Goal: Task Accomplishment & Management: Manage account settings

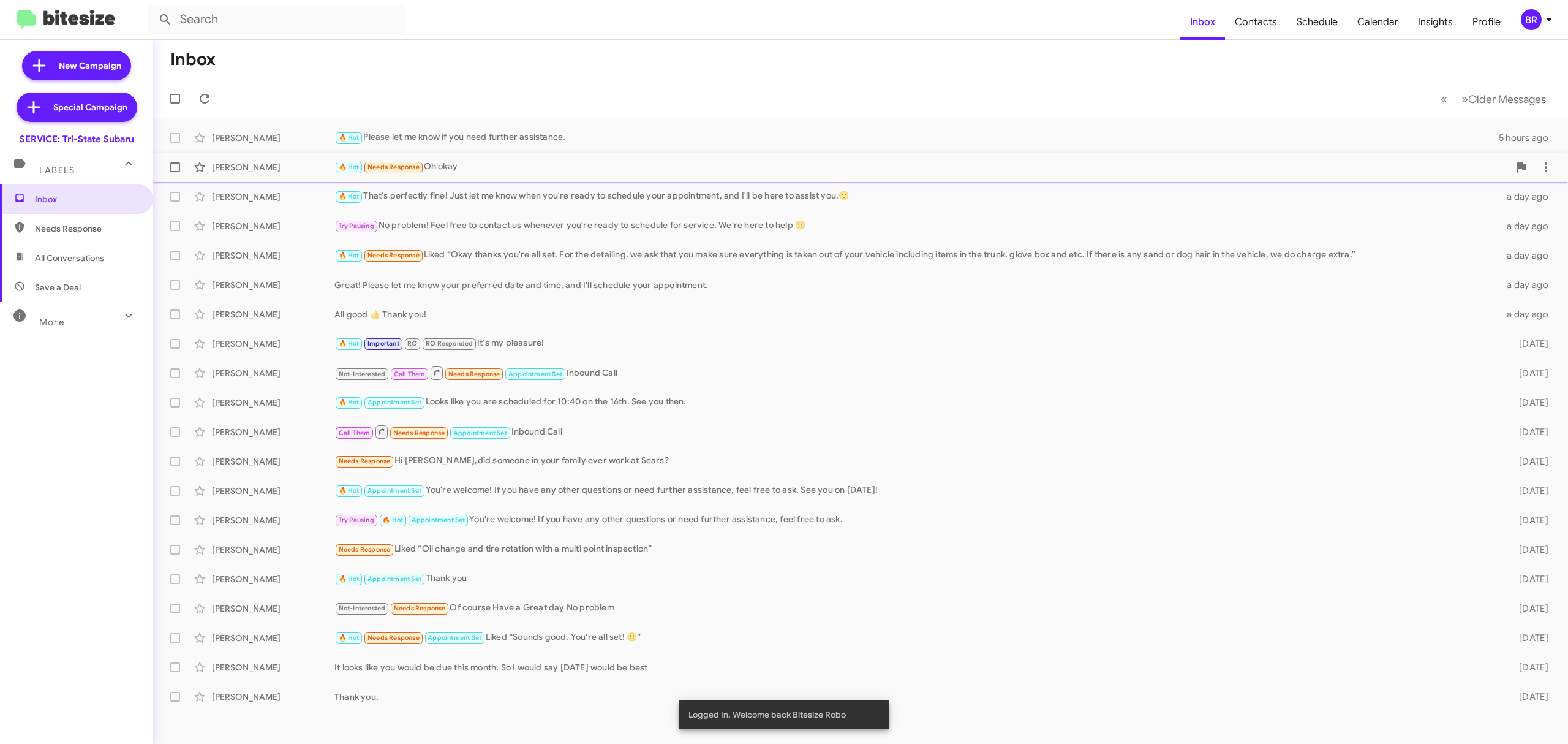
click at [539, 165] on div "🔥 Hot Needs Response Oh okay" at bounding box center [921, 167] width 1174 height 14
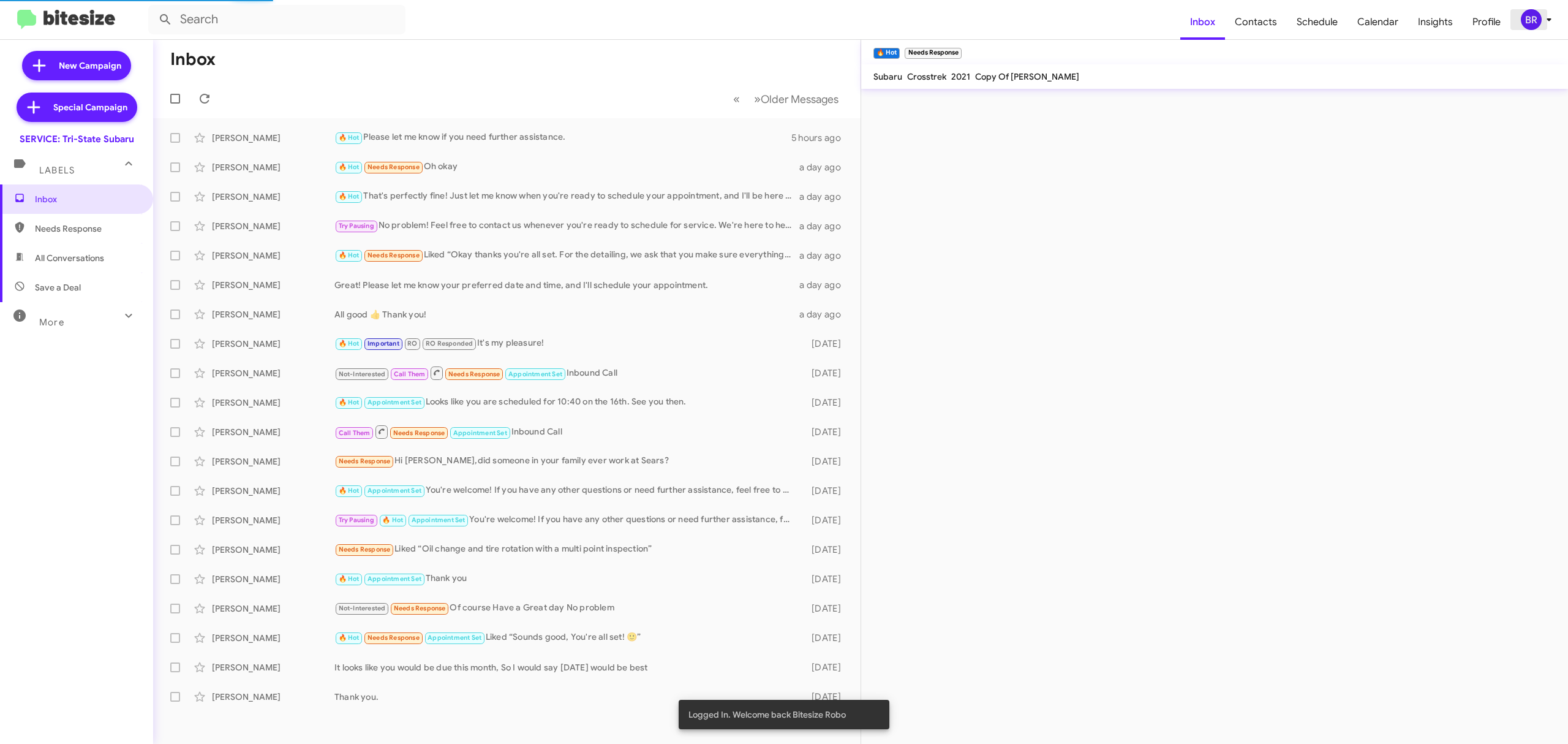
click at [1547, 26] on icon at bounding box center [1549, 19] width 15 height 15
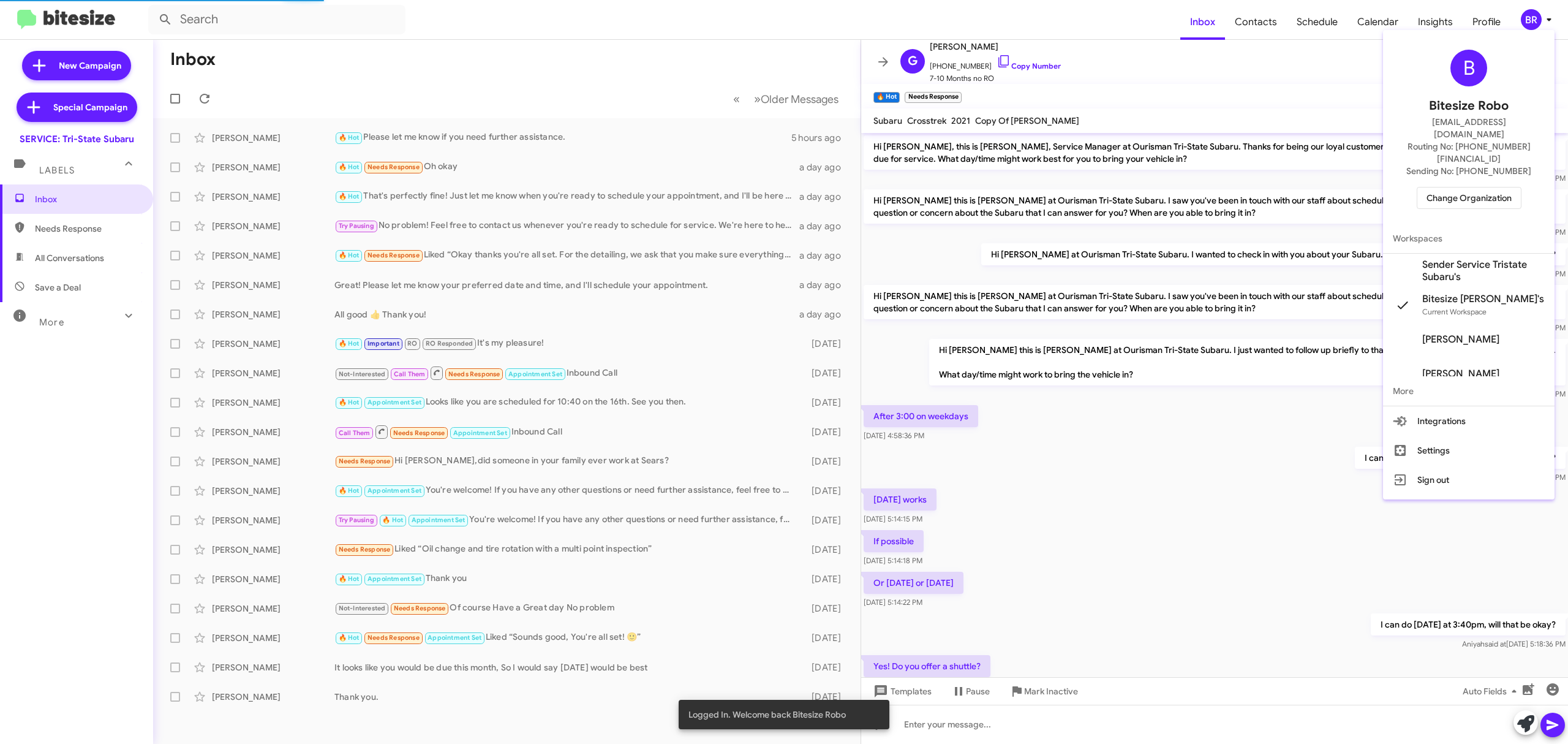
scroll to position [143, 0]
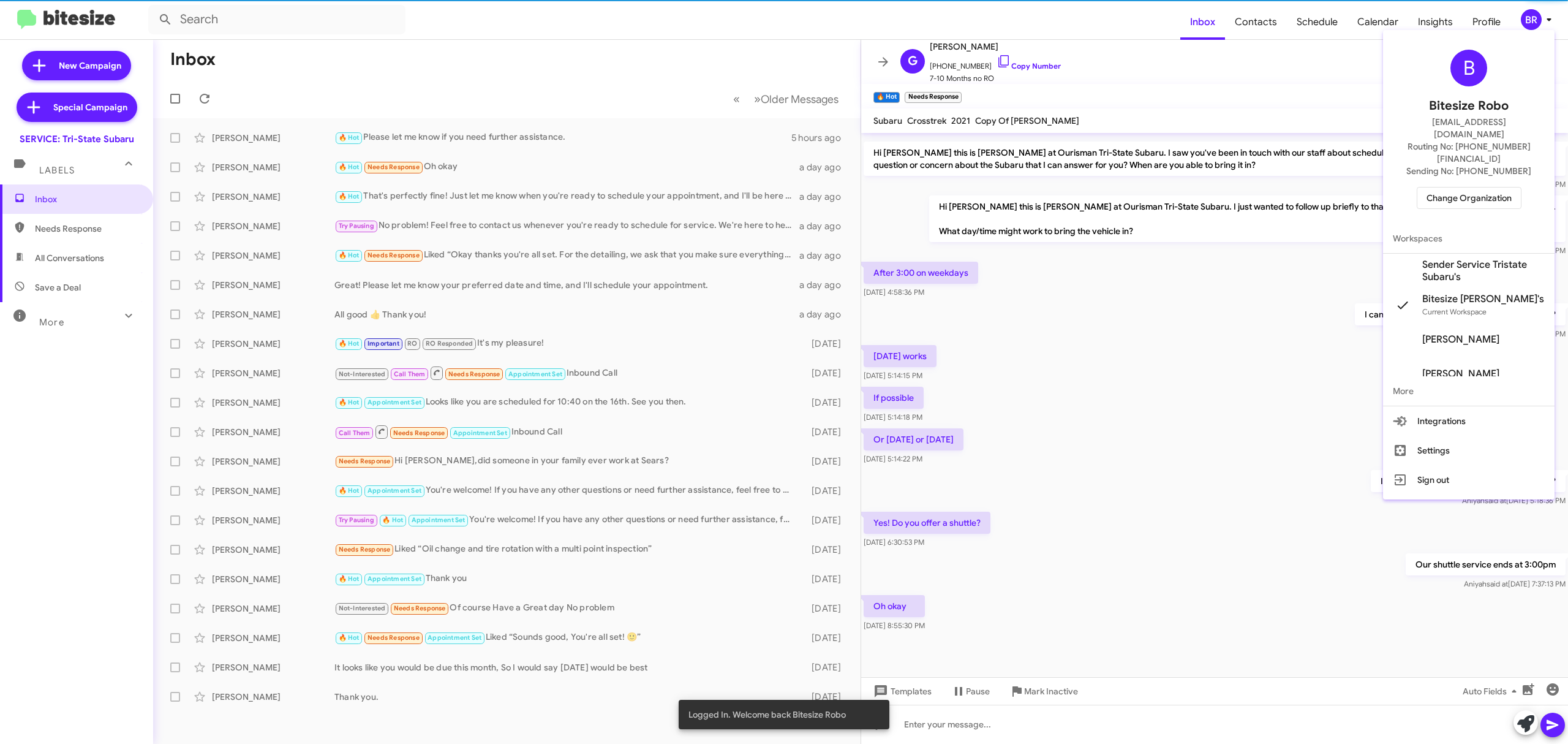
click at [1467, 153] on div "B Bitesize Robo jeks.ocampo1717@gmail.com Routing No: +1 (302) 453-9900 Sending…" at bounding box center [1468, 130] width 171 height 189
click at [1460, 159] on div "B Bitesize Robo jeks.ocampo1717@gmail.com Routing No: +1 (302) 453-9900 Sending…" at bounding box center [1468, 130] width 171 height 189
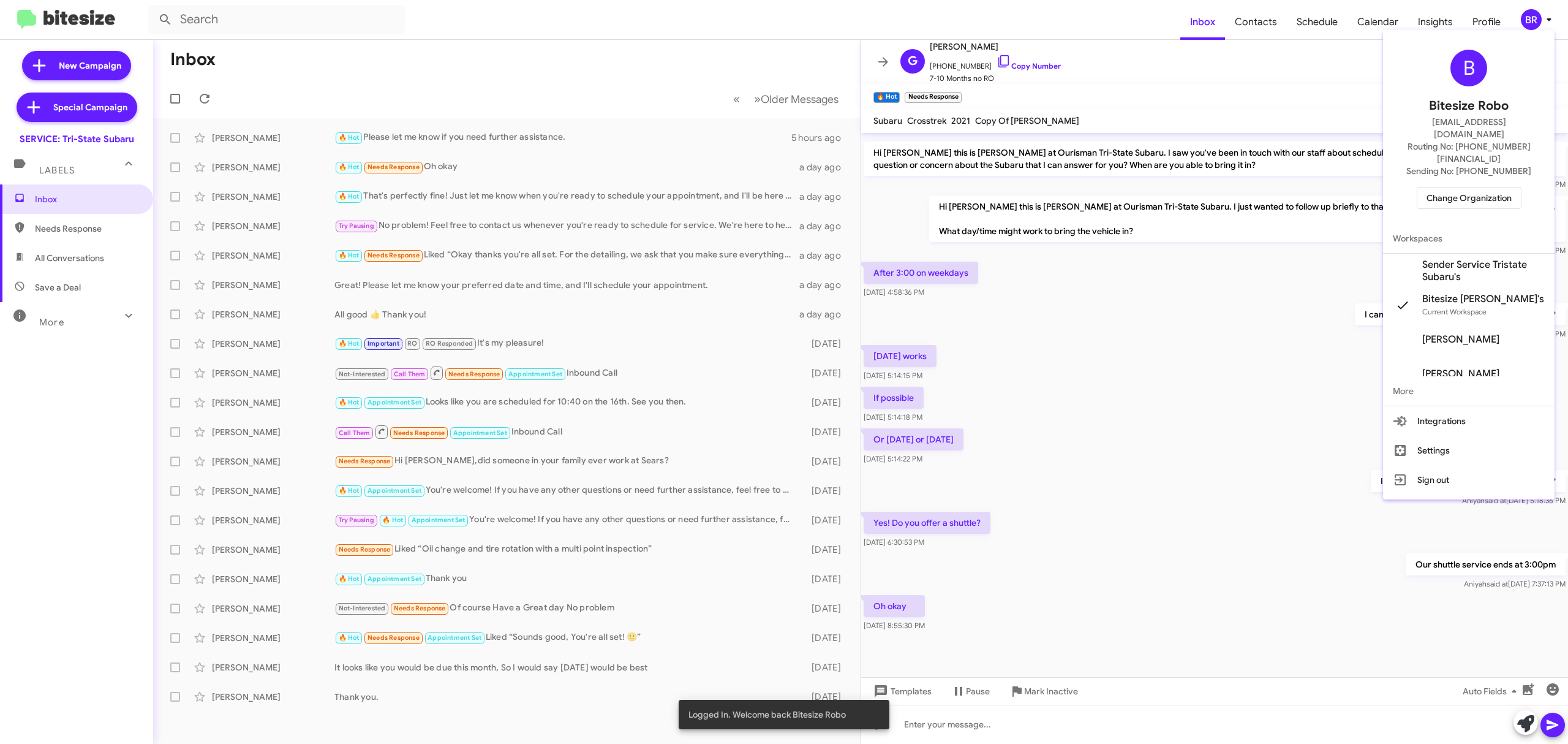
click at [1451, 187] on span "Change Organization" at bounding box center [1468, 198] width 85 height 21
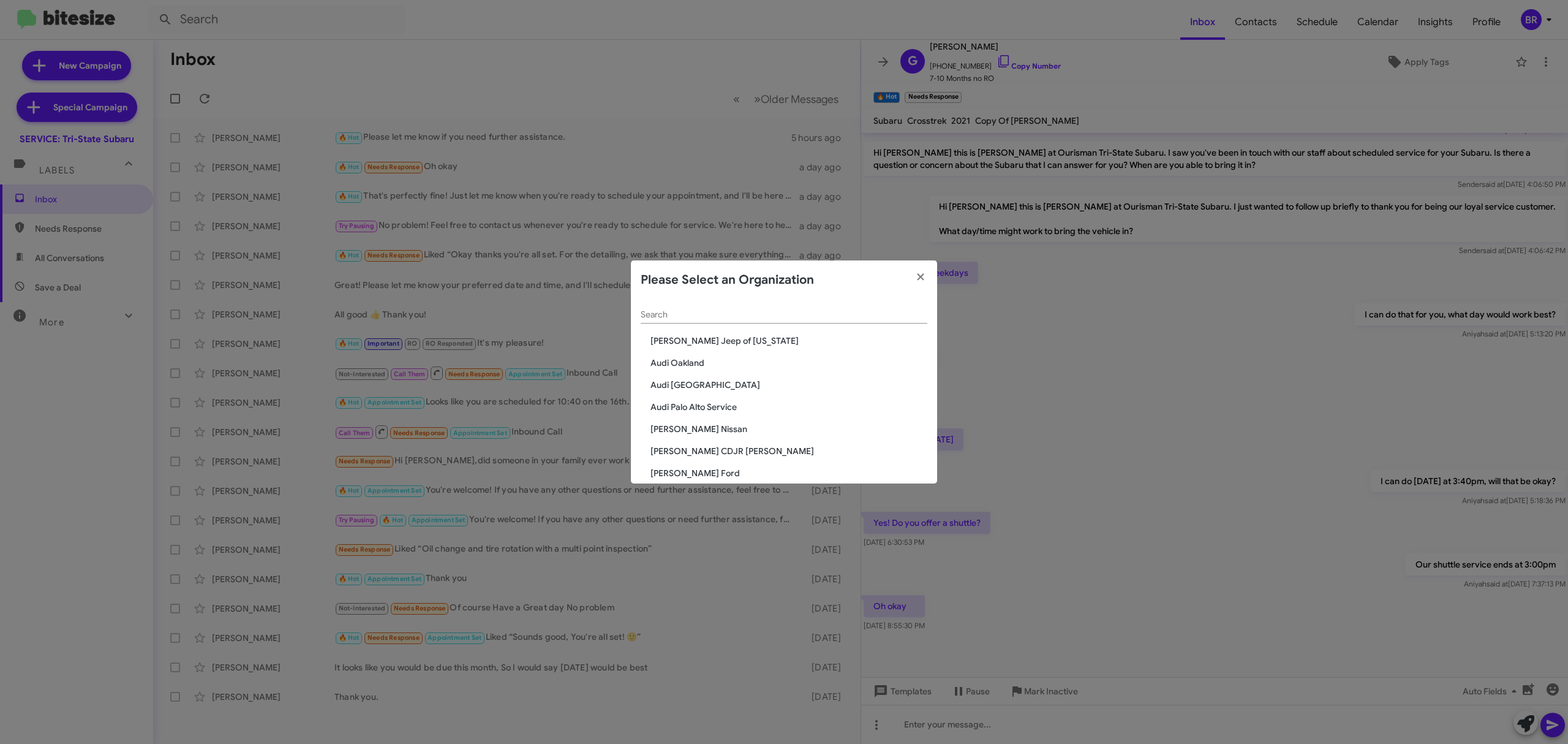
click at [752, 312] on input "Search" at bounding box center [784, 314] width 287 height 10
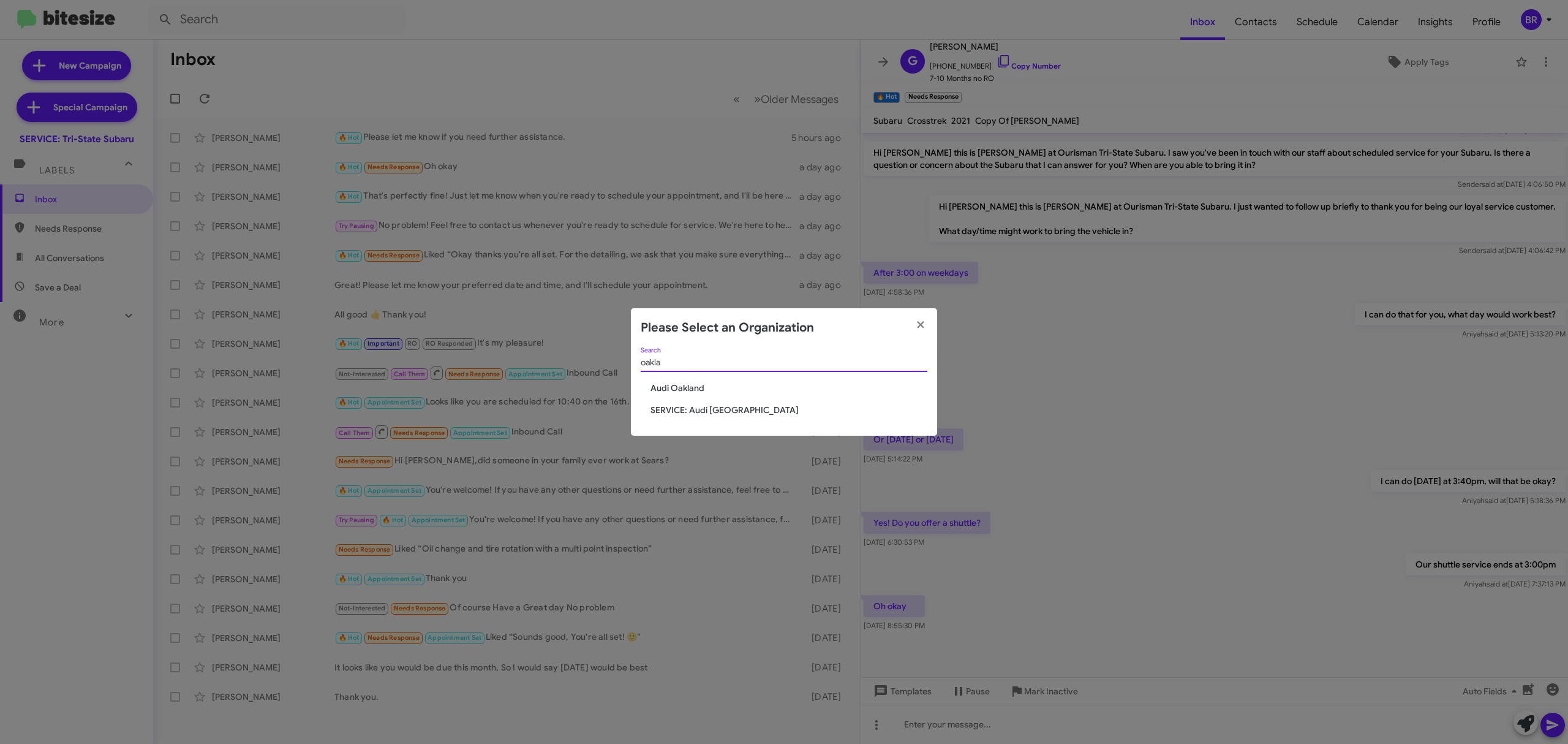
type input "oakla"
click at [689, 390] on span "Audi Oakland" at bounding box center [789, 387] width 277 height 12
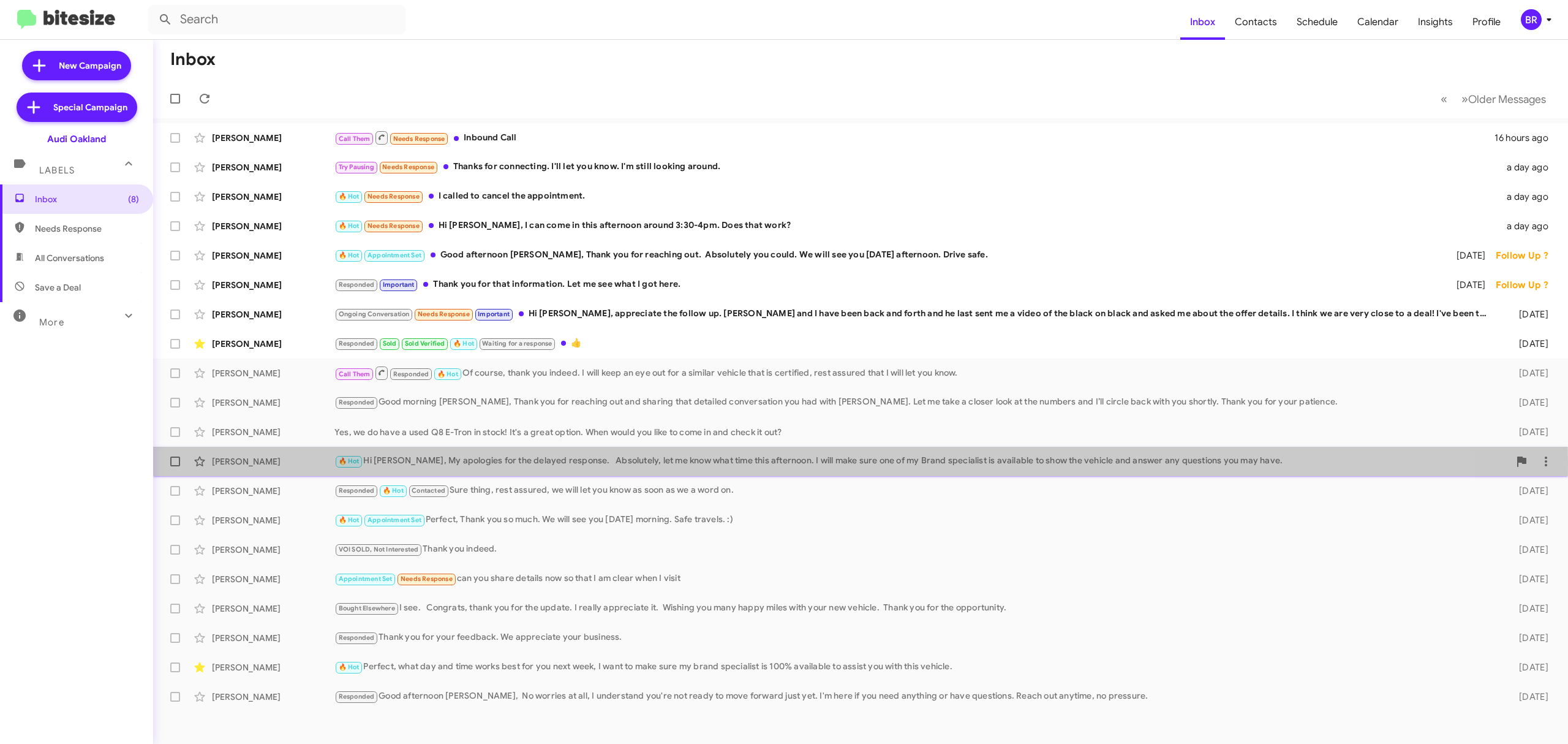
click at [509, 463] on div "🔥 Hot Hi [PERSON_NAME], My apologies for the delayed response. Absolutely, let …" at bounding box center [921, 461] width 1174 height 14
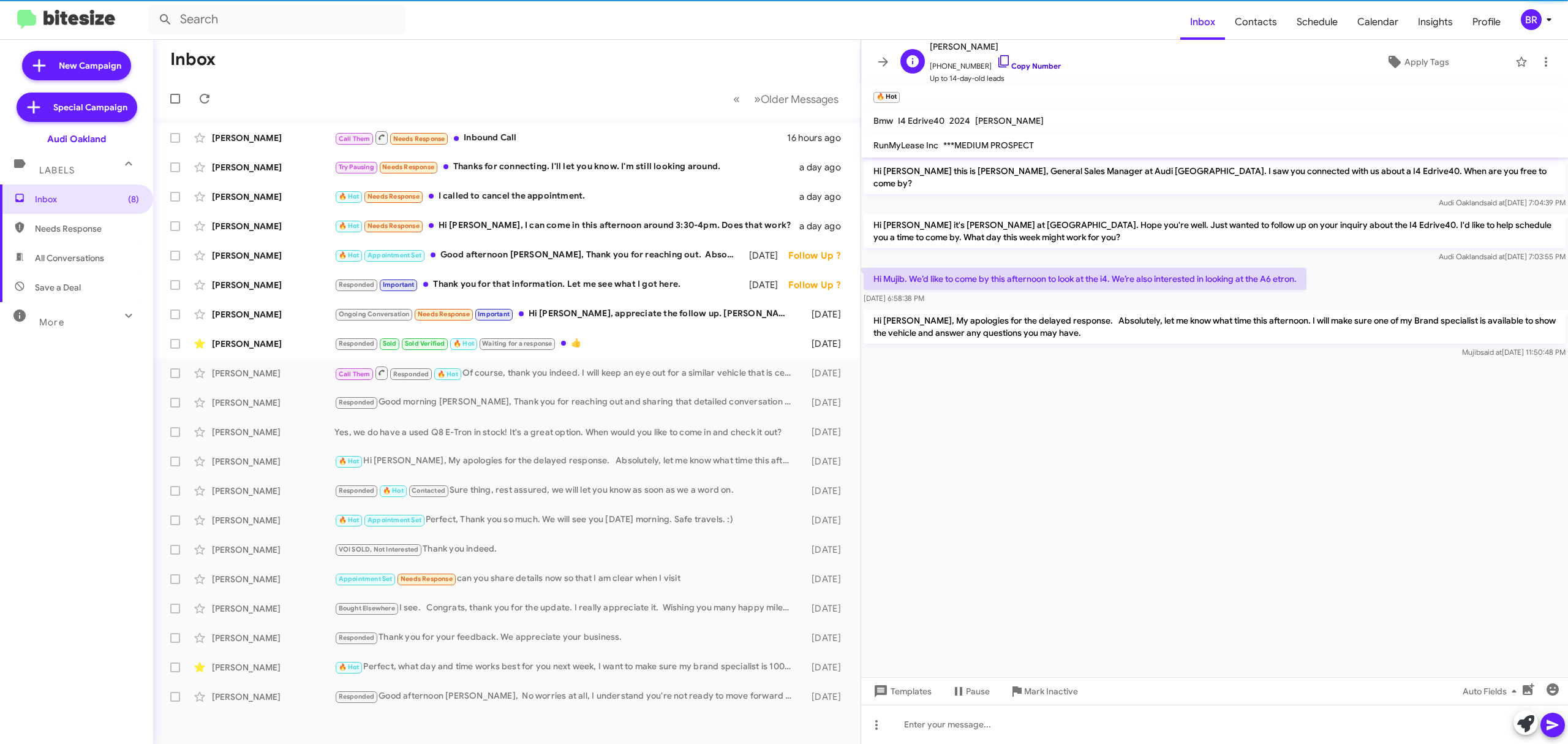
click at [1017, 67] on link "Copy Number" at bounding box center [1028, 65] width 64 height 9
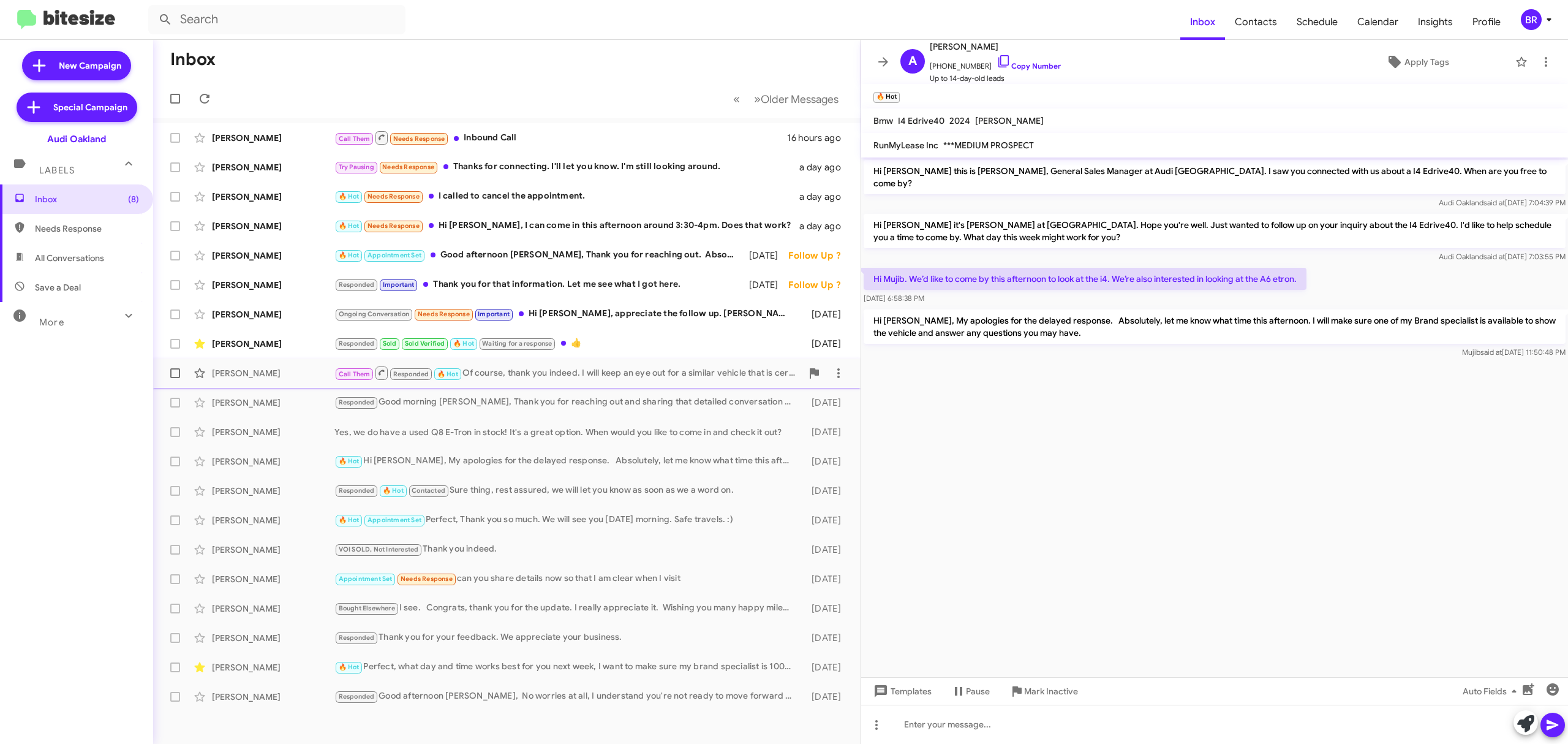
click at [640, 381] on div "Sara H Call Them Responded 🔥 Hot Of course, thank you indeed. I will keep an ey…" at bounding box center [506, 373] width 687 height 25
click at [1024, 67] on link "Copy Number" at bounding box center [1028, 65] width 64 height 9
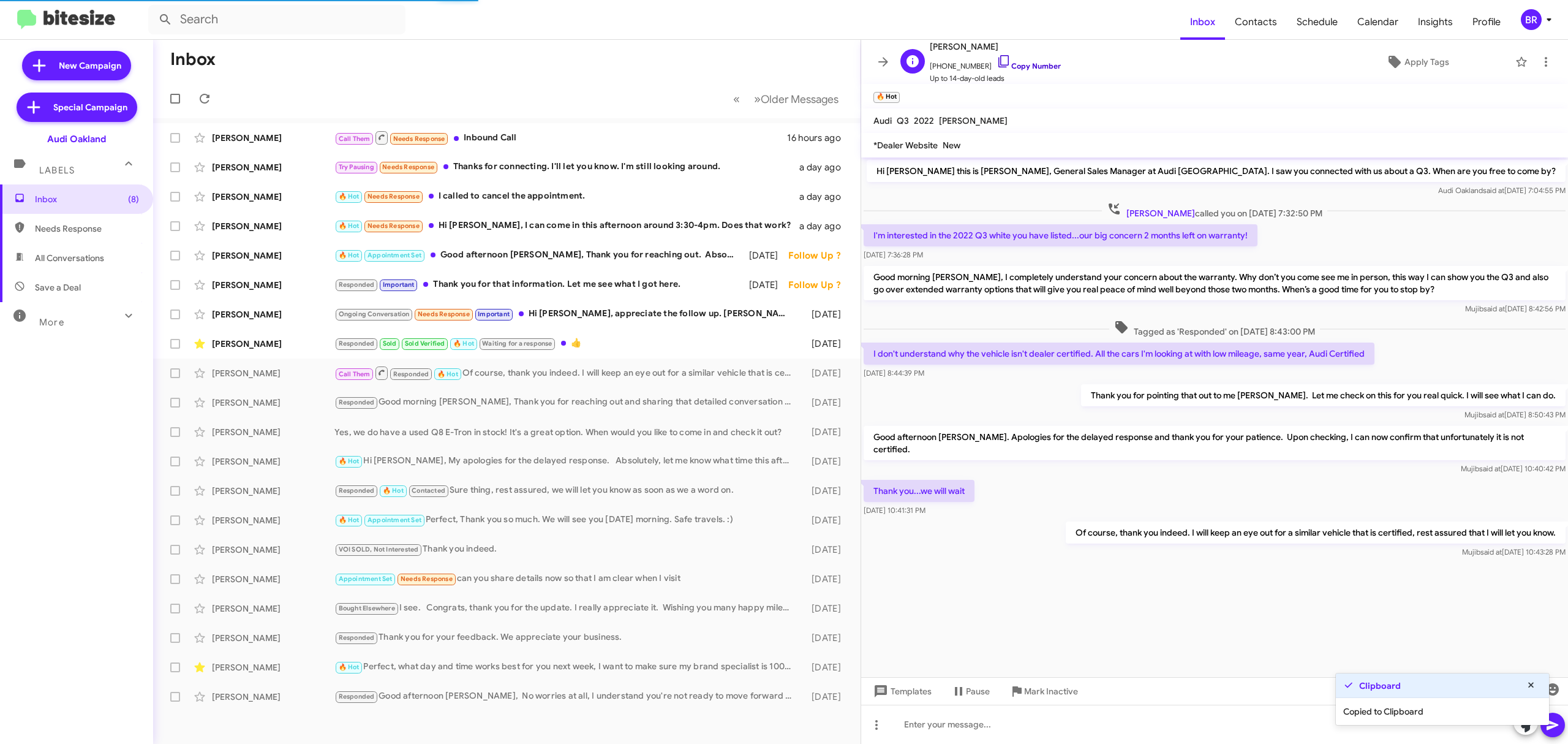
click at [1024, 67] on link "Copy Number" at bounding box center [1028, 65] width 64 height 9
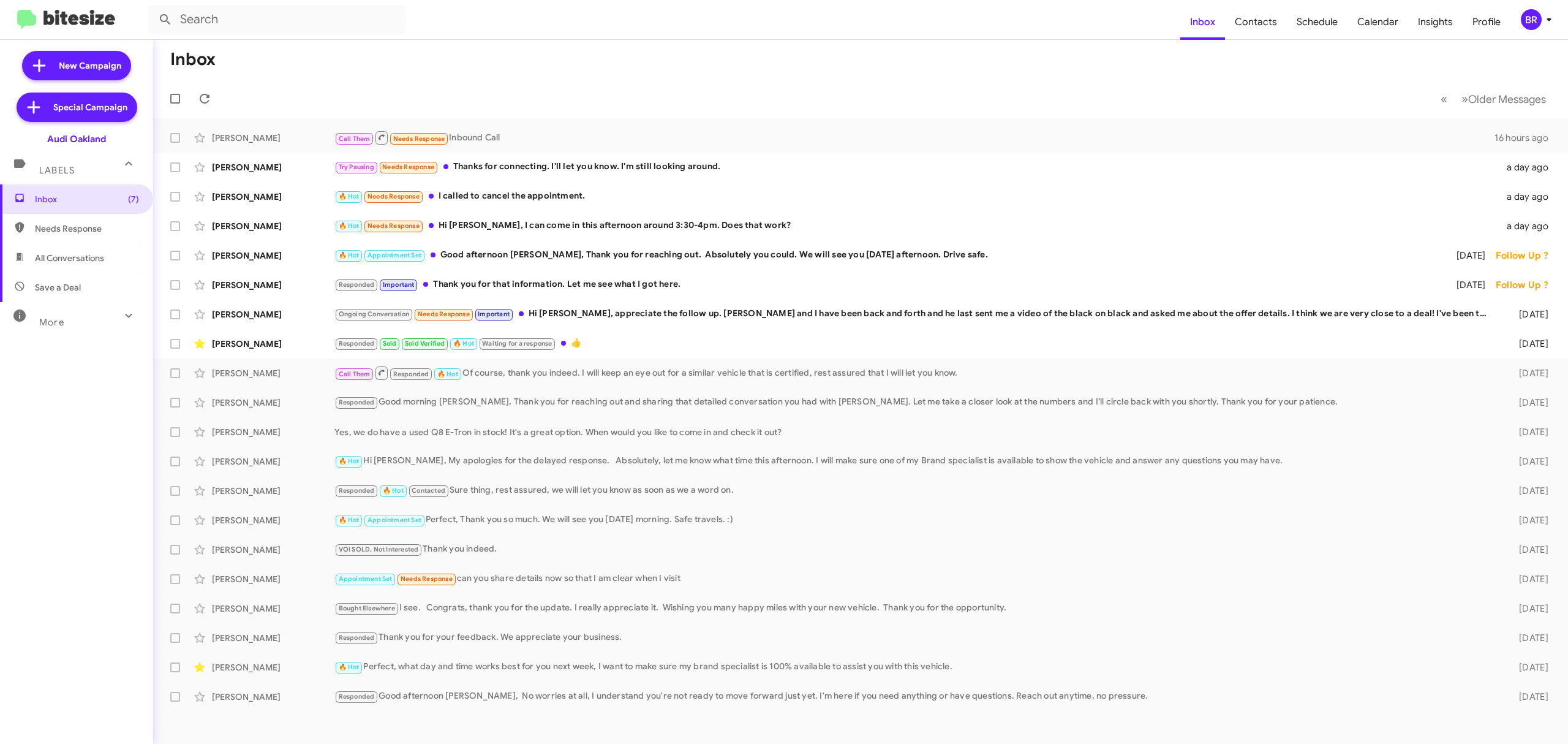
click at [175, 138] on span at bounding box center [175, 138] width 10 height 10
click at [175, 143] on input "checkbox" at bounding box center [175, 143] width 1 height 1
checkbox input "true"
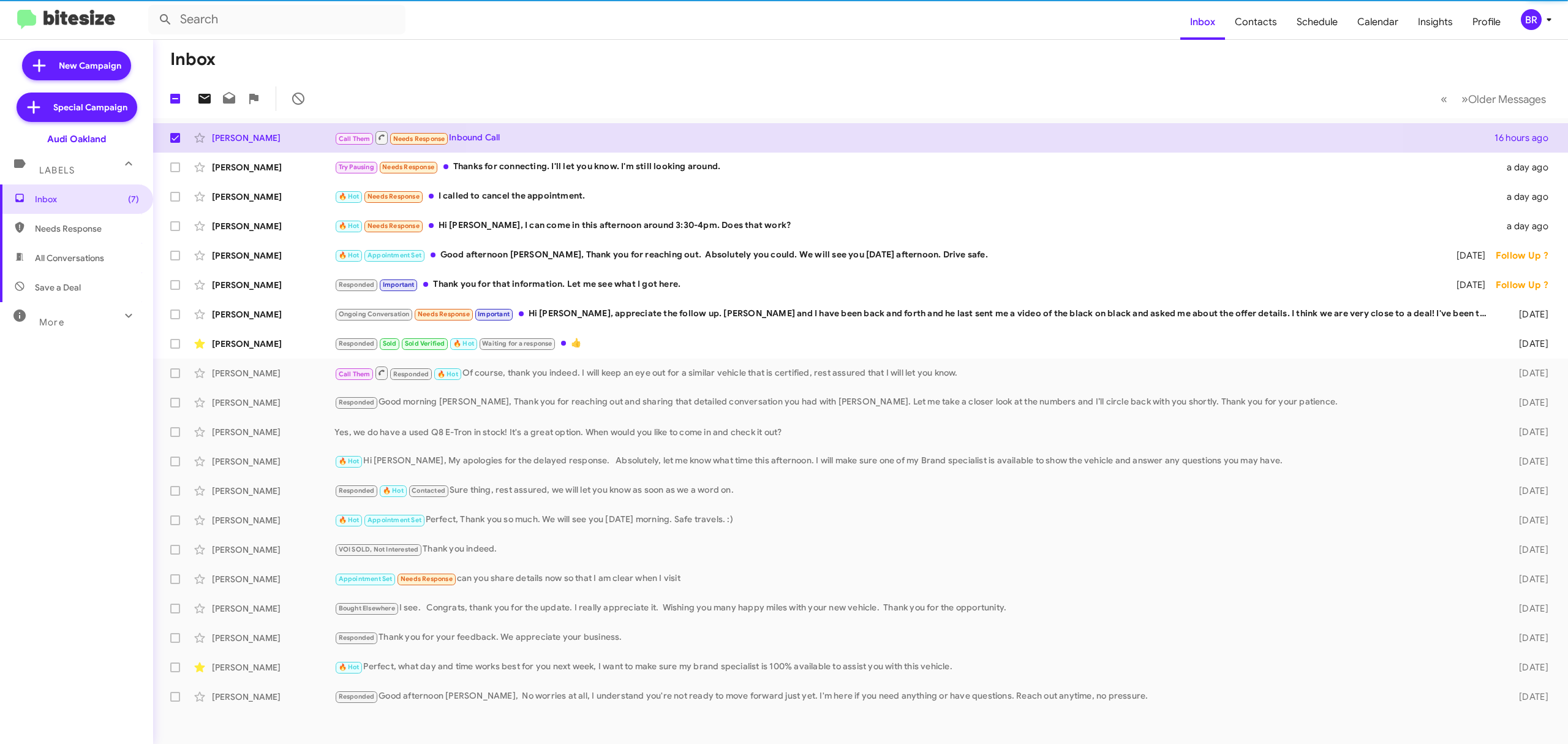
click at [206, 96] on icon at bounding box center [205, 98] width 12 height 10
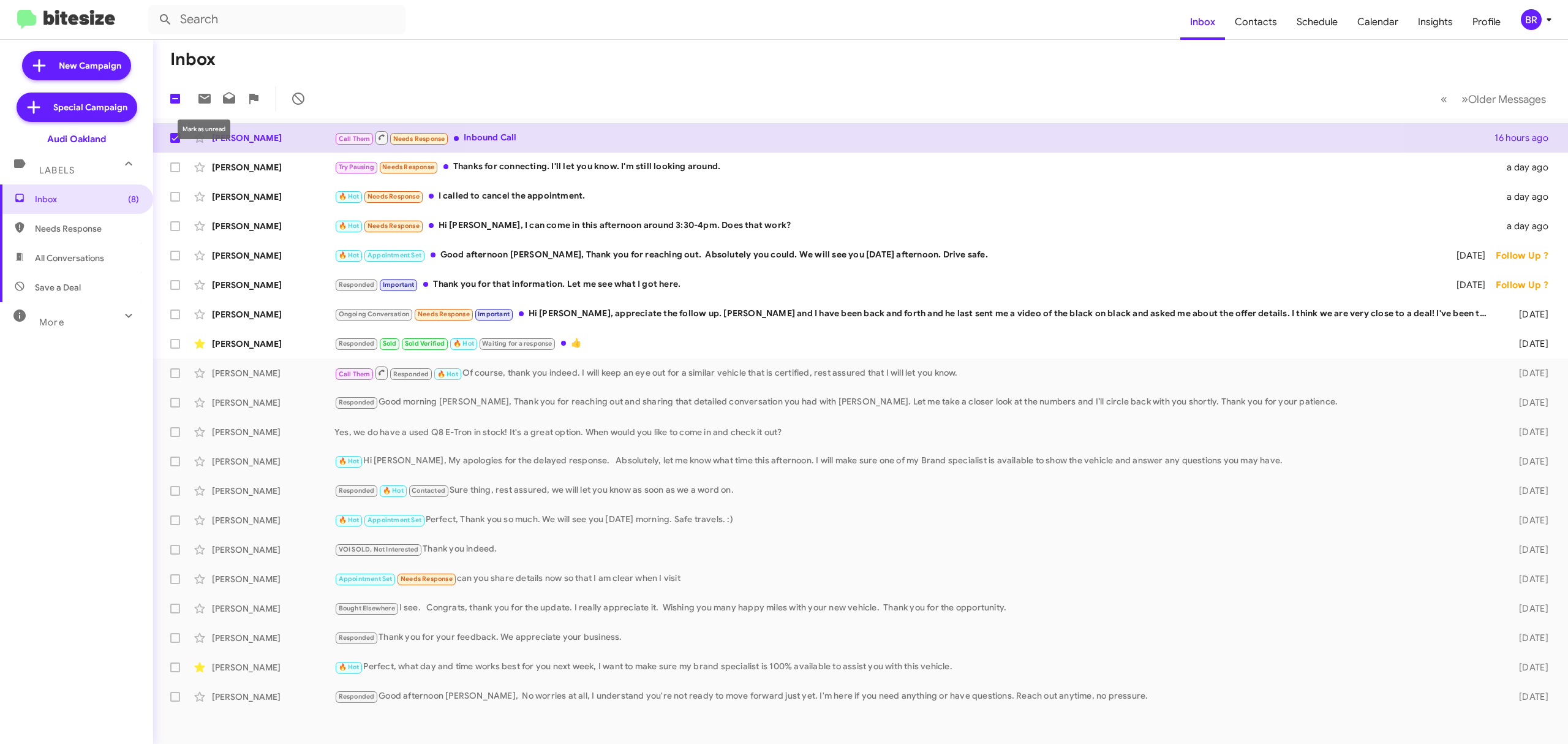
click at [1531, 22] on div "BR" at bounding box center [1531, 19] width 21 height 21
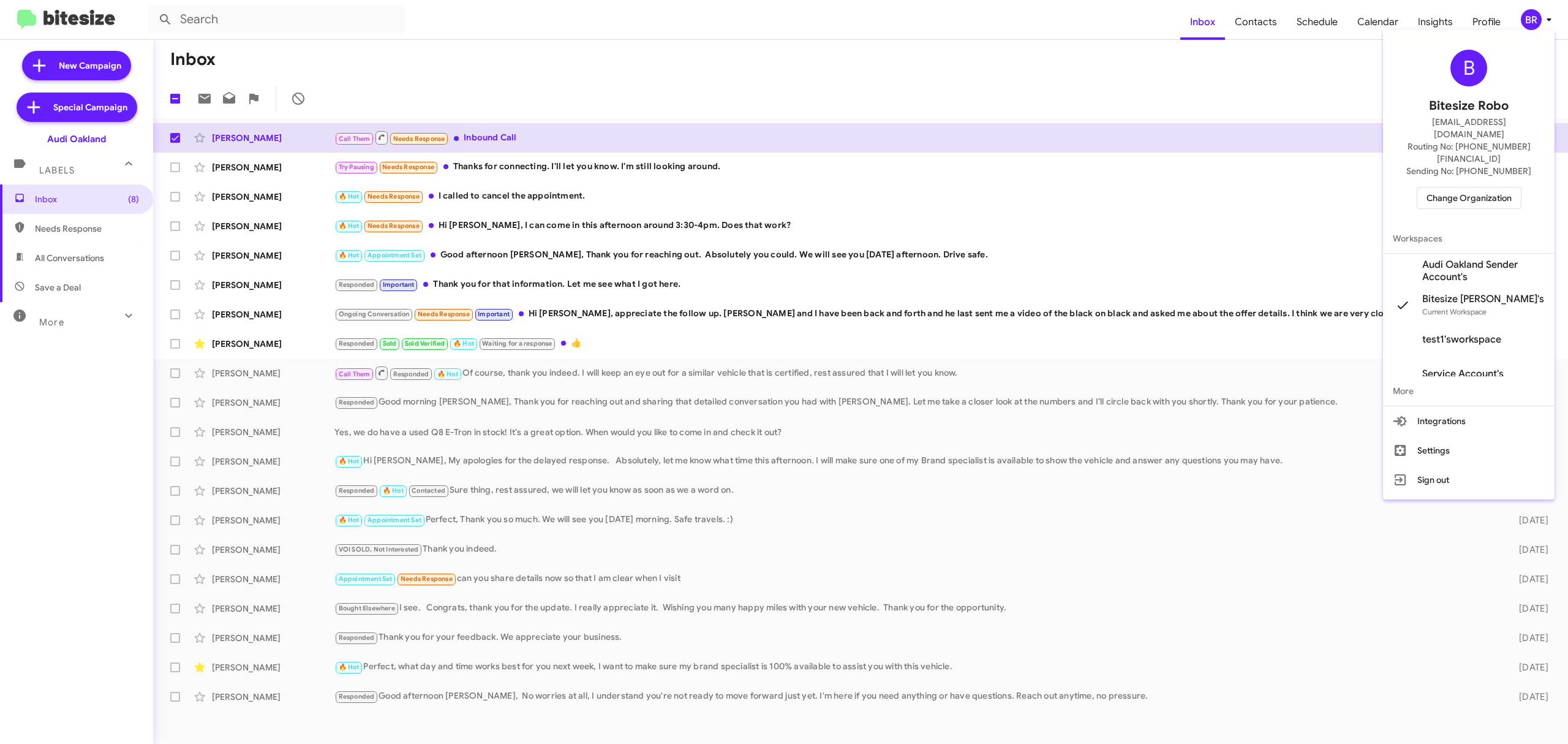
click at [1448, 187] on span "Change Organization" at bounding box center [1468, 198] width 85 height 21
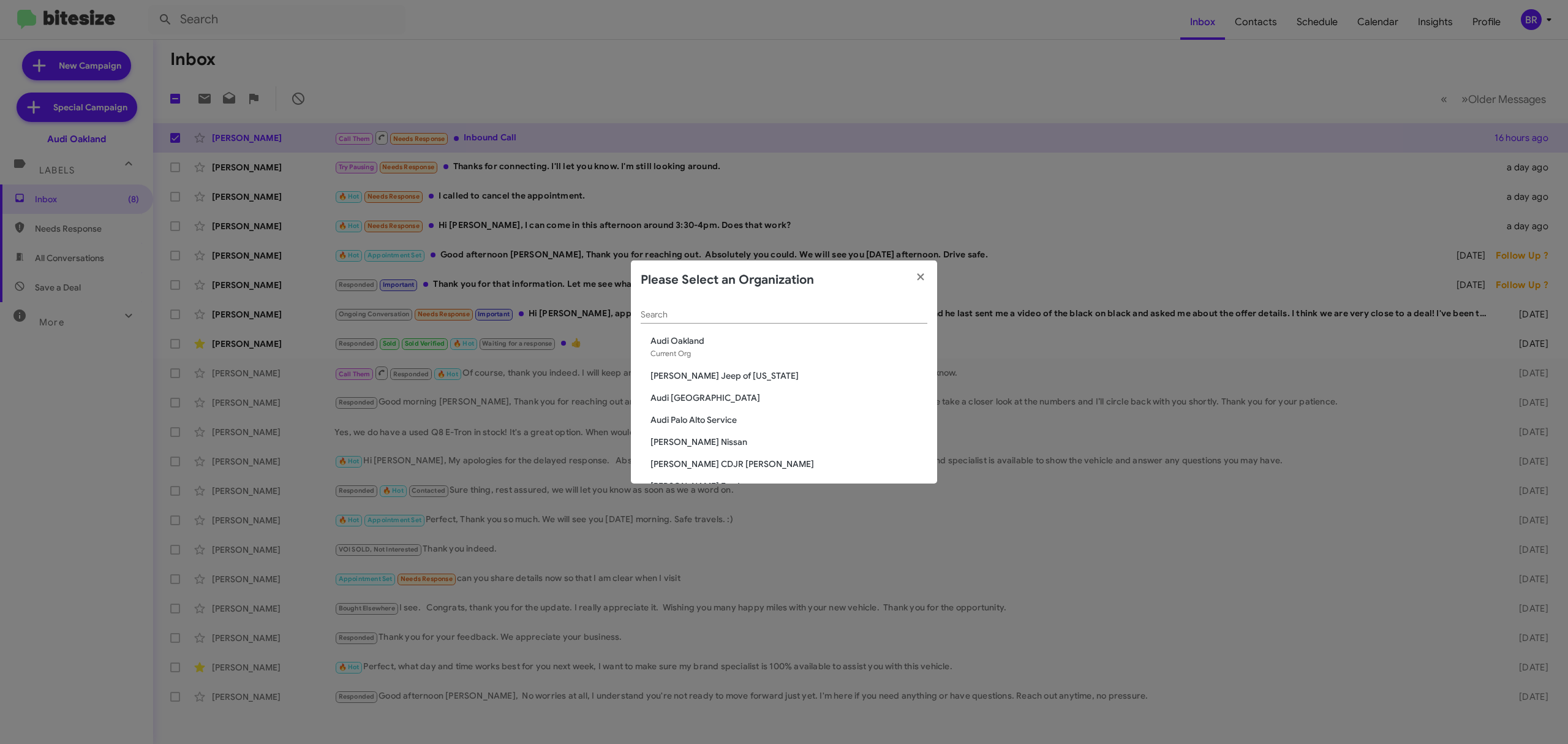
click at [836, 313] on input "Search" at bounding box center [784, 314] width 287 height 10
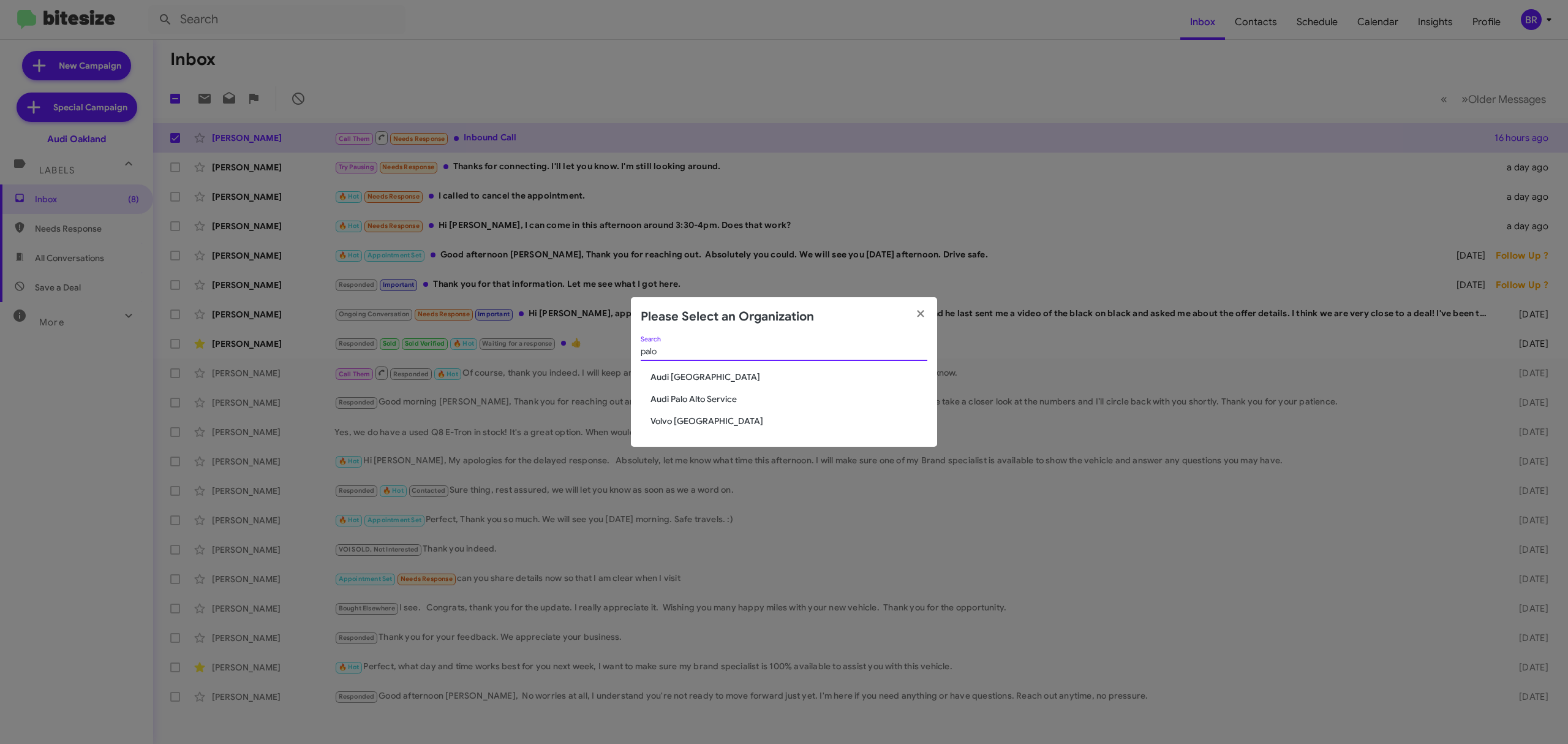
type input "palo"
click at [707, 381] on span "Audi [GEOGRAPHIC_DATA]" at bounding box center [789, 377] width 277 height 12
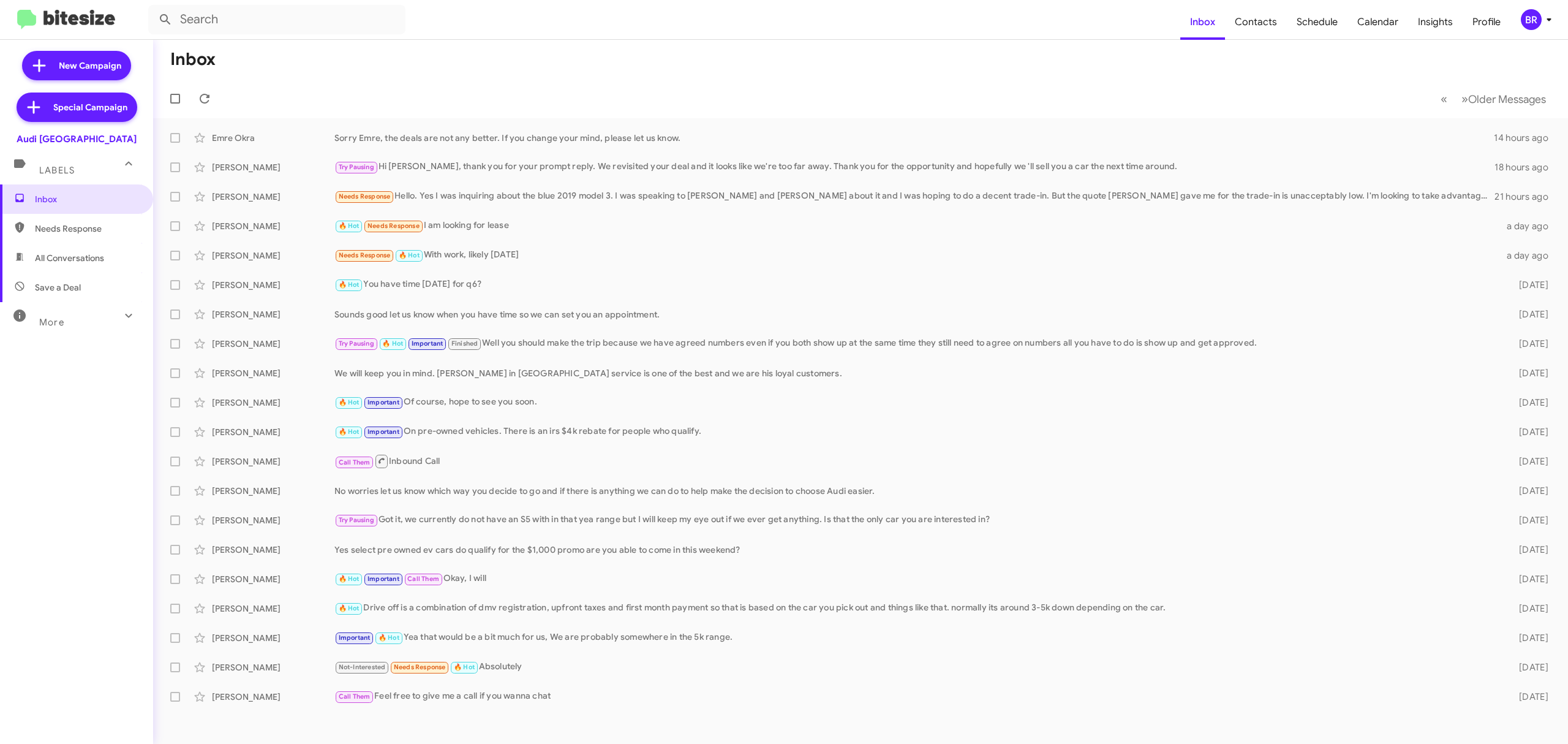
click at [1536, 17] on div "BR" at bounding box center [1531, 19] width 21 height 21
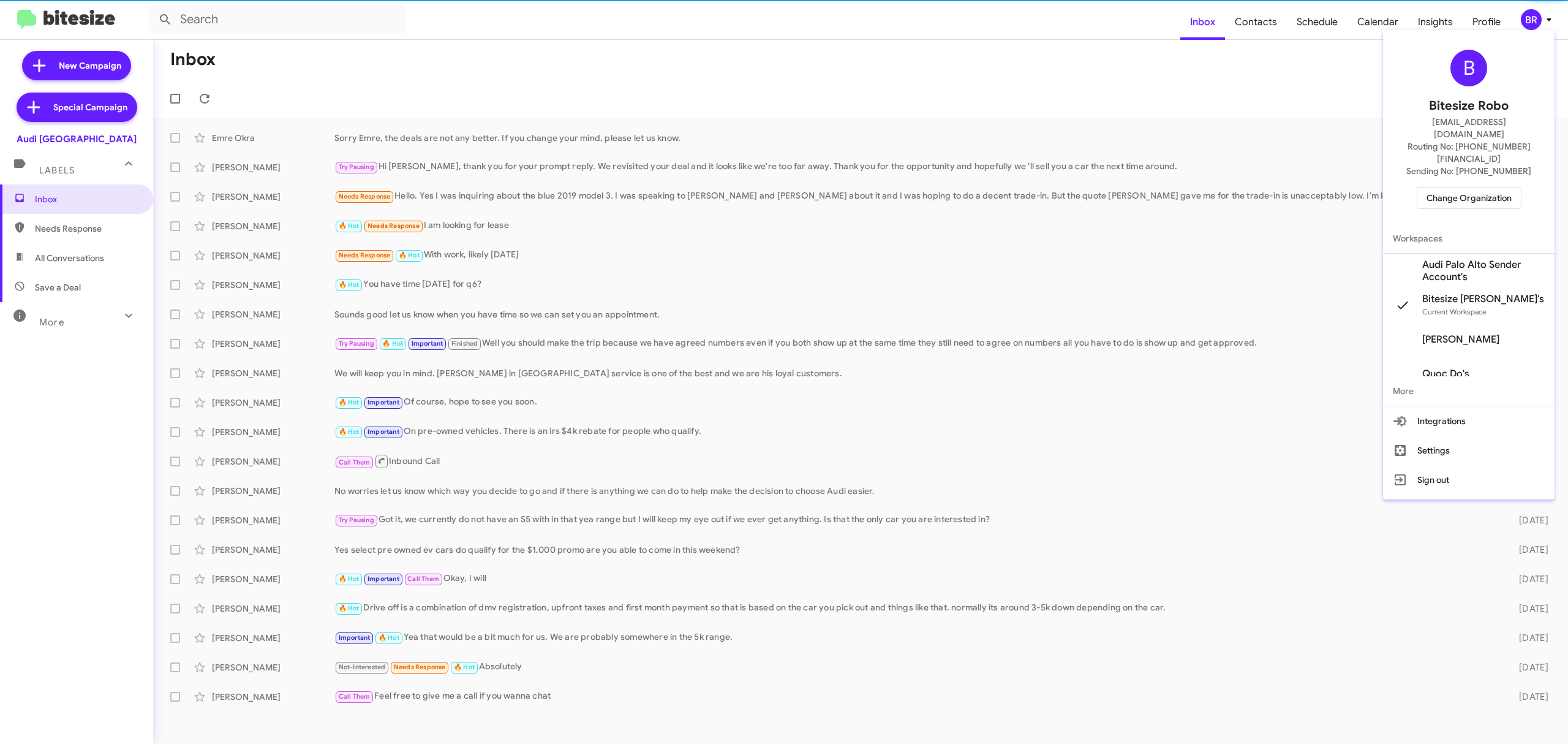
click at [1459, 187] on span "Change Organization" at bounding box center [1468, 198] width 85 height 21
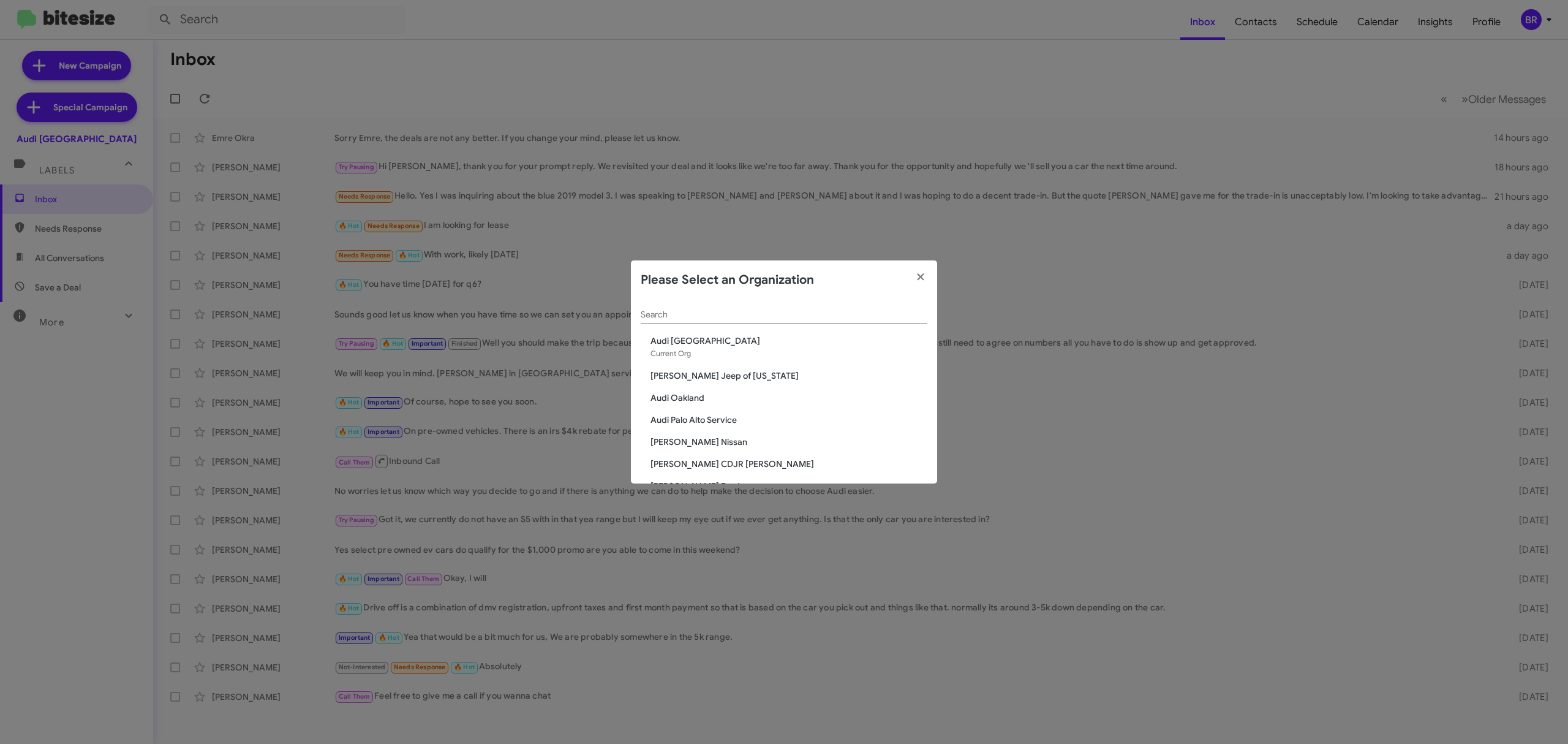
click at [765, 314] on input "Search" at bounding box center [784, 314] width 287 height 10
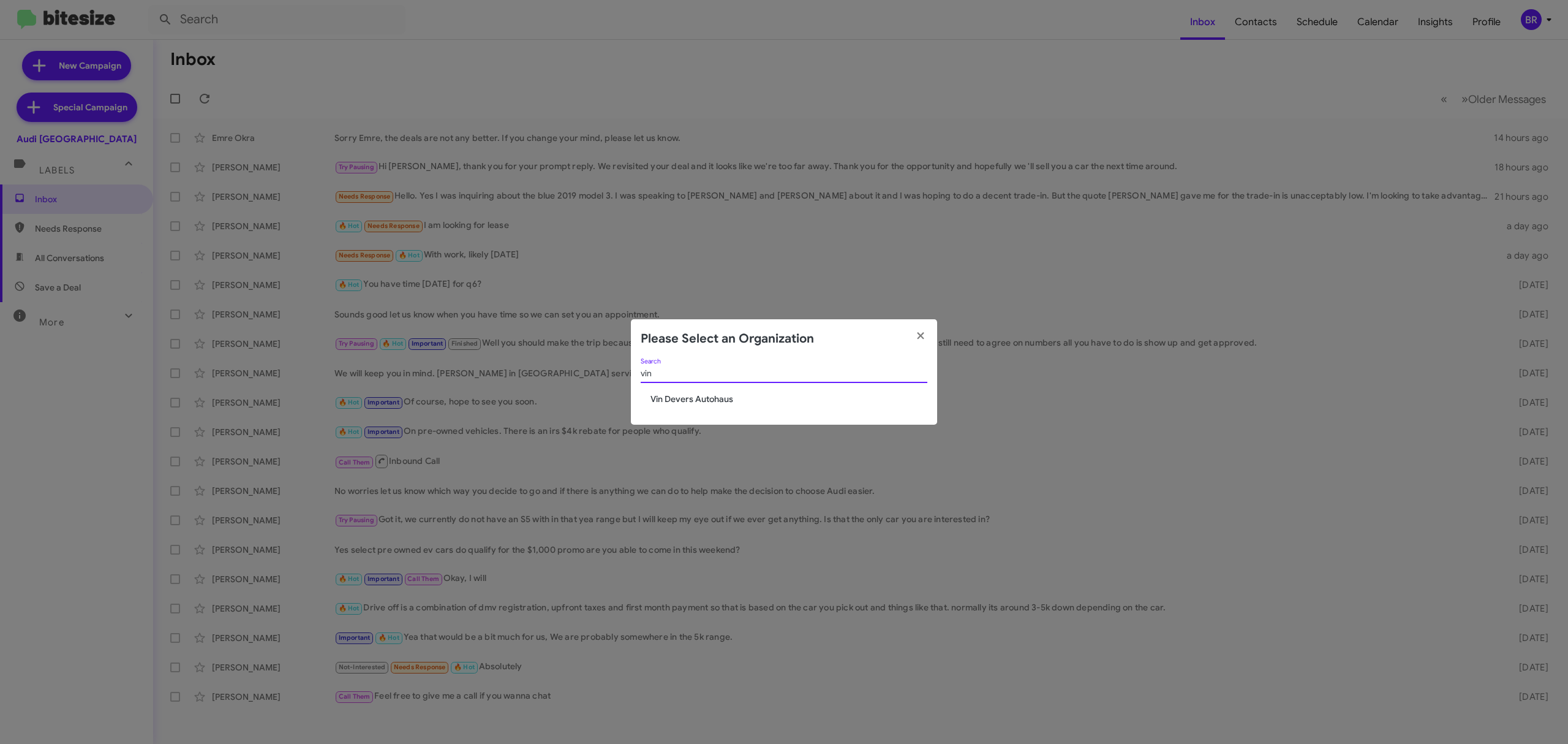
type input "vin"
click at [732, 395] on span "Vin Devers Autohaus" at bounding box center [789, 399] width 277 height 12
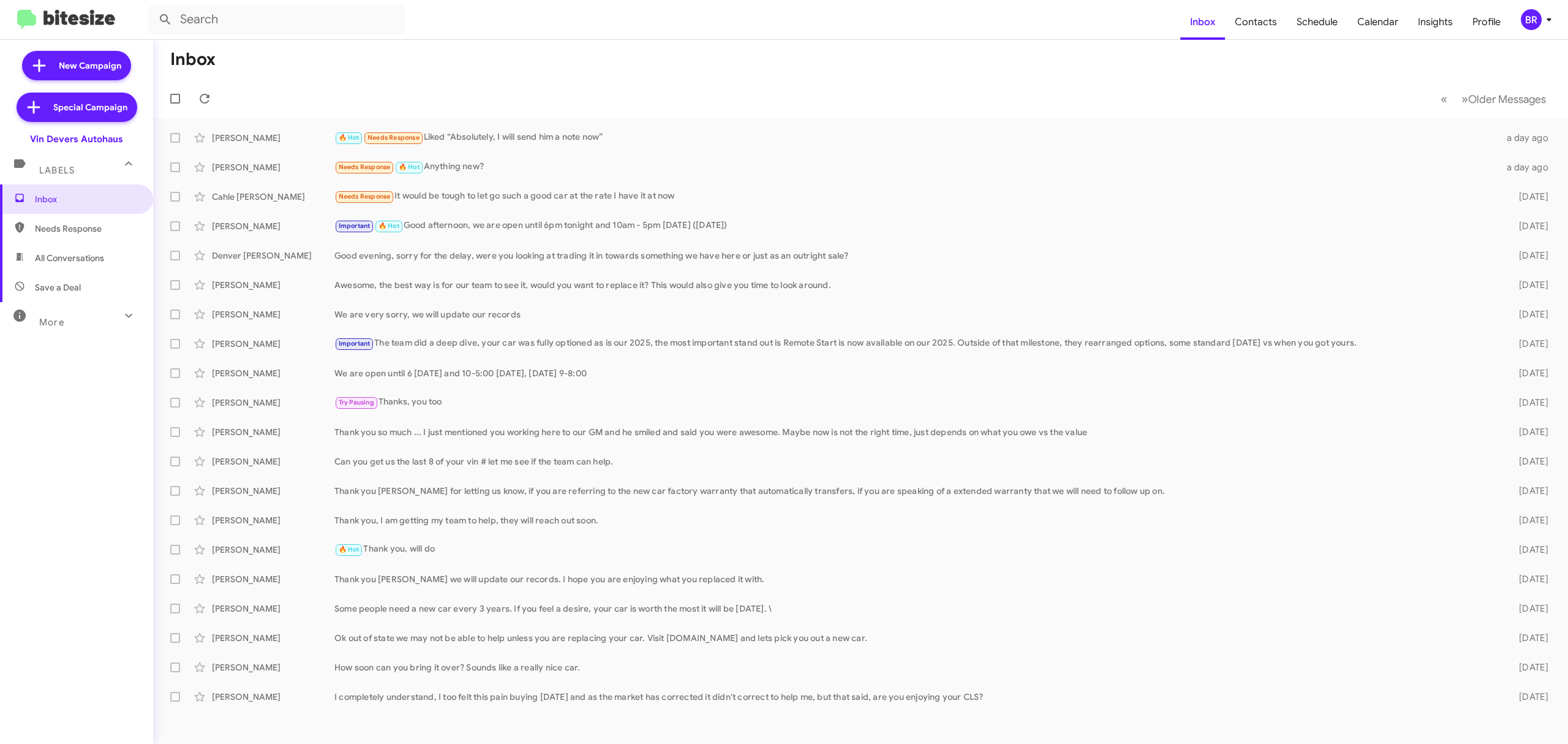
click at [1527, 25] on div "BR" at bounding box center [1531, 19] width 21 height 21
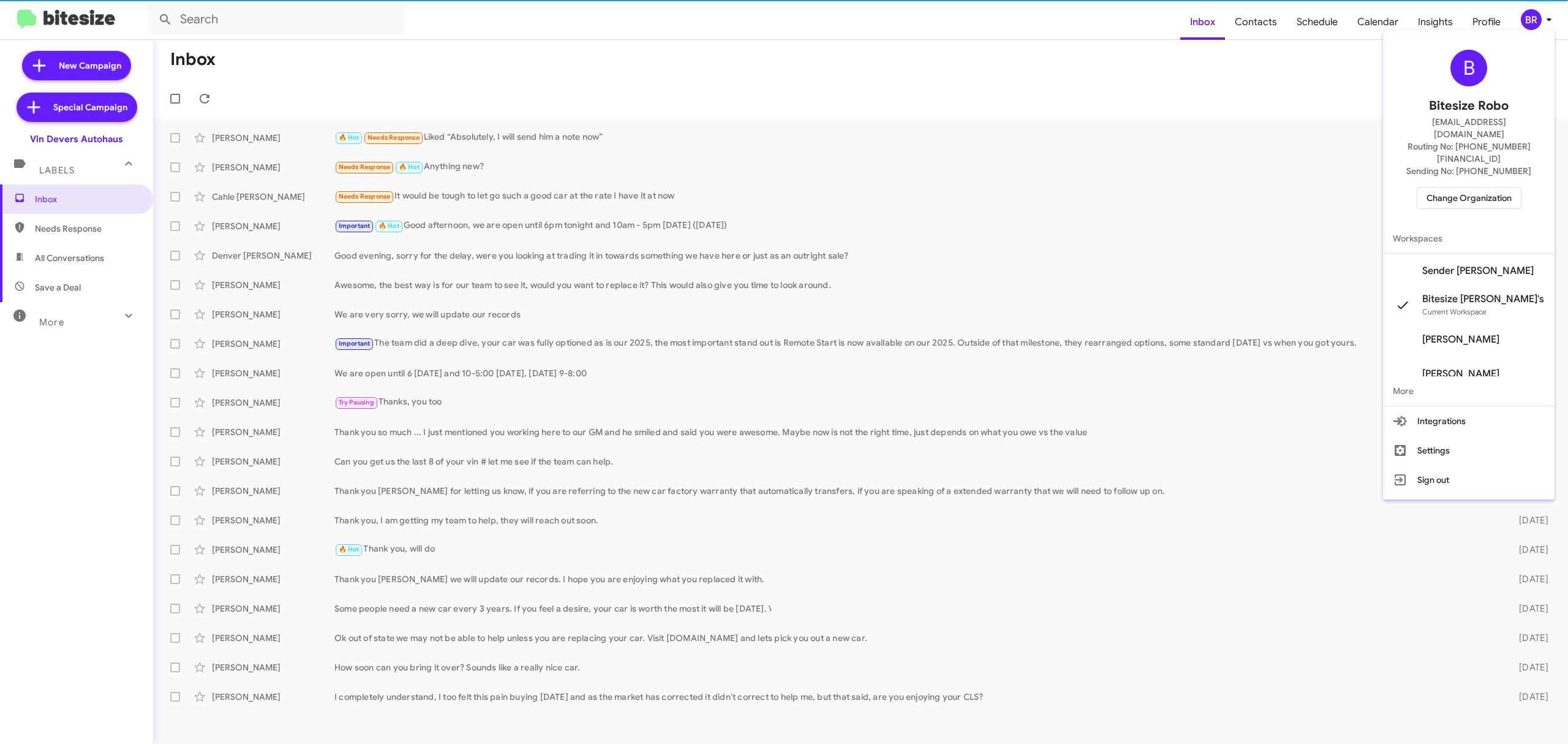
click at [1459, 187] on span "Change Organization" at bounding box center [1468, 198] width 85 height 21
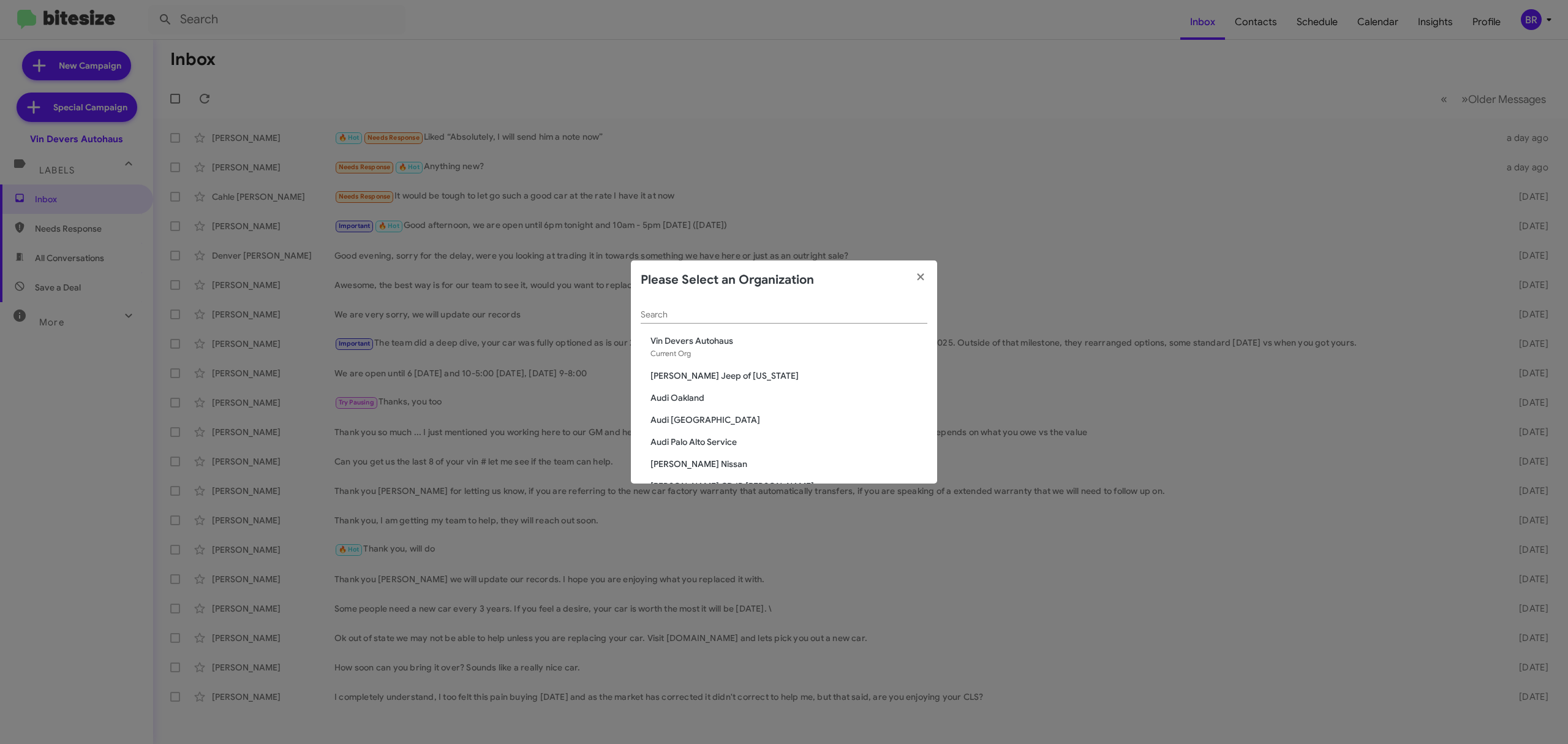
click at [793, 316] on input "Search" at bounding box center [784, 314] width 287 height 10
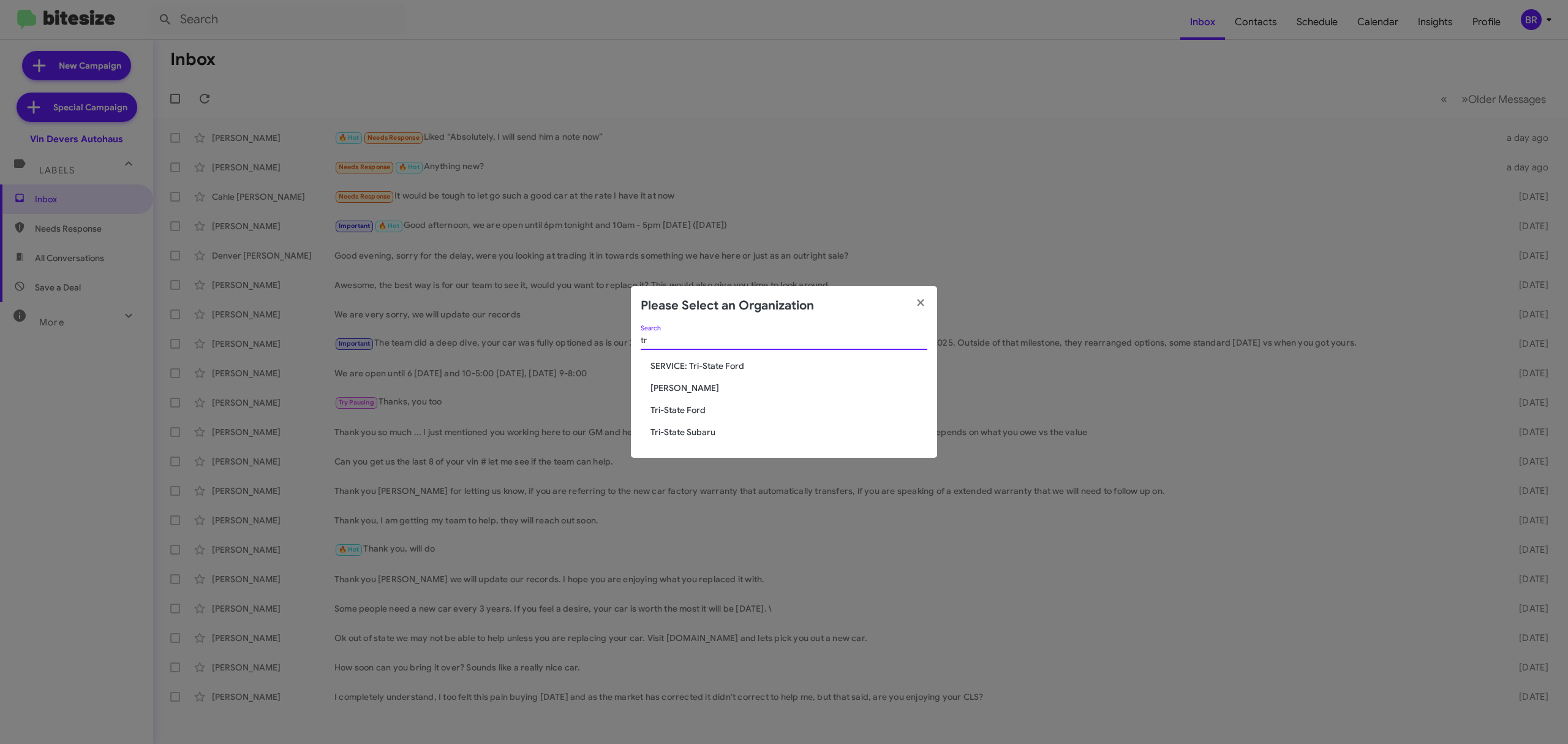
type input "t"
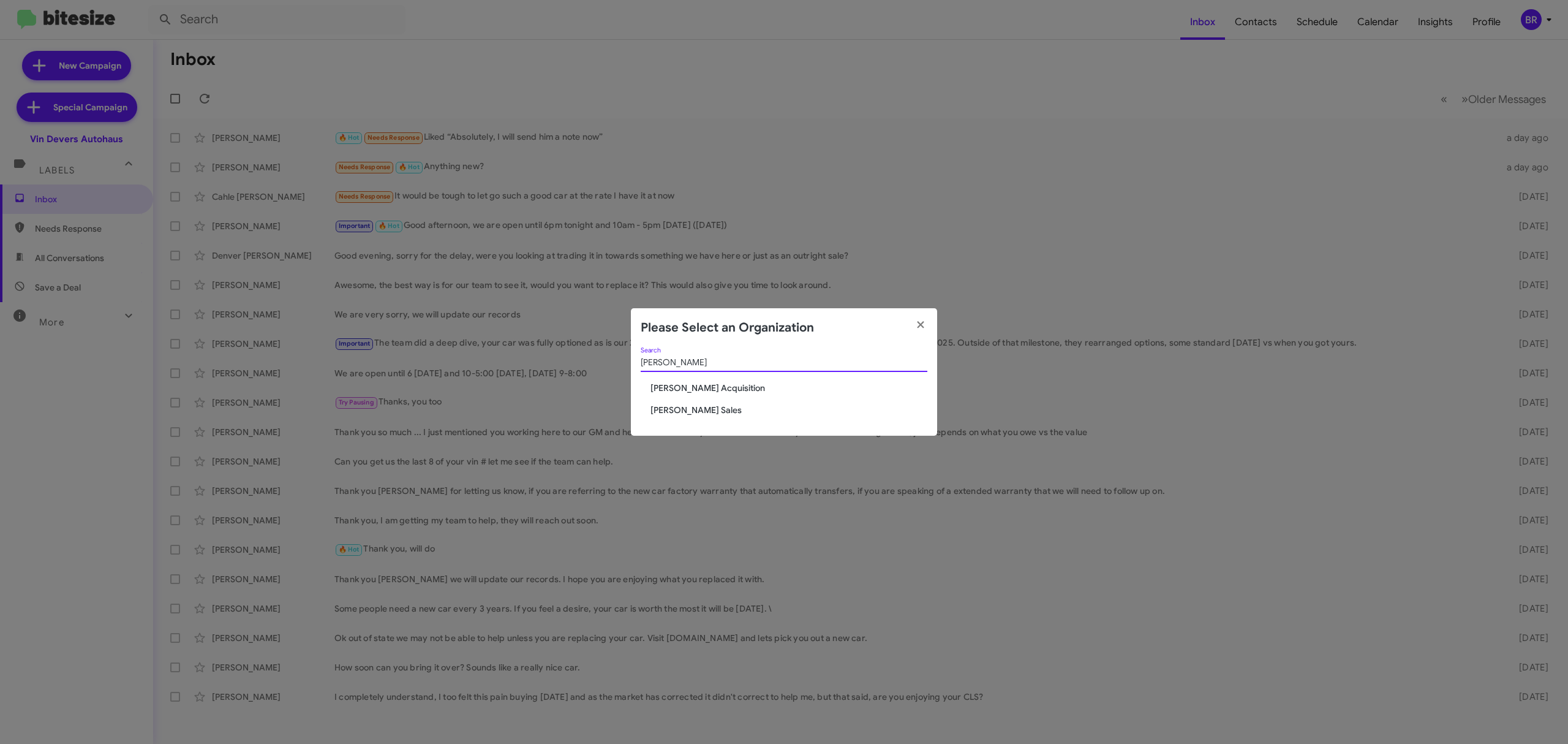
type input "tony"
click at [714, 410] on span "[PERSON_NAME] Sales" at bounding box center [789, 410] width 277 height 12
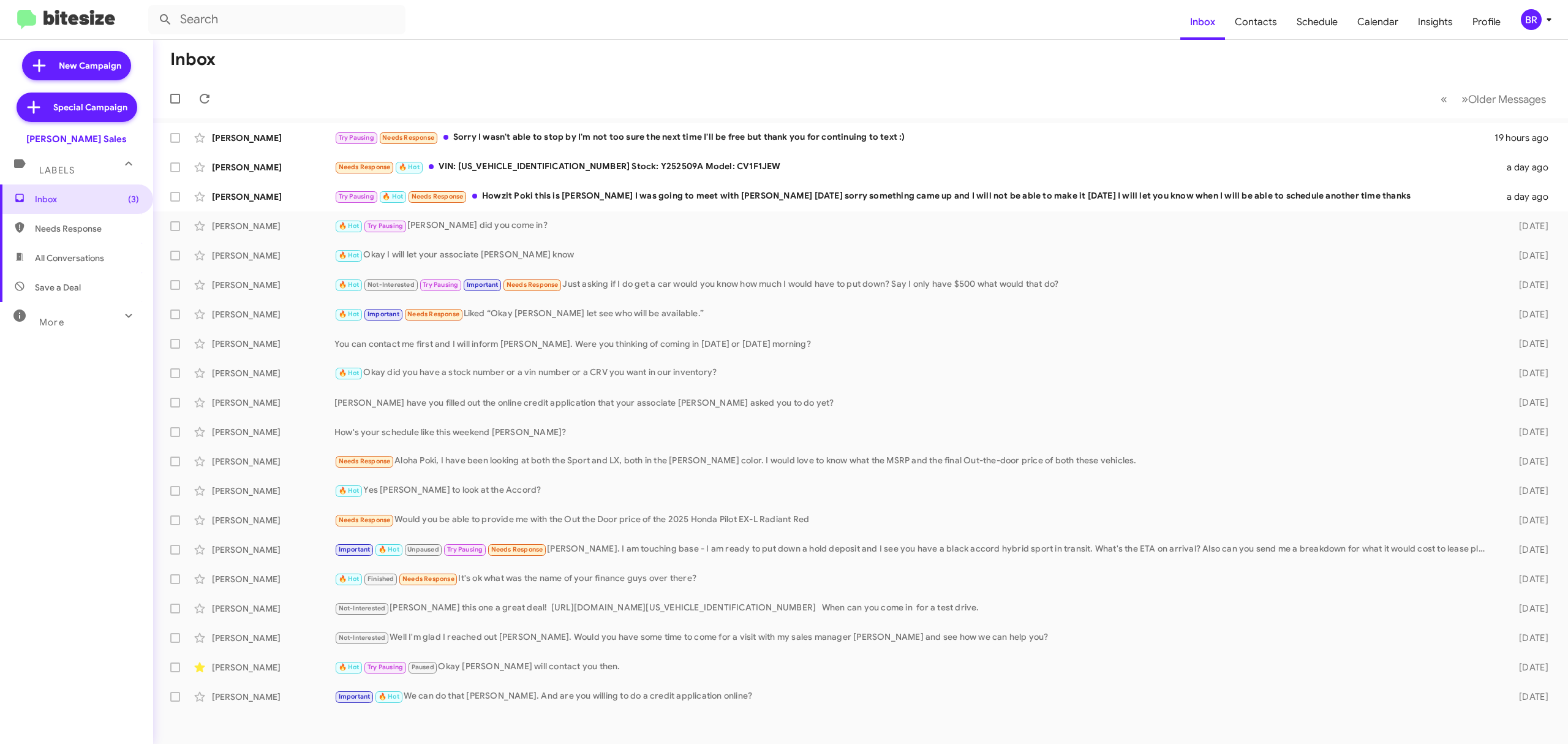
click at [1532, 20] on div "BR" at bounding box center [1531, 19] width 21 height 21
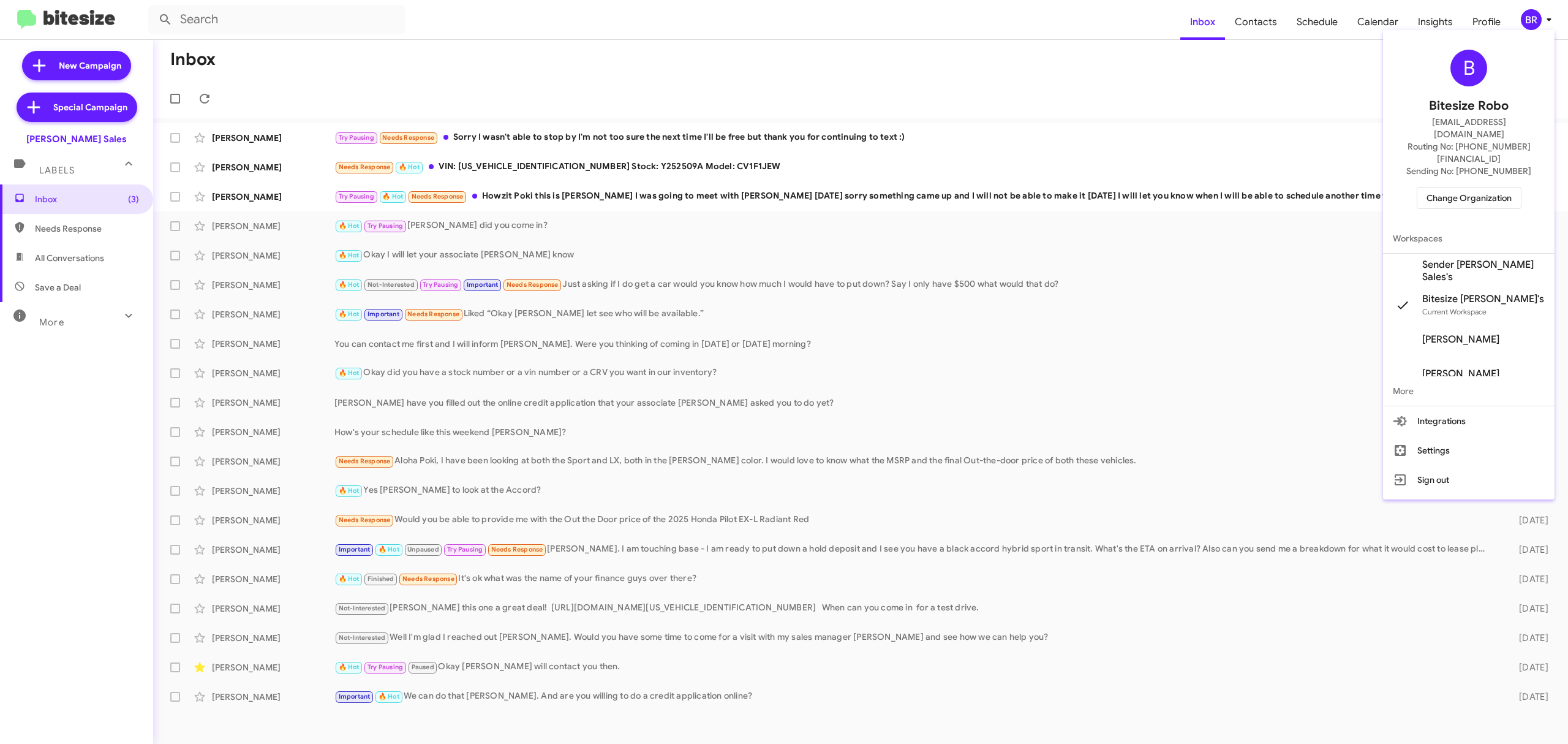
click at [1467, 187] on span "Change Organization" at bounding box center [1468, 198] width 85 height 21
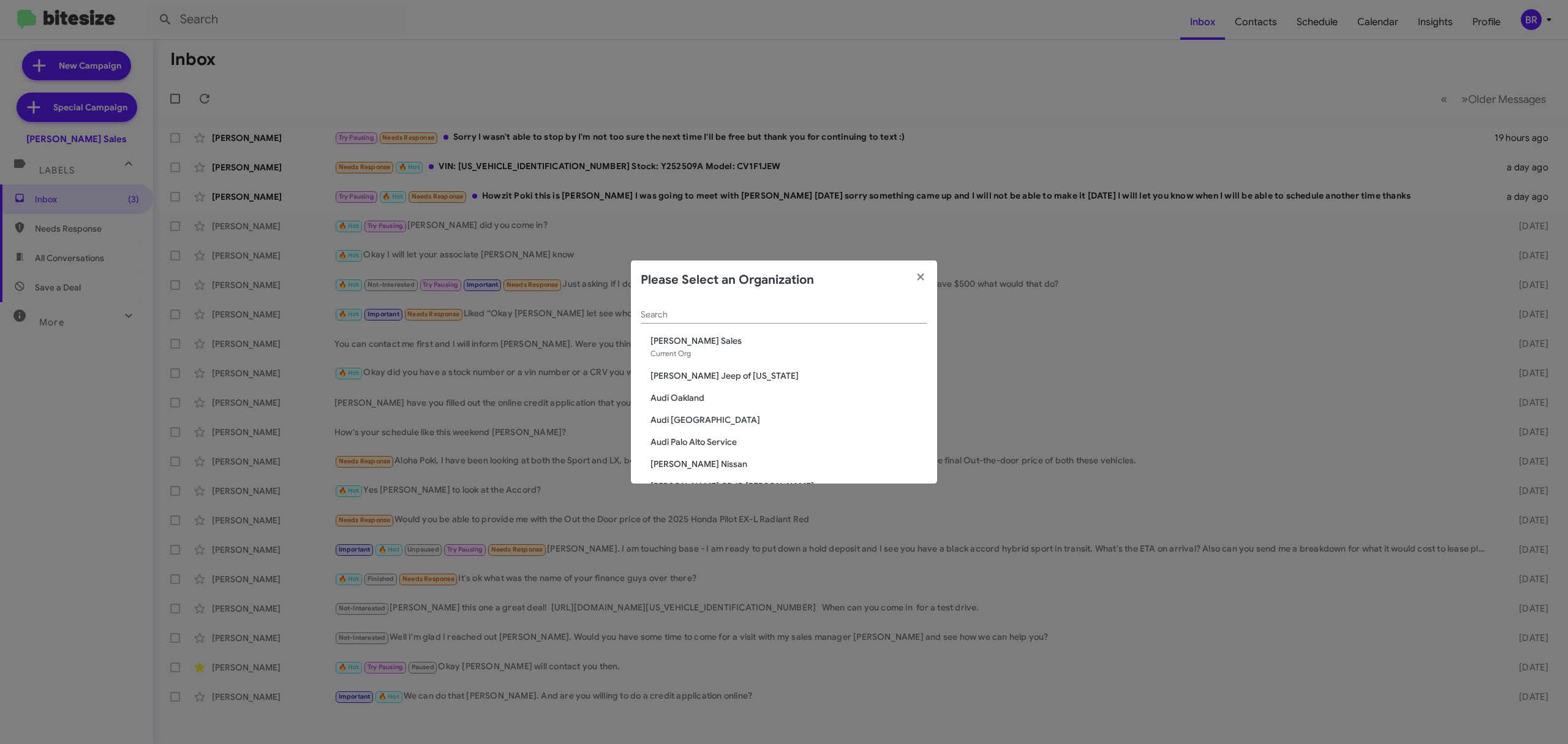
click at [793, 310] on input "Search" at bounding box center [784, 314] width 287 height 10
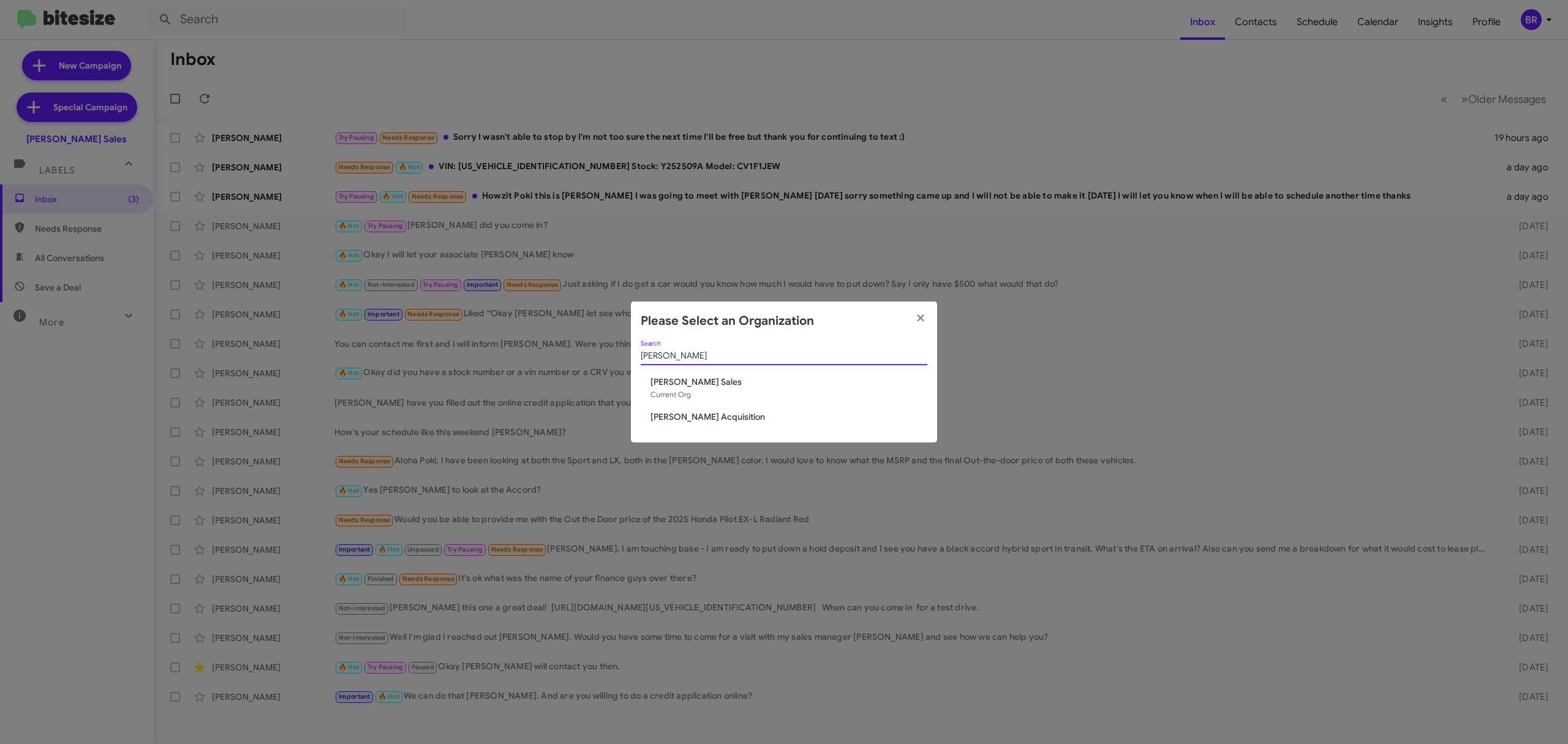
type input "tony"
click at [718, 415] on span "[PERSON_NAME] Acquisition" at bounding box center [789, 417] width 277 height 12
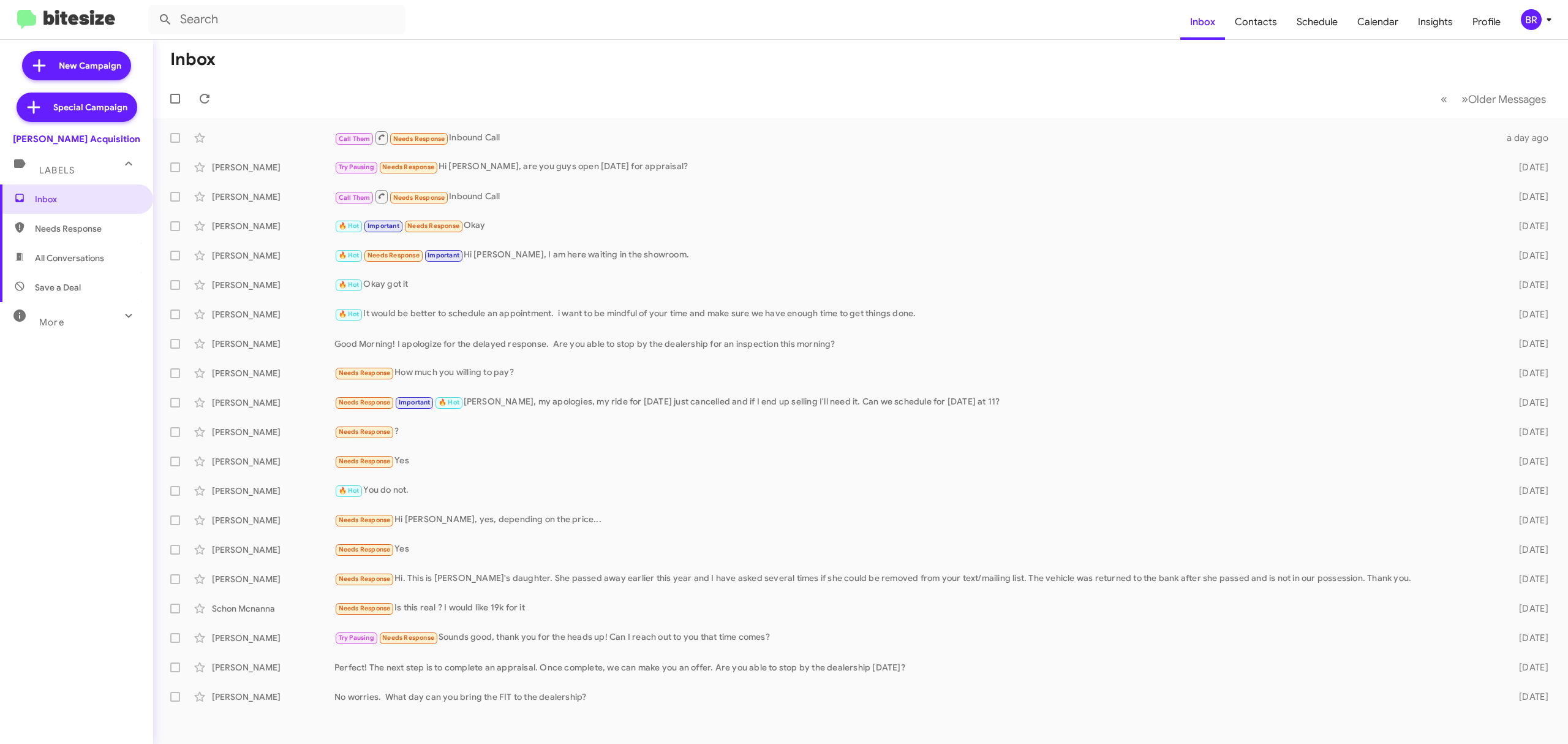
click at [1530, 19] on div "BR" at bounding box center [1531, 19] width 21 height 21
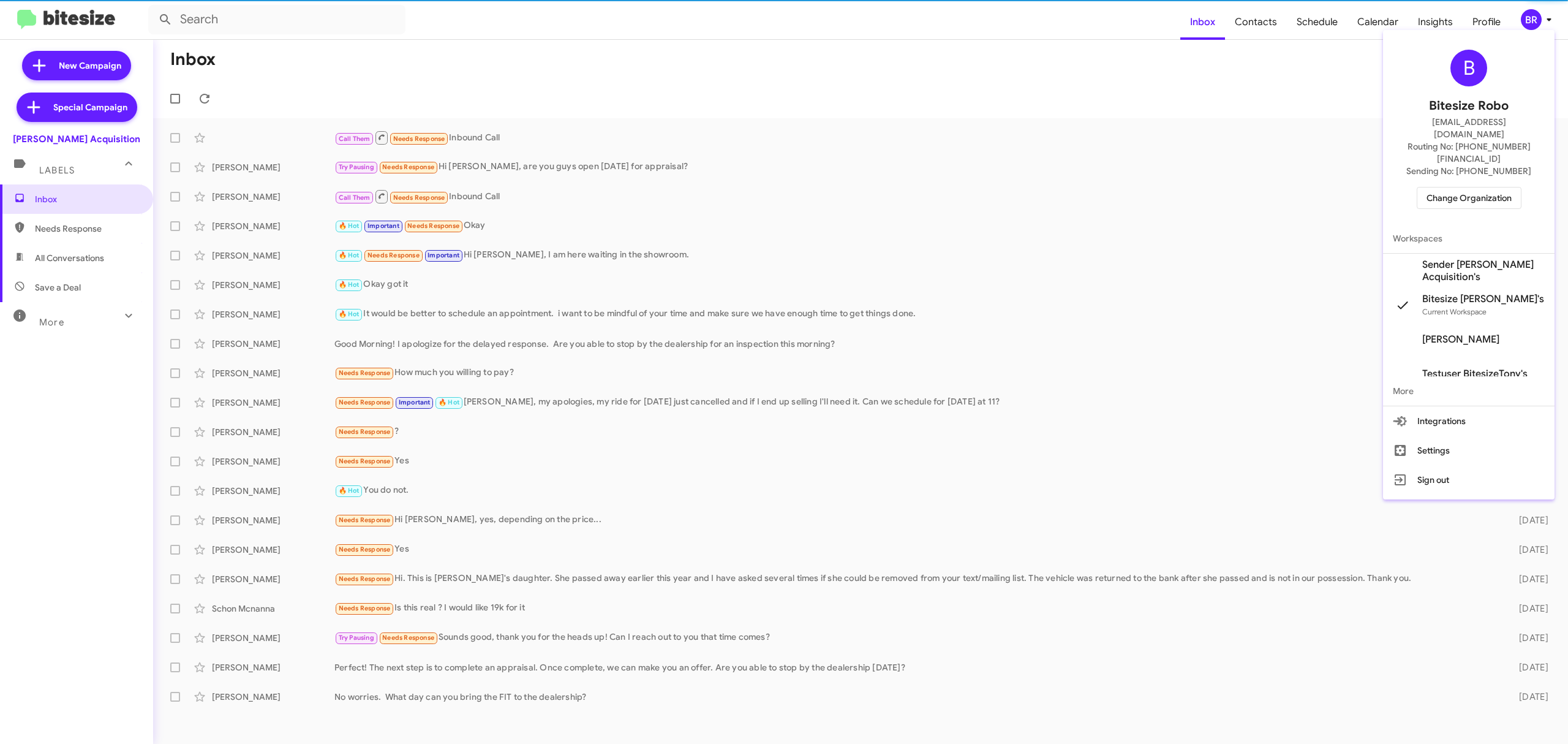
click at [1482, 187] on span "Change Organization" at bounding box center [1468, 198] width 85 height 21
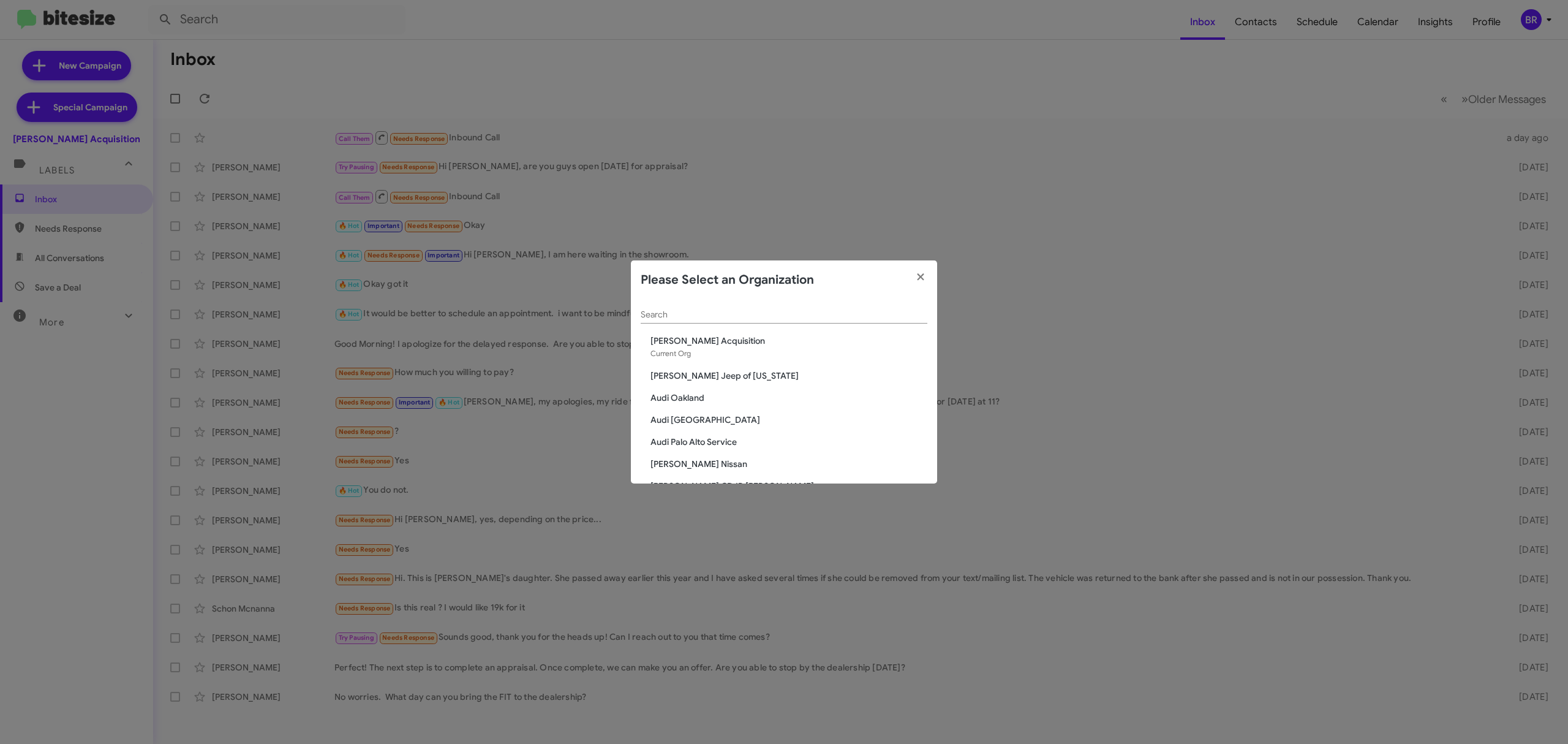
click at [789, 318] on input "Search" at bounding box center [784, 314] width 287 height 10
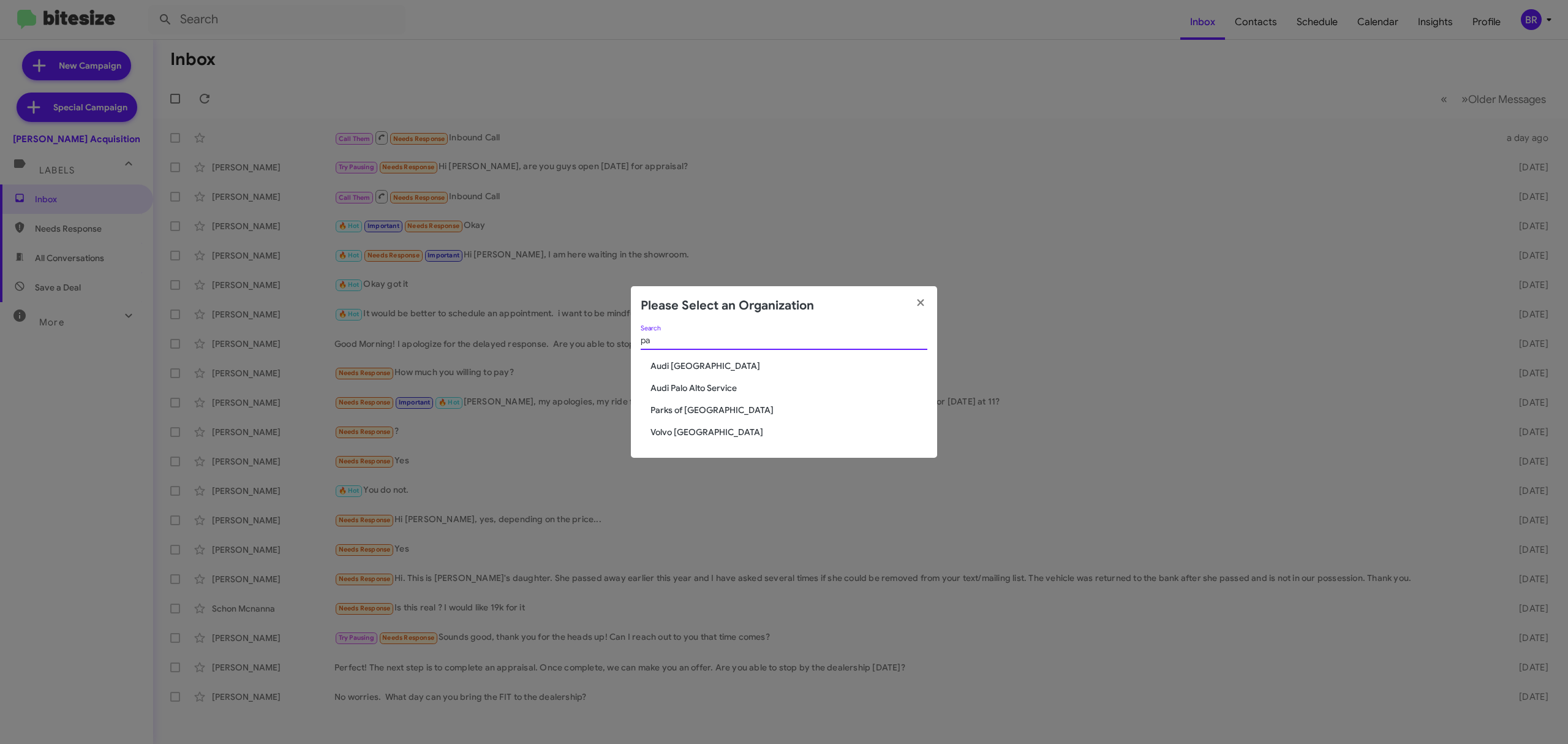
type input "pa"
click at [698, 365] on span "Audi [GEOGRAPHIC_DATA]" at bounding box center [789, 365] width 277 height 12
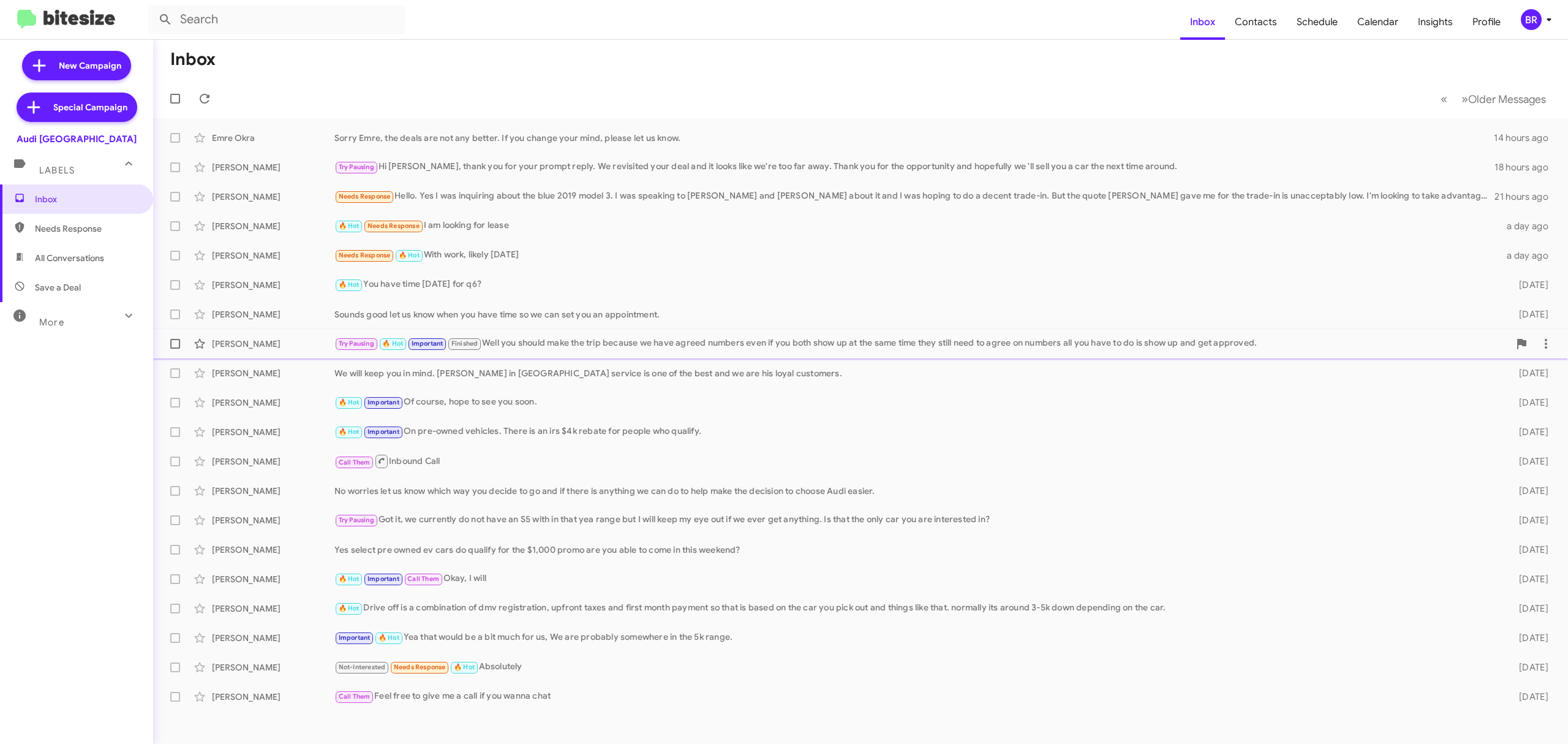
click at [648, 342] on div "Try Pausing 🔥 Hot Important Finished Well you should make the trip because we h…" at bounding box center [921, 343] width 1174 height 14
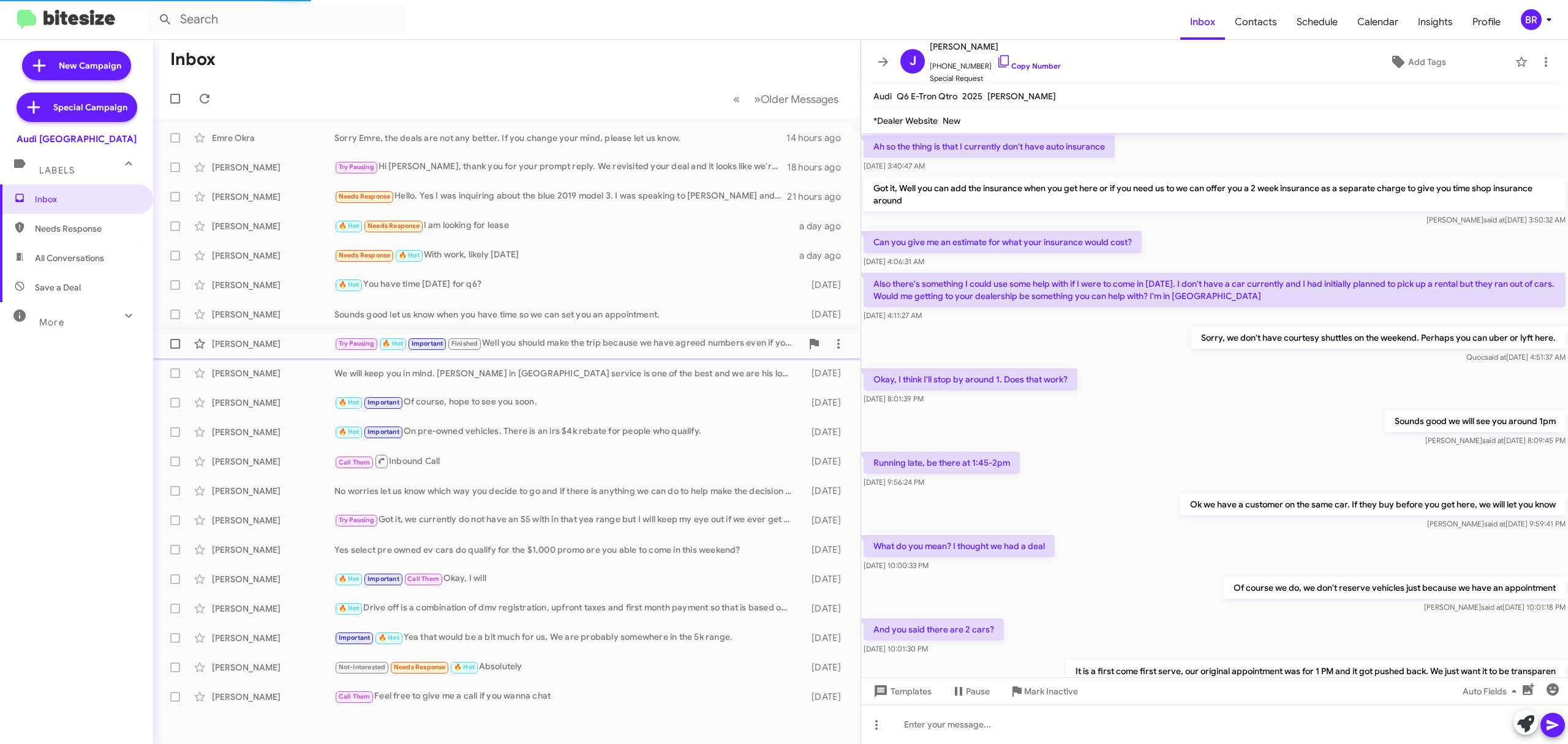
scroll to position [387, 0]
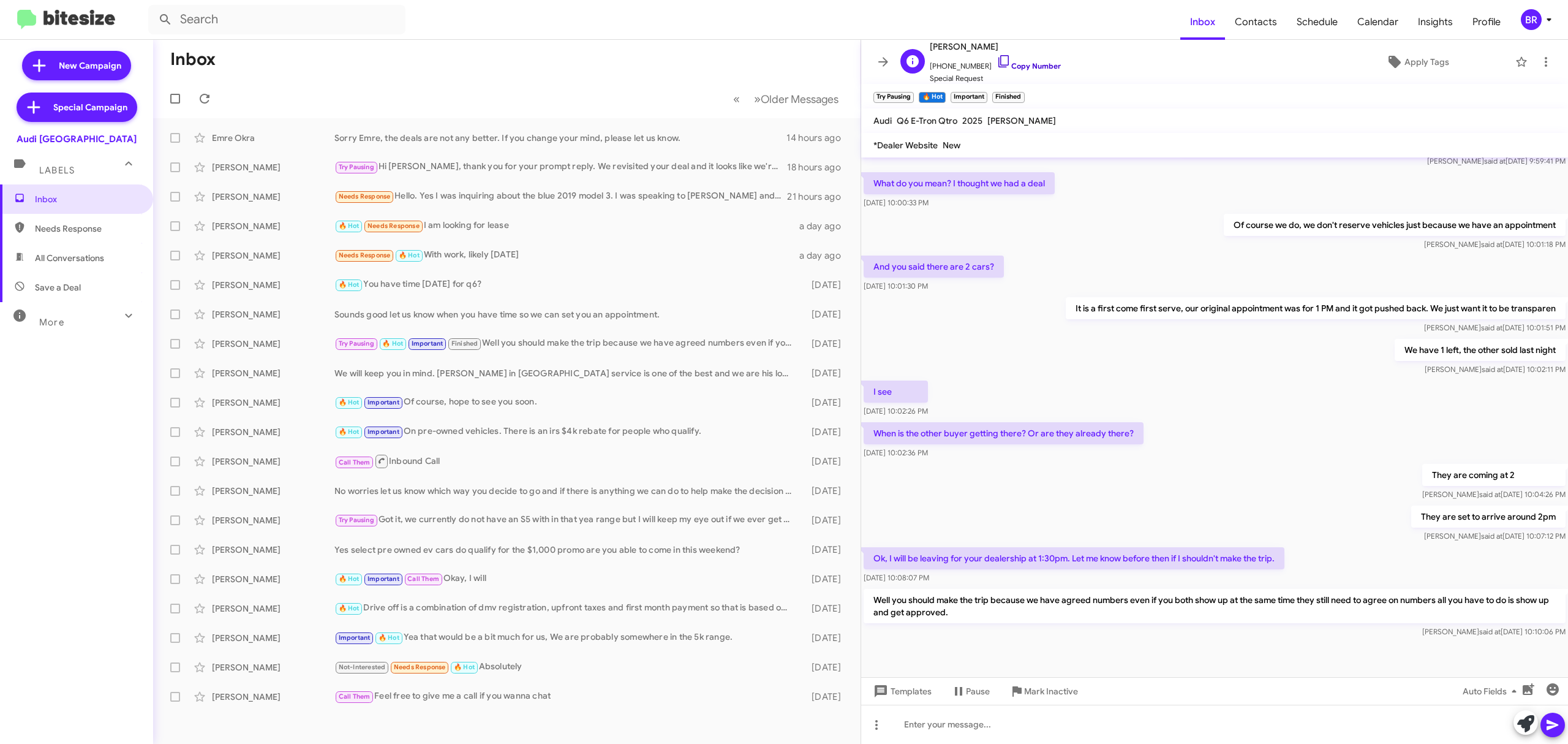
click at [1019, 64] on link "Copy Number" at bounding box center [1028, 65] width 64 height 9
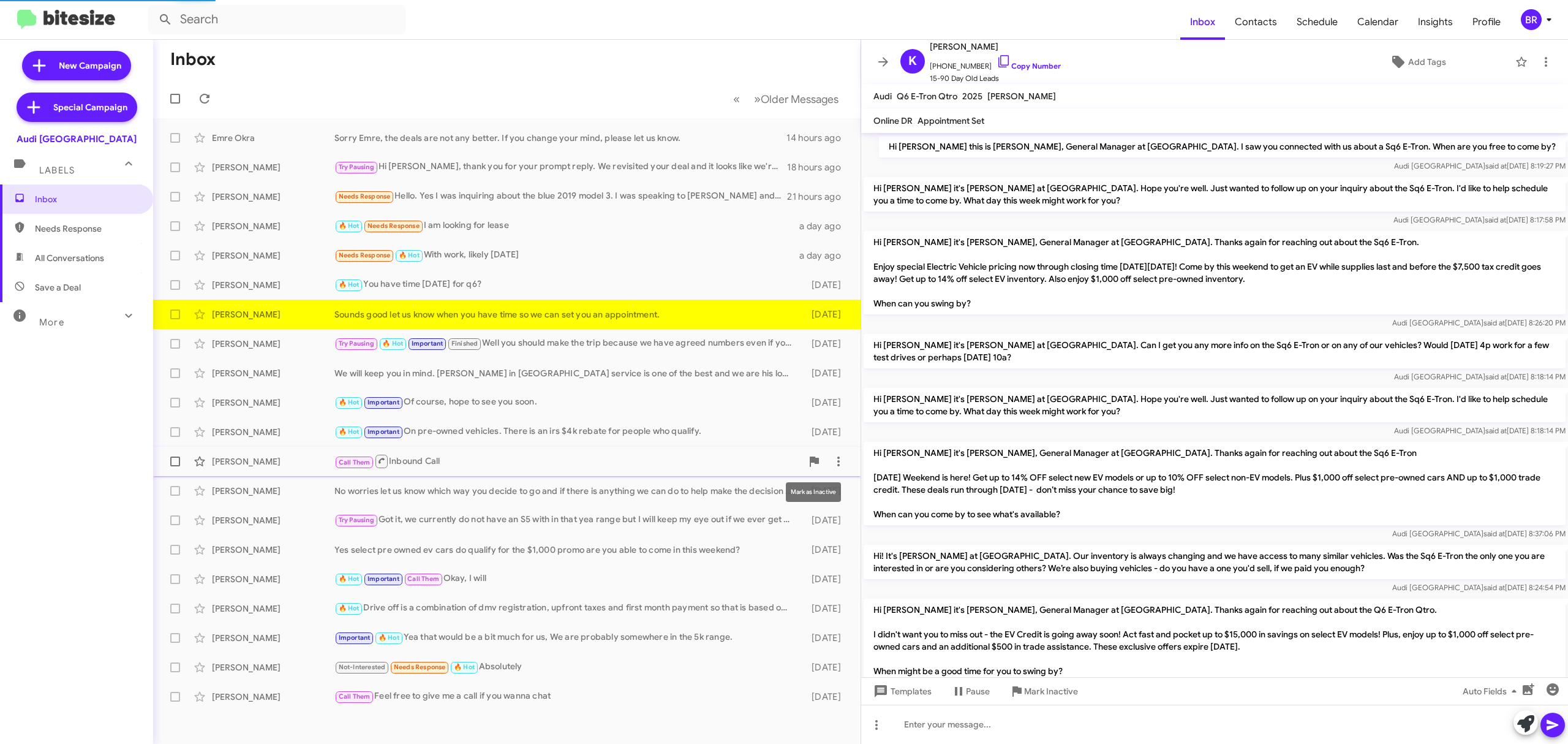
scroll to position [383, 0]
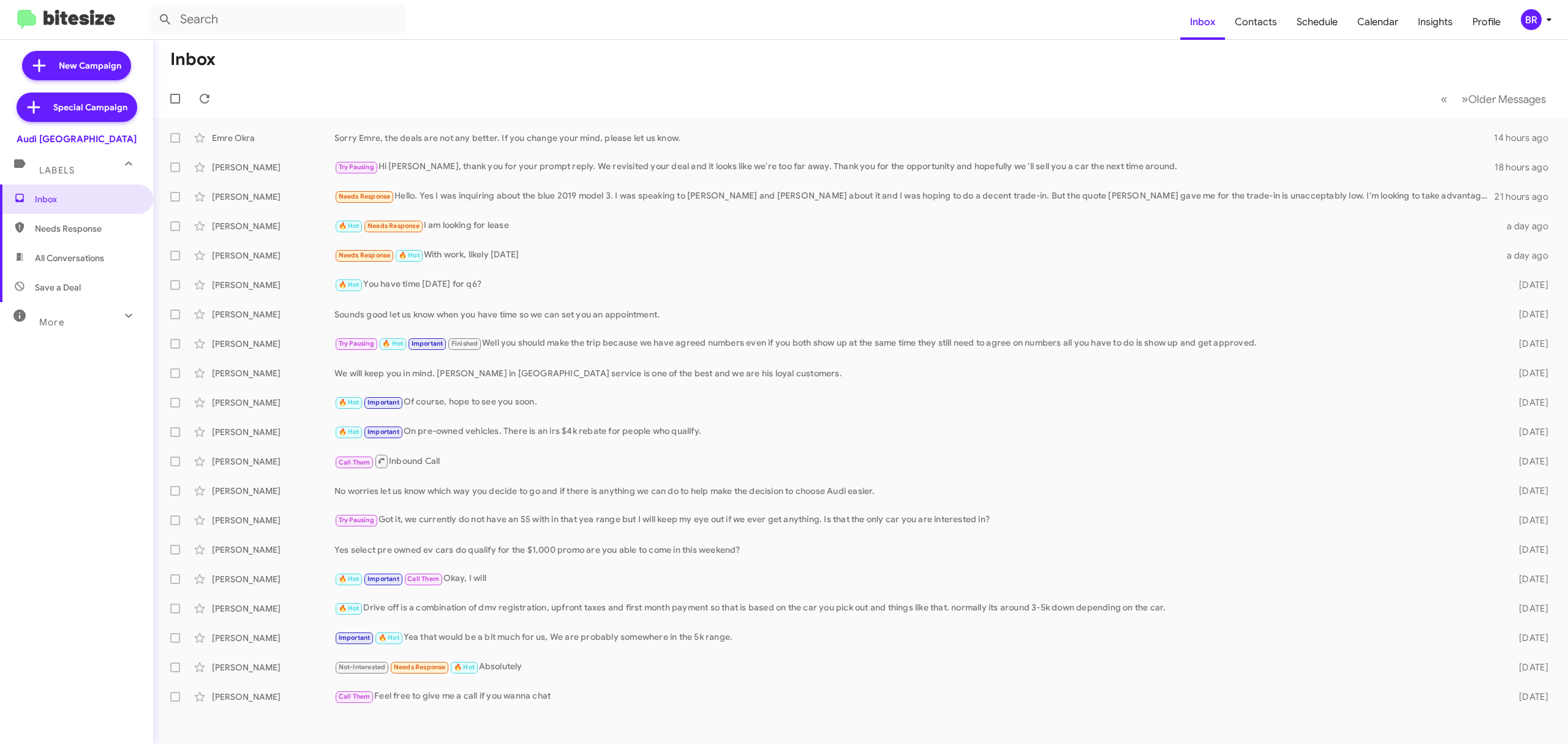
click at [1531, 19] on div "BR" at bounding box center [1531, 19] width 21 height 21
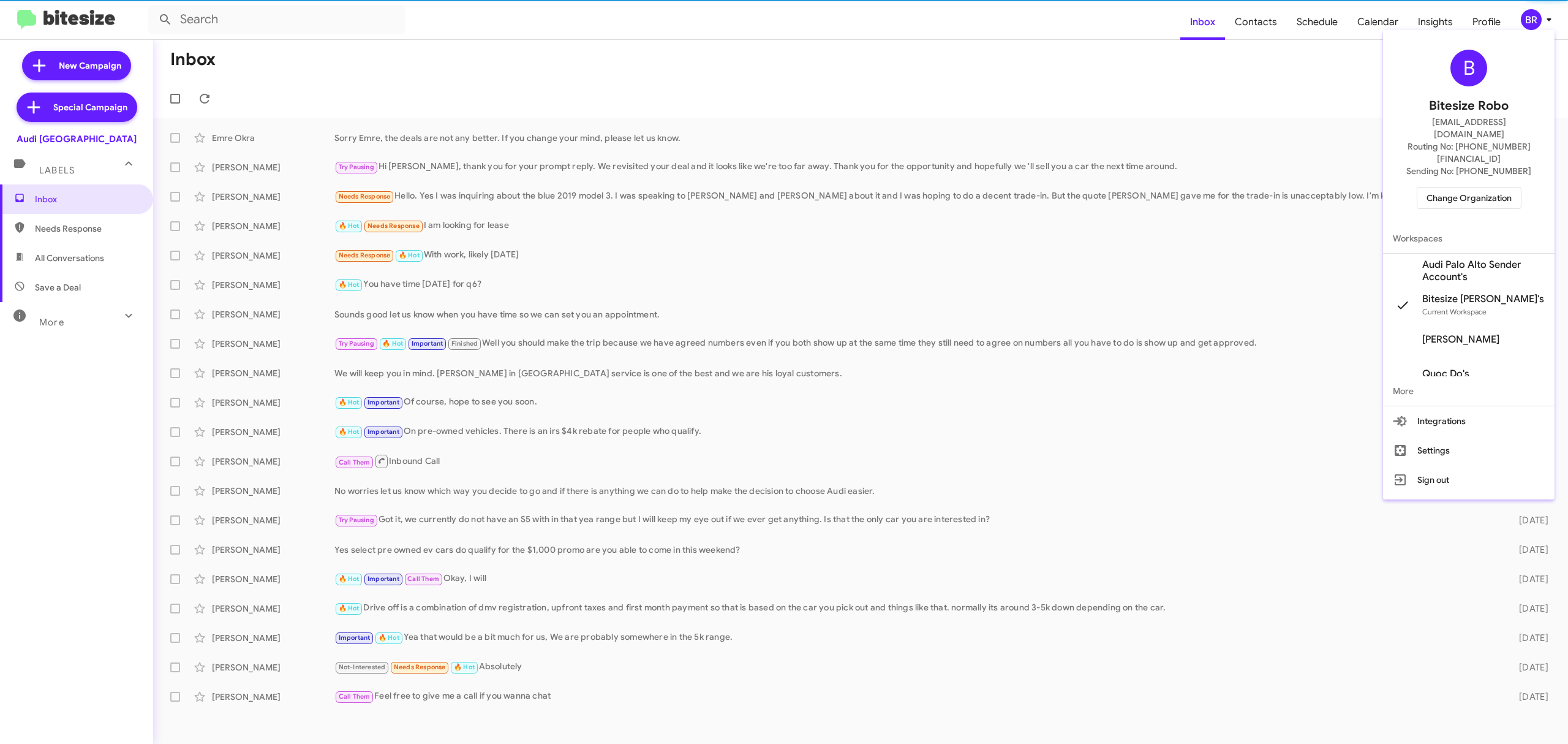
click at [1471, 187] on span "Change Organization" at bounding box center [1468, 198] width 85 height 21
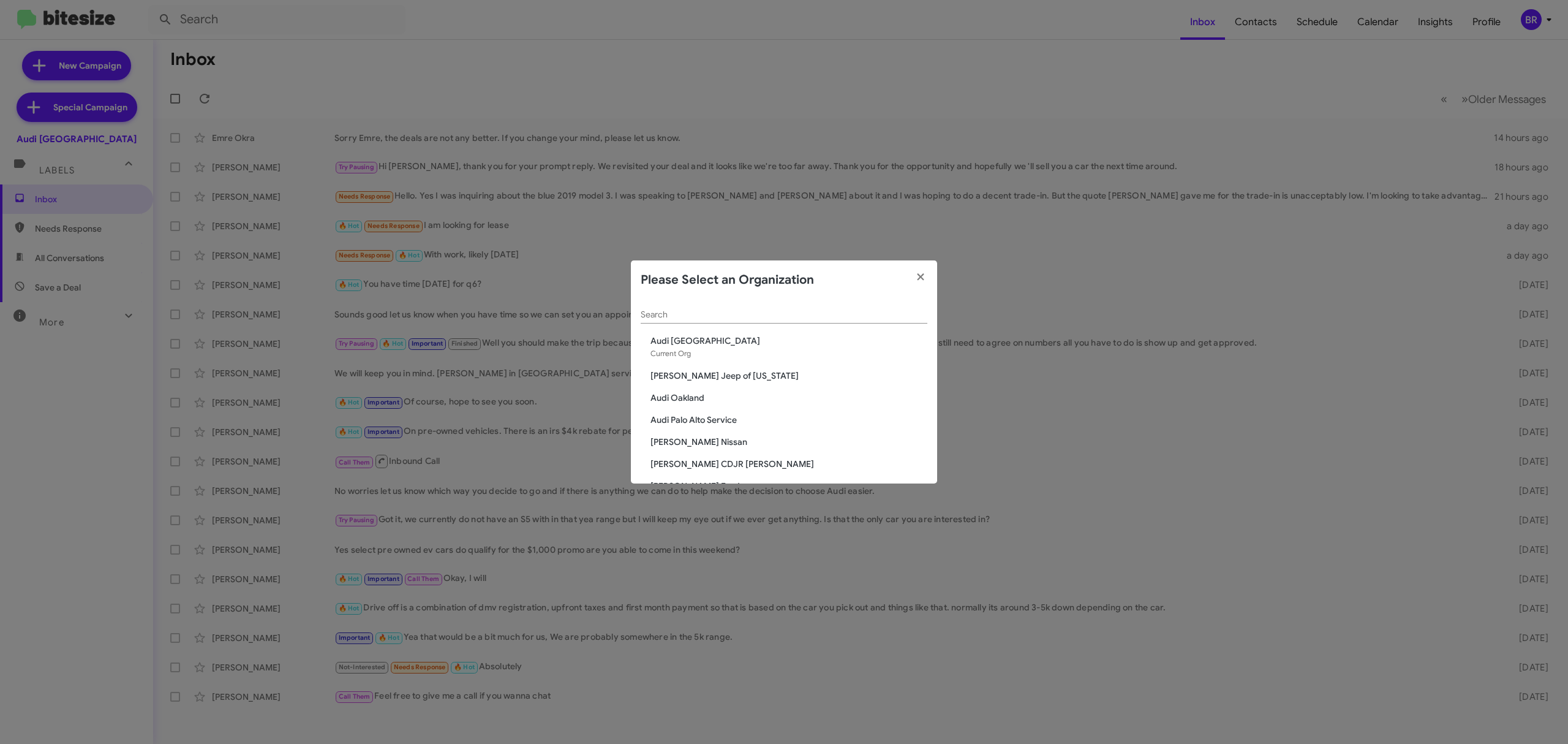
click at [732, 312] on input "Search" at bounding box center [784, 314] width 287 height 10
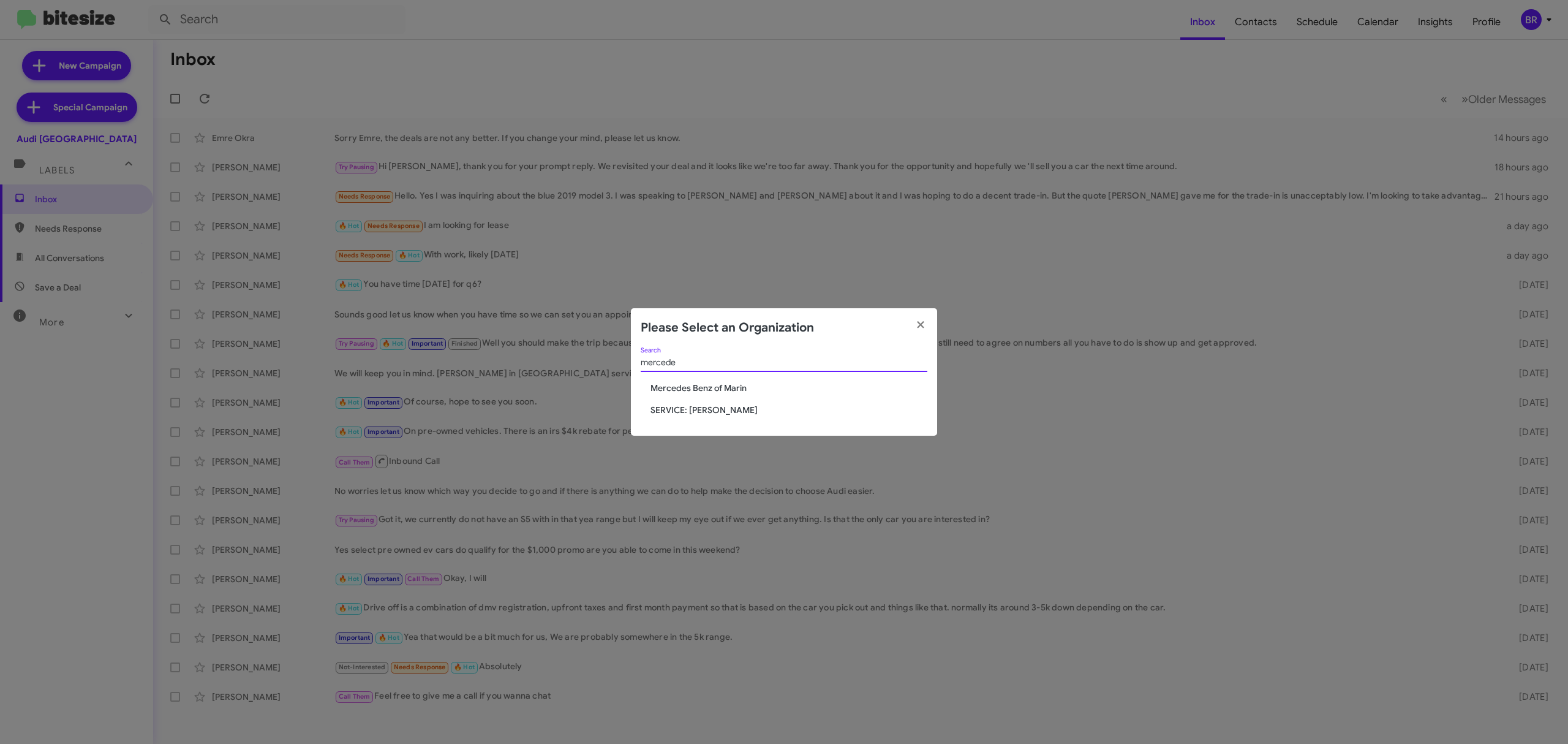
click at [740, 364] on input "mercede" at bounding box center [784, 362] width 287 height 10
type input "mercede"
click at [717, 382] on span "Mercedes Benz of Marin" at bounding box center [789, 387] width 277 height 12
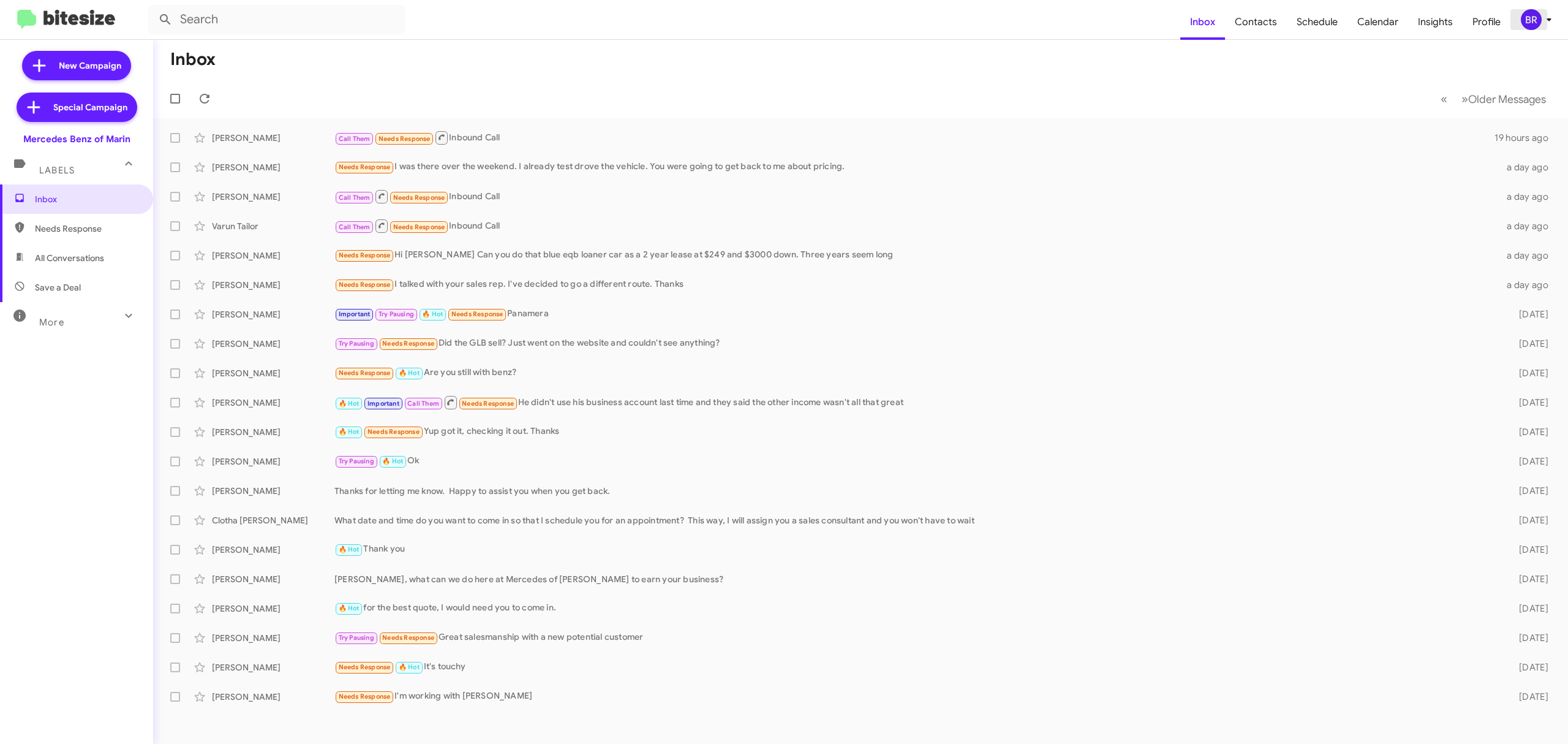
click at [1534, 15] on div "BR" at bounding box center [1531, 19] width 21 height 21
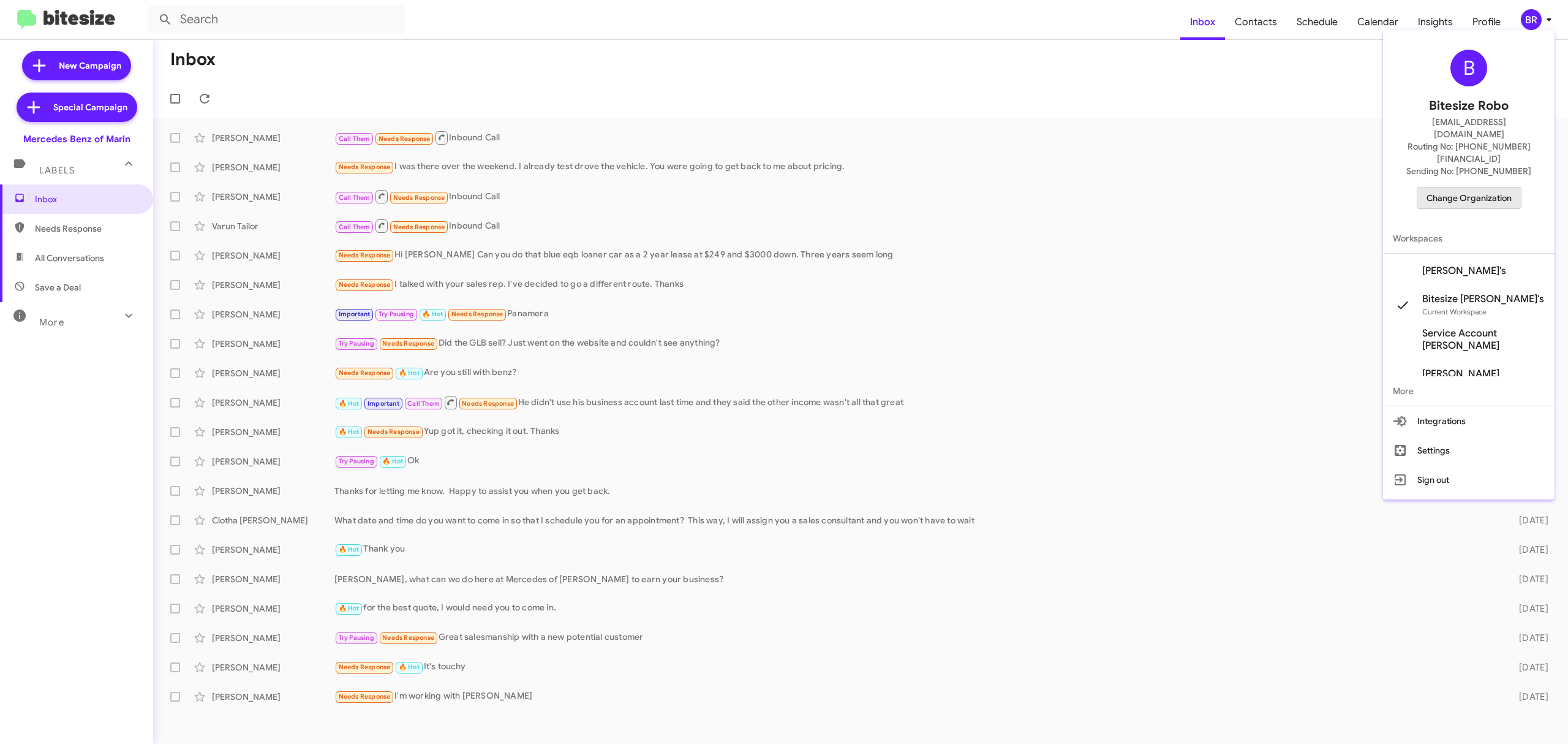
click at [1456, 187] on span "Change Organization" at bounding box center [1468, 198] width 85 height 21
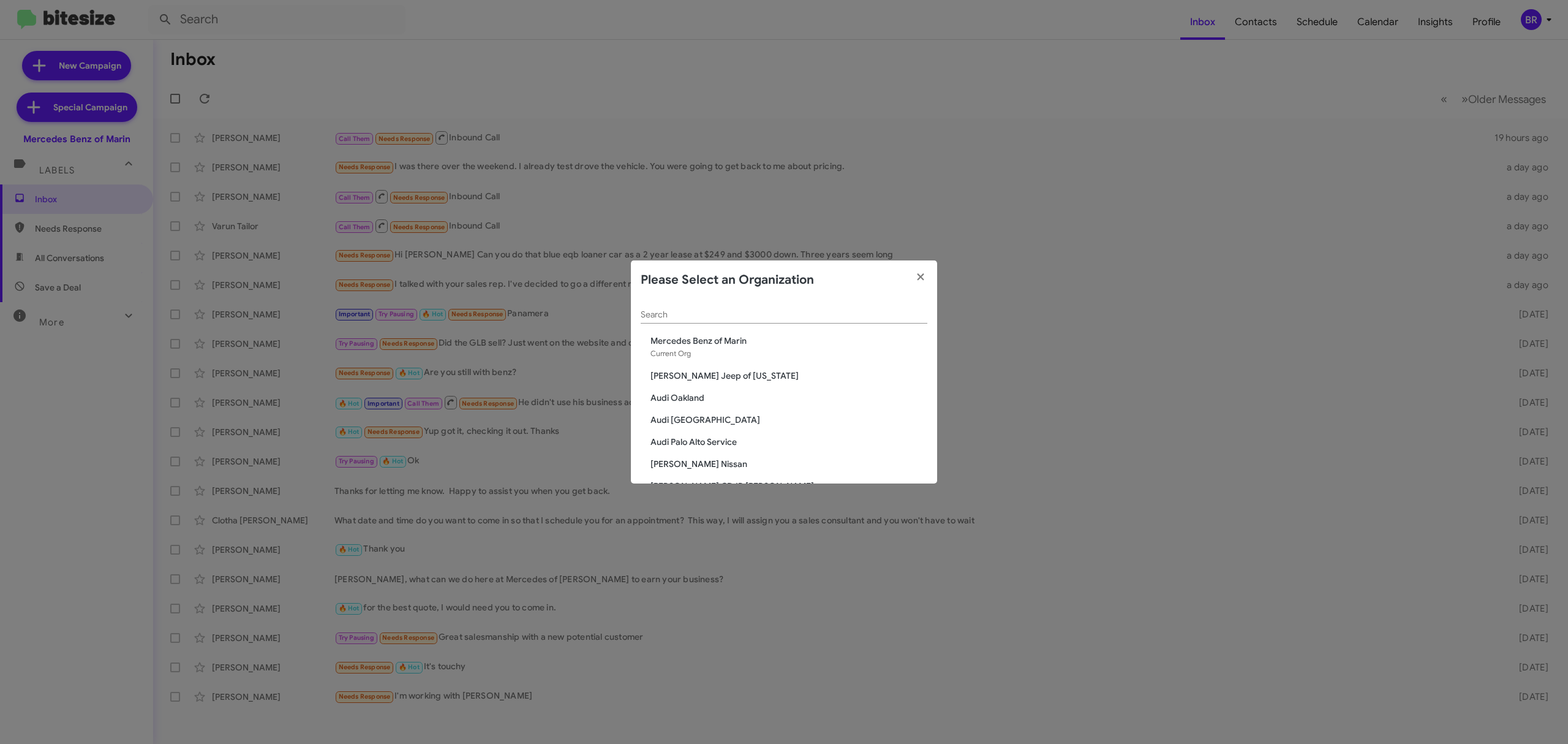
click at [779, 307] on div "Search" at bounding box center [784, 311] width 287 height 24
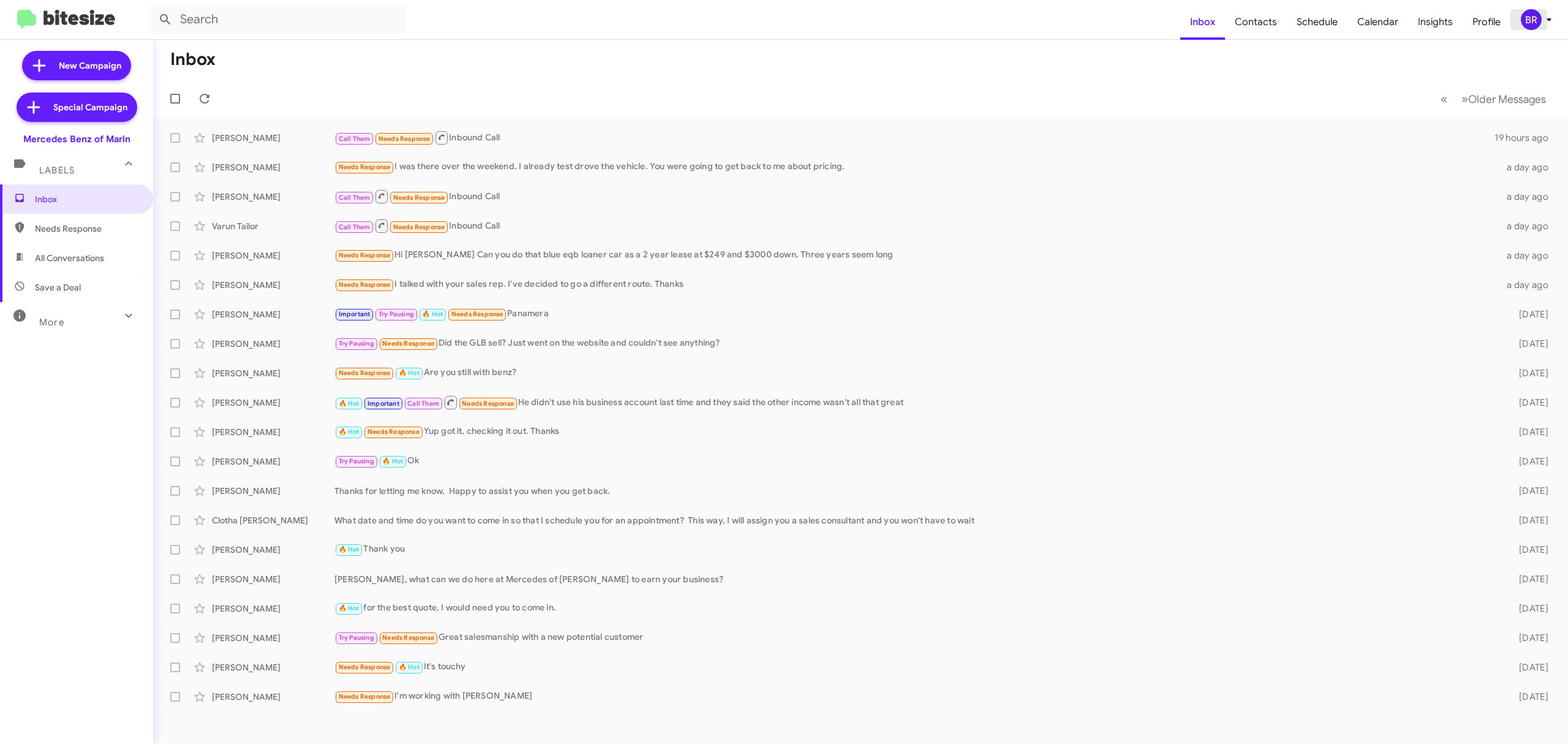
click at [1522, 20] on div "BR" at bounding box center [1531, 19] width 21 height 21
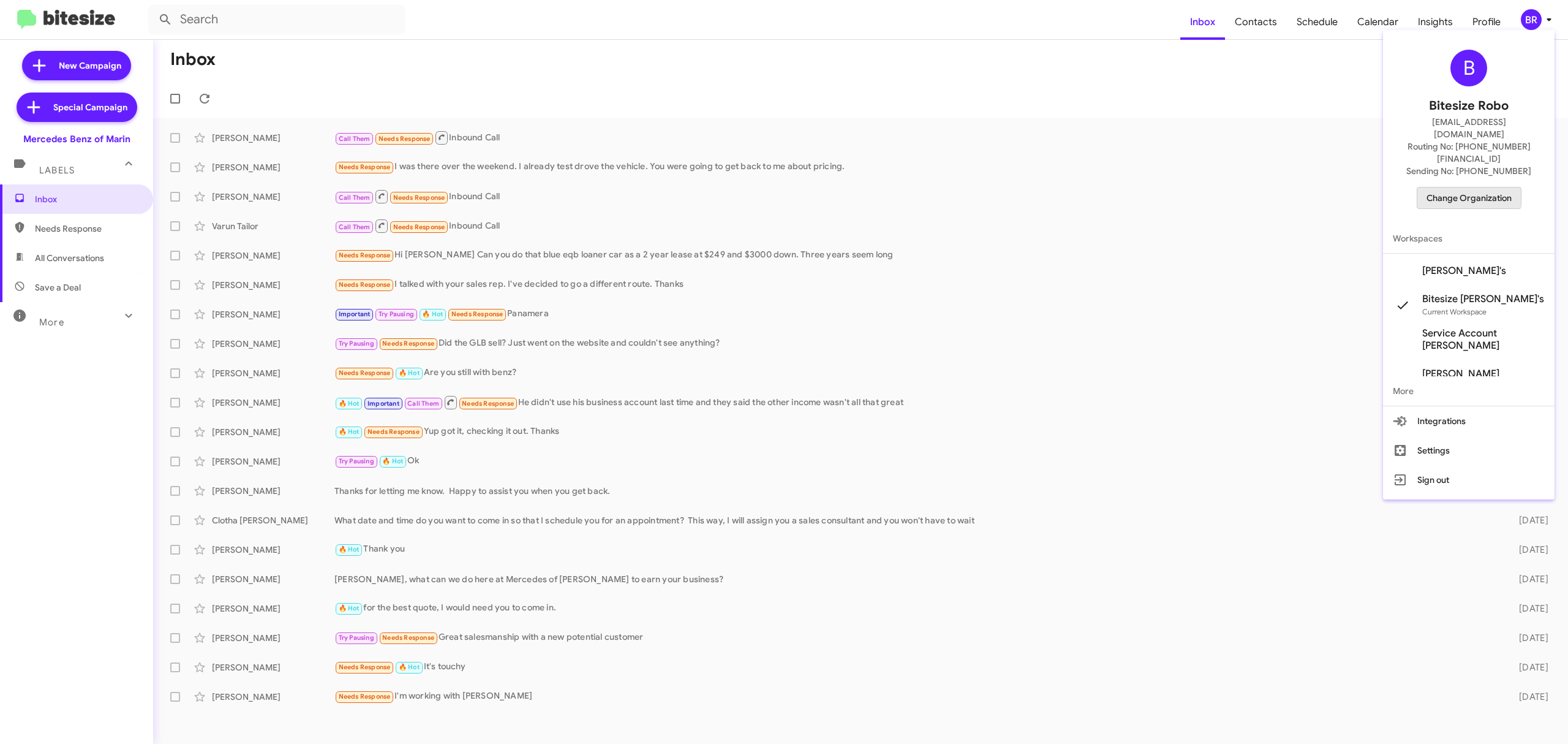
click at [1458, 187] on span "Change Organization" at bounding box center [1468, 198] width 85 height 21
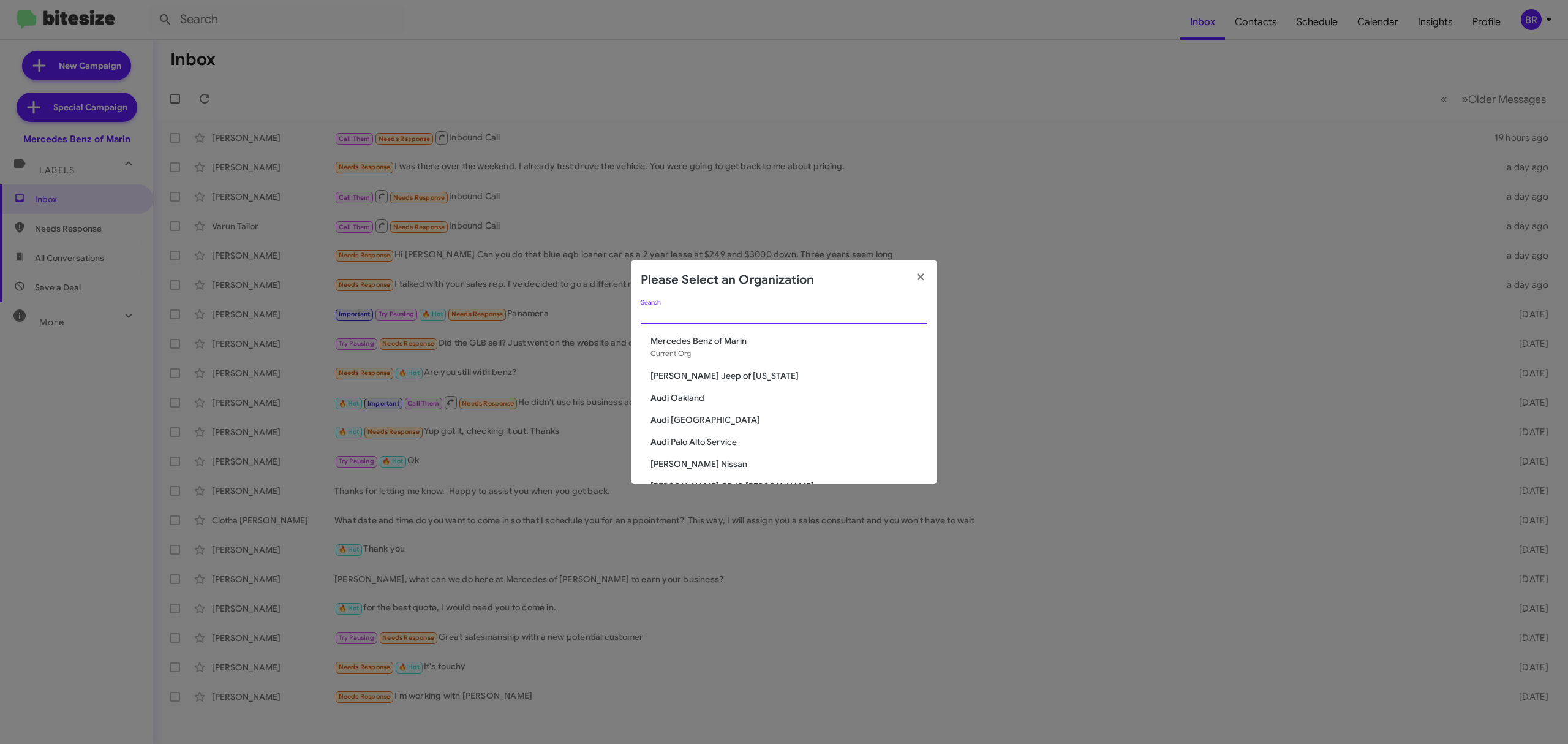
click at [836, 313] on input "Search" at bounding box center [784, 314] width 287 height 10
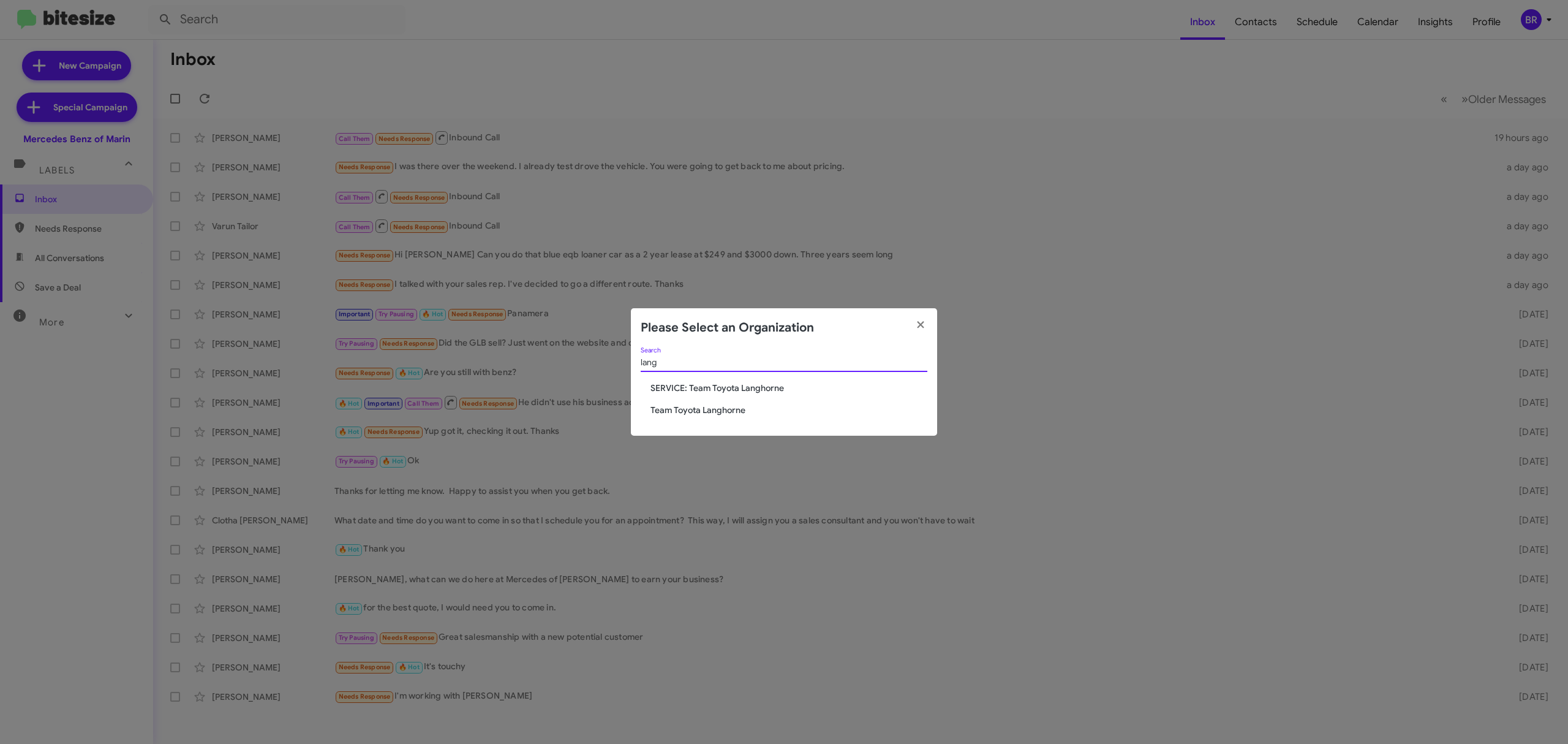
type input "lang"
click at [720, 408] on span "Team Toyota Langhorne" at bounding box center [789, 410] width 277 height 12
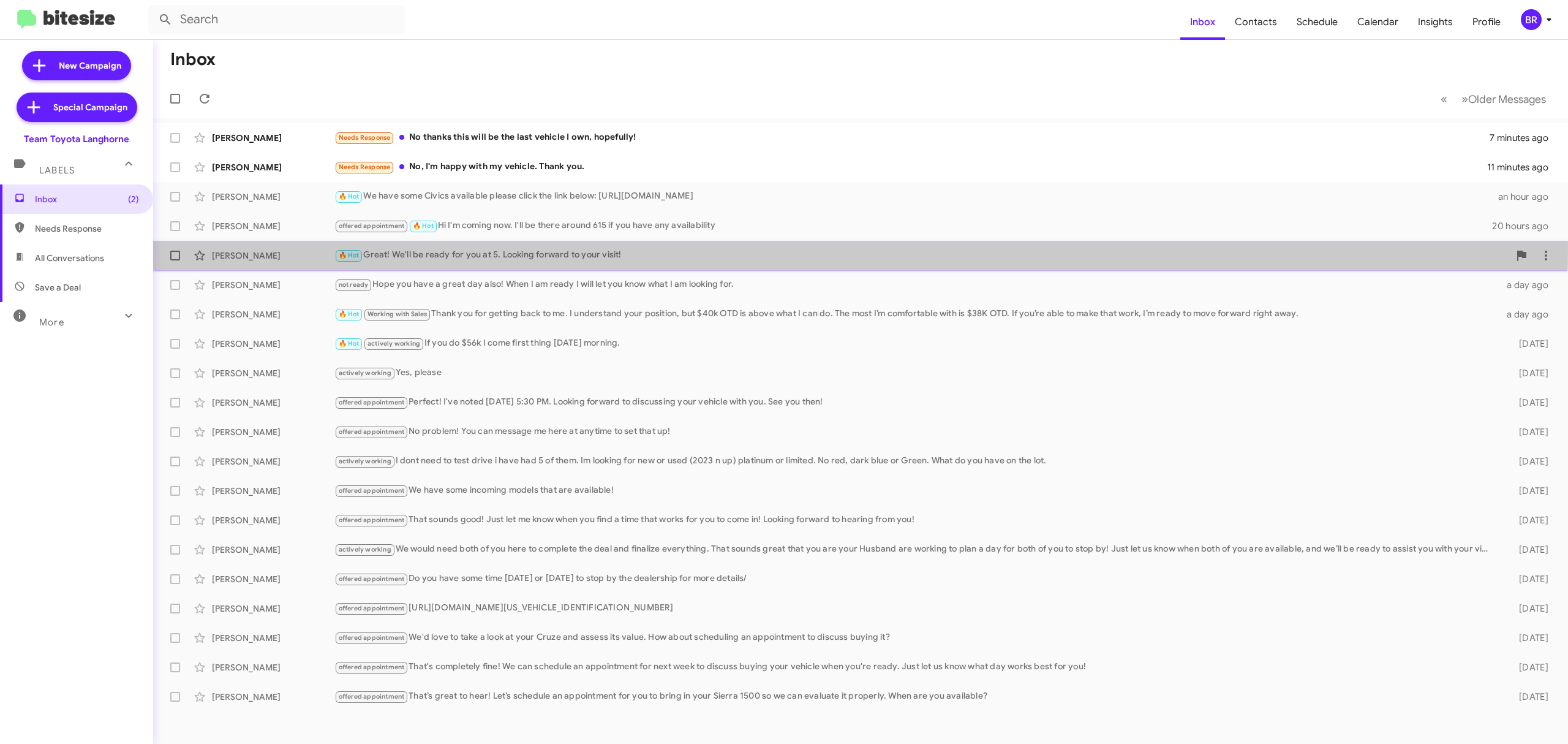
click at [668, 247] on div "[PERSON_NAME] 🔥 Hot Great! We'll be ready for you at 5. Looking forward to your…" at bounding box center [860, 256] width 1395 height 25
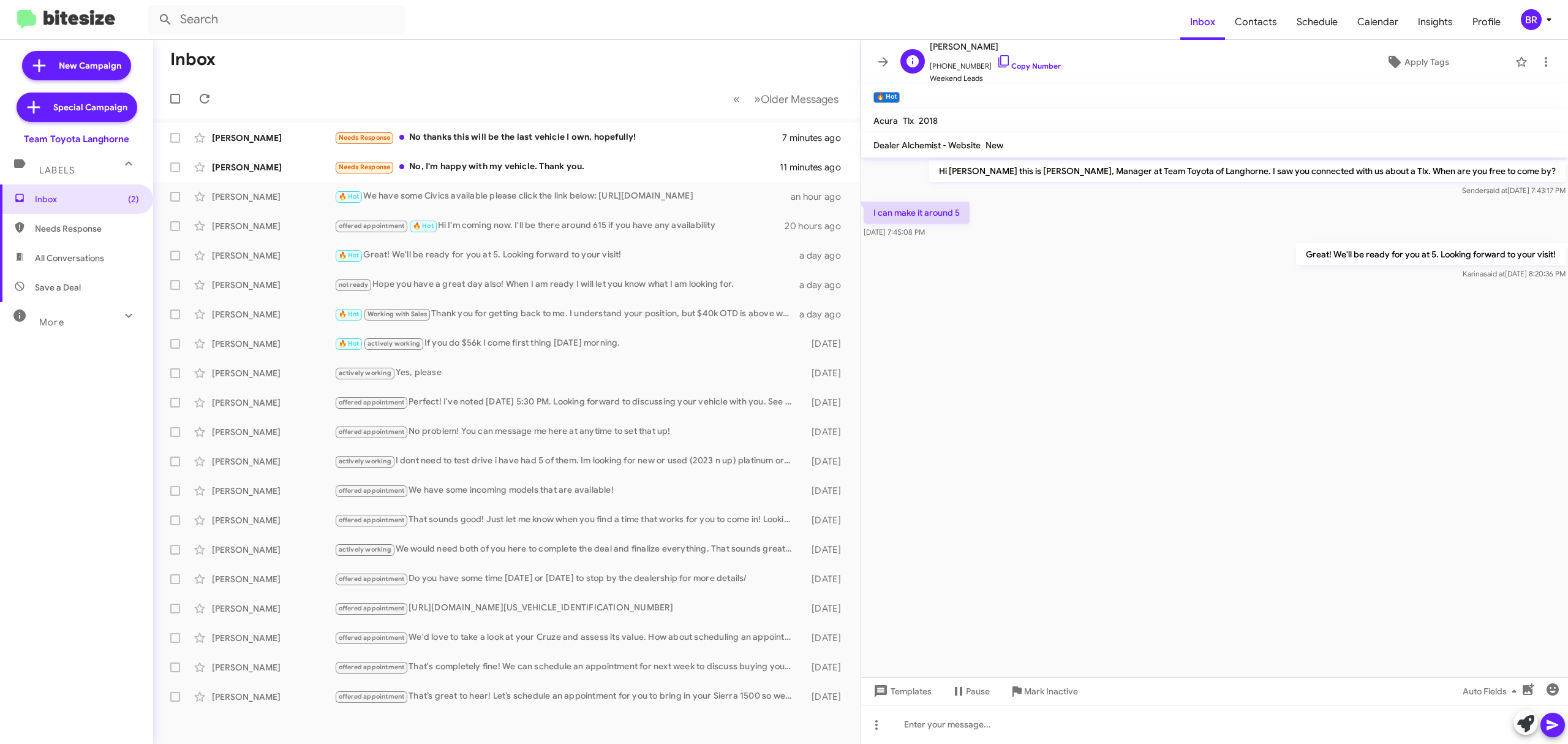
drag, startPoint x: 1017, startPoint y: 56, endPoint x: 995, endPoint y: 81, distance: 33.3
click at [995, 81] on div "[PERSON_NAME] [PHONE_NUMBER] Copy Number Weekend Leads" at bounding box center [995, 61] width 131 height 45
click at [1030, 62] on link "Copy Number" at bounding box center [1028, 65] width 64 height 9
copy div "Number Weekend Leads"
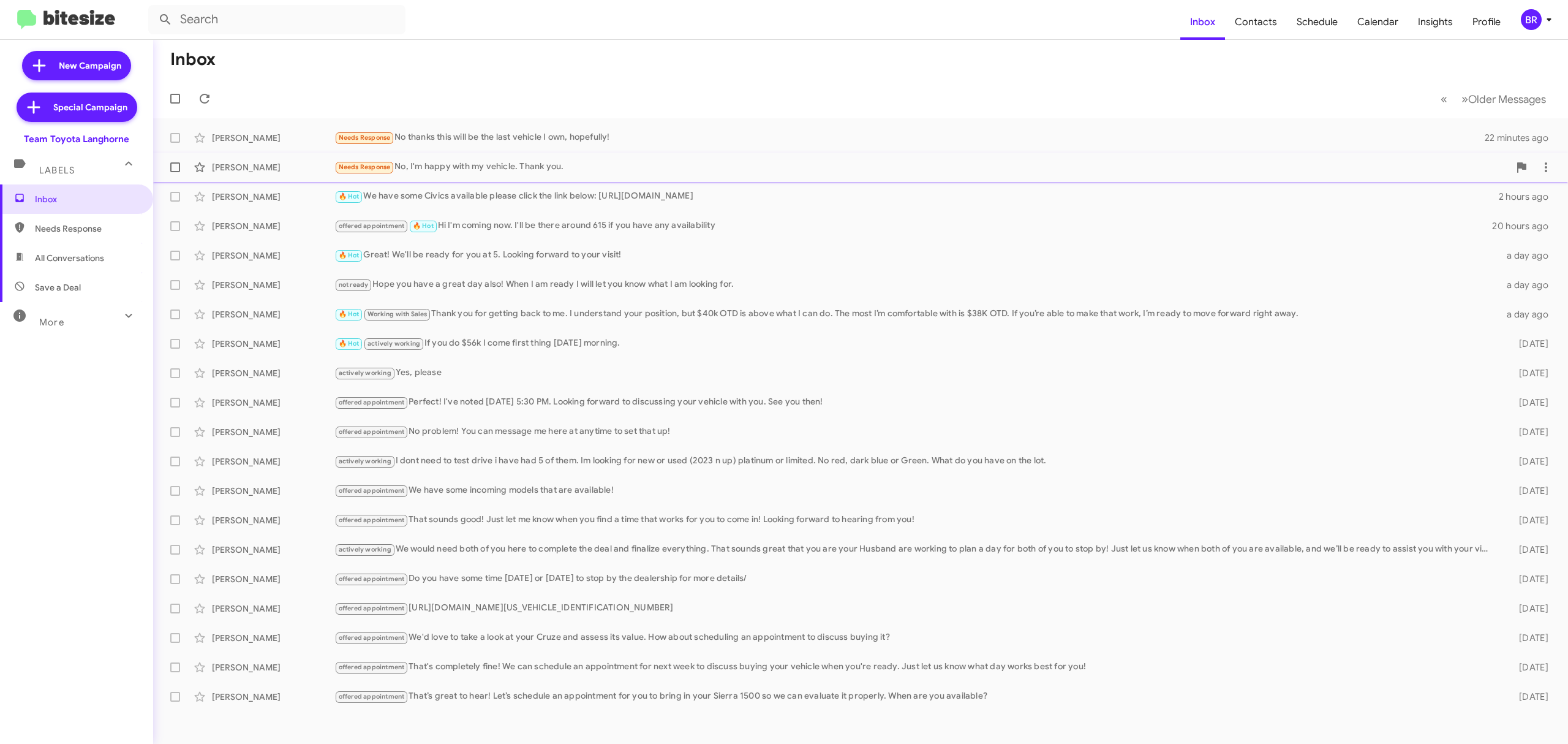
click at [175, 167] on span at bounding box center [175, 167] width 10 height 10
click at [175, 172] on input "checkbox" at bounding box center [175, 172] width 1 height 1
checkbox input "true"
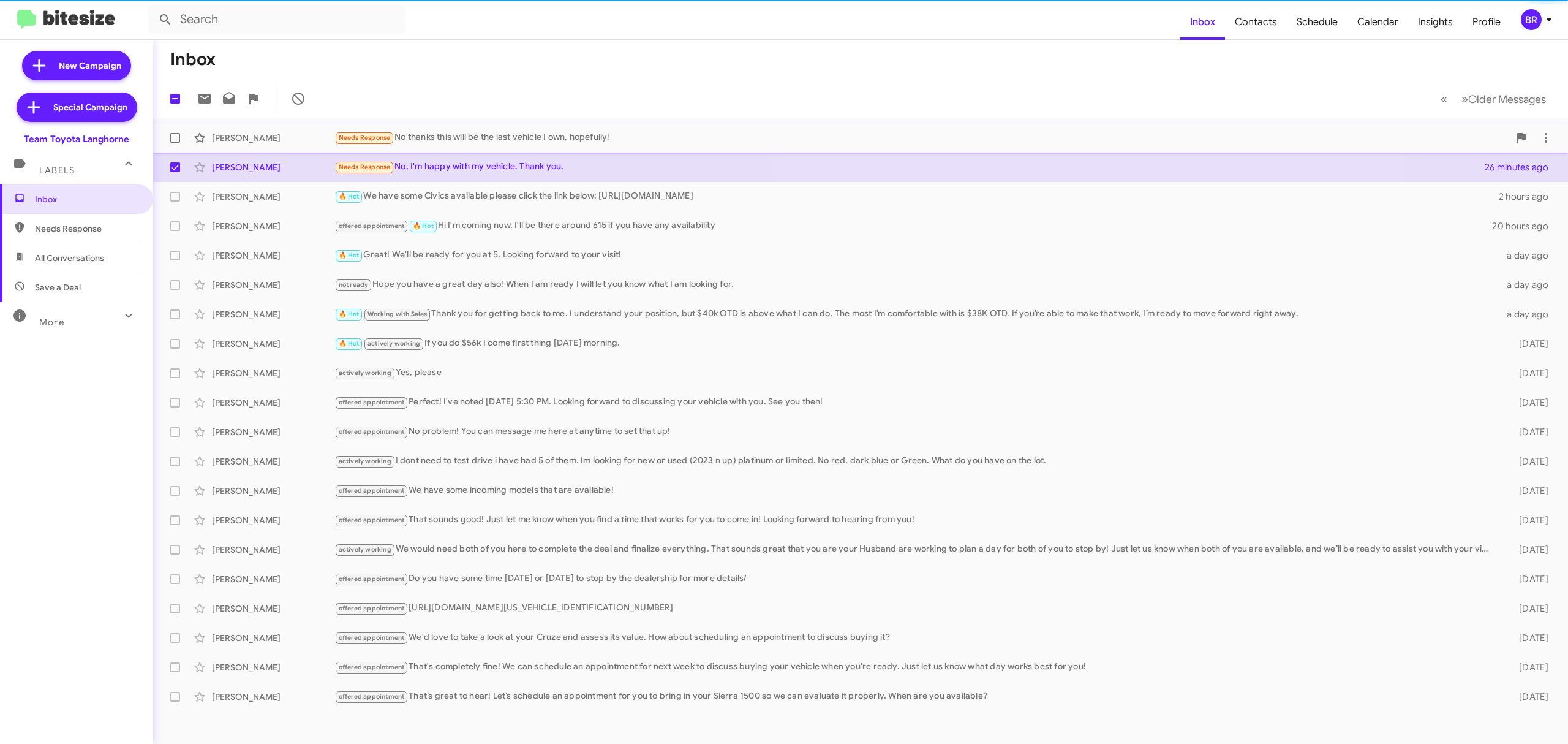
click at [176, 139] on span at bounding box center [175, 138] width 10 height 10
click at [175, 143] on input "checkbox" at bounding box center [175, 143] width 1 height 1
checkbox input "true"
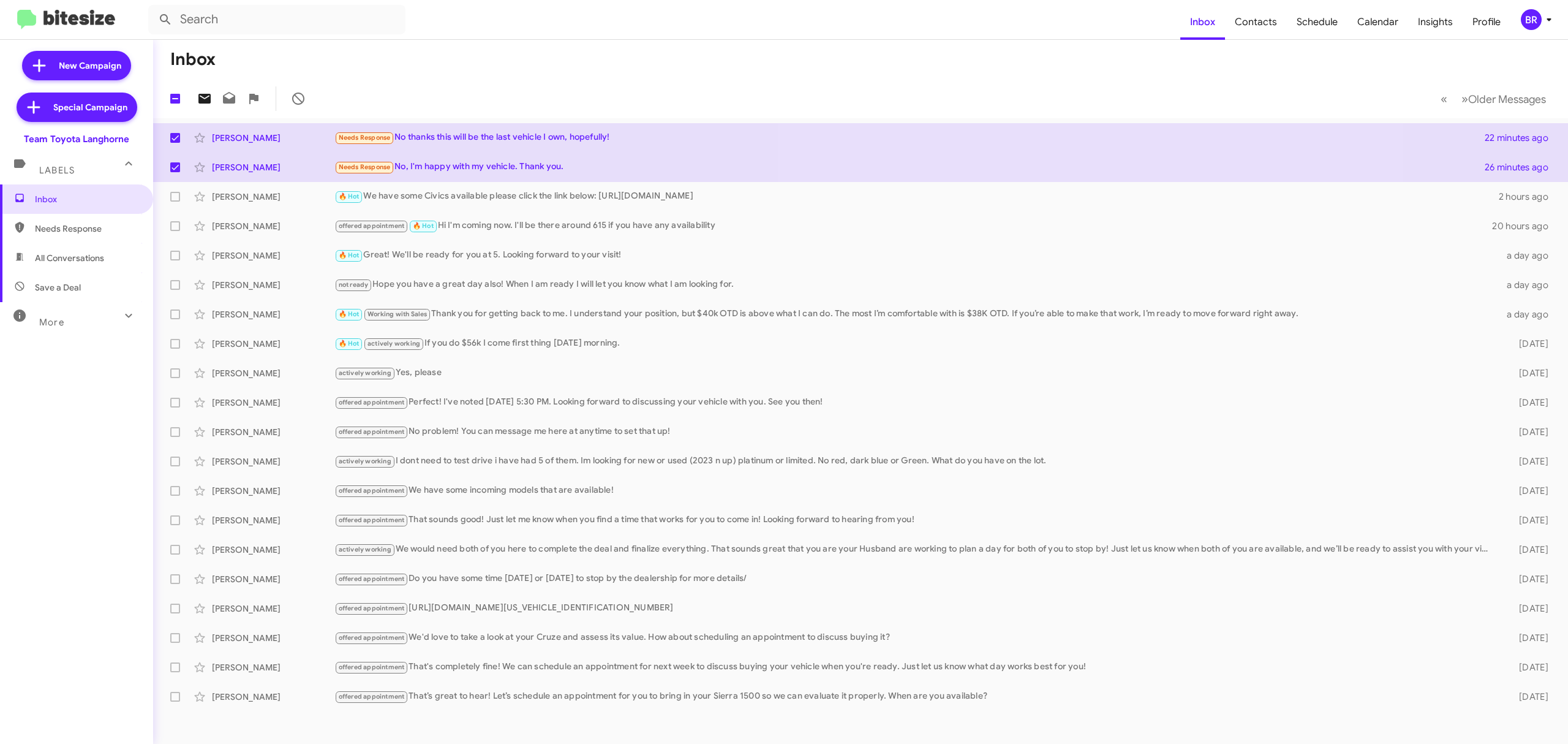
click at [208, 101] on icon at bounding box center [205, 98] width 12 height 10
click at [1532, 17] on div "BR" at bounding box center [1531, 19] width 21 height 21
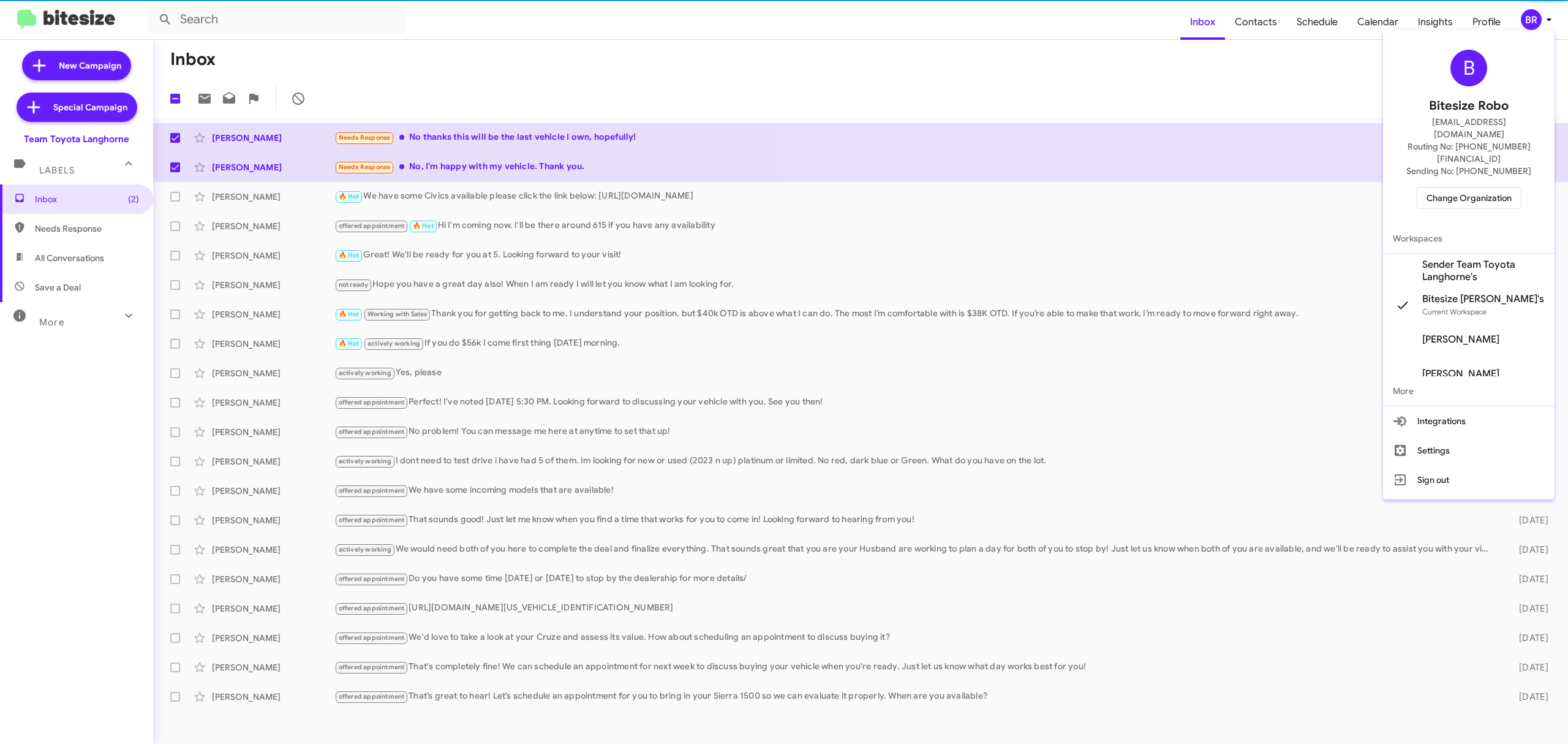
click at [1476, 187] on span "Change Organization" at bounding box center [1468, 198] width 85 height 21
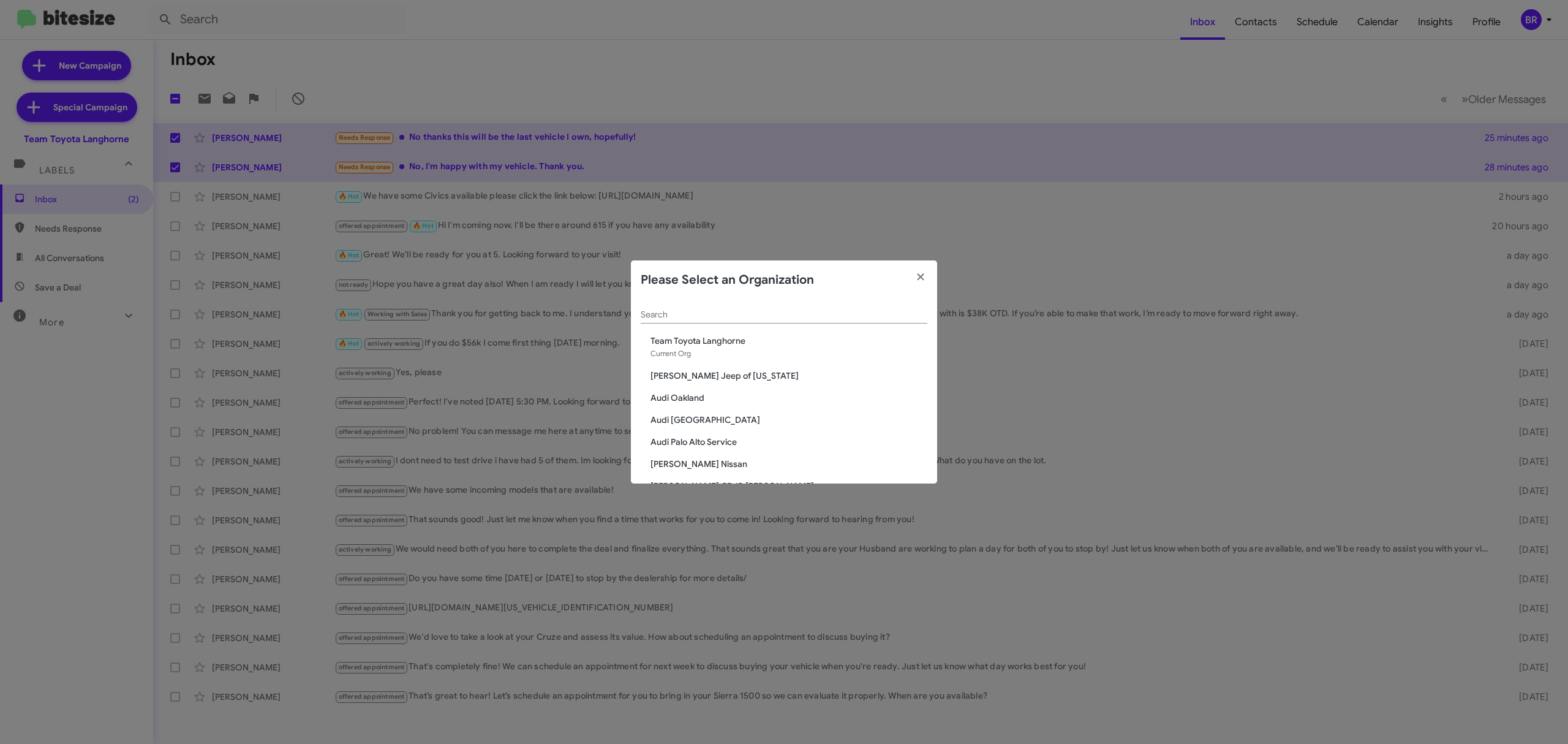
click at [754, 316] on input "Search" at bounding box center [784, 314] width 287 height 10
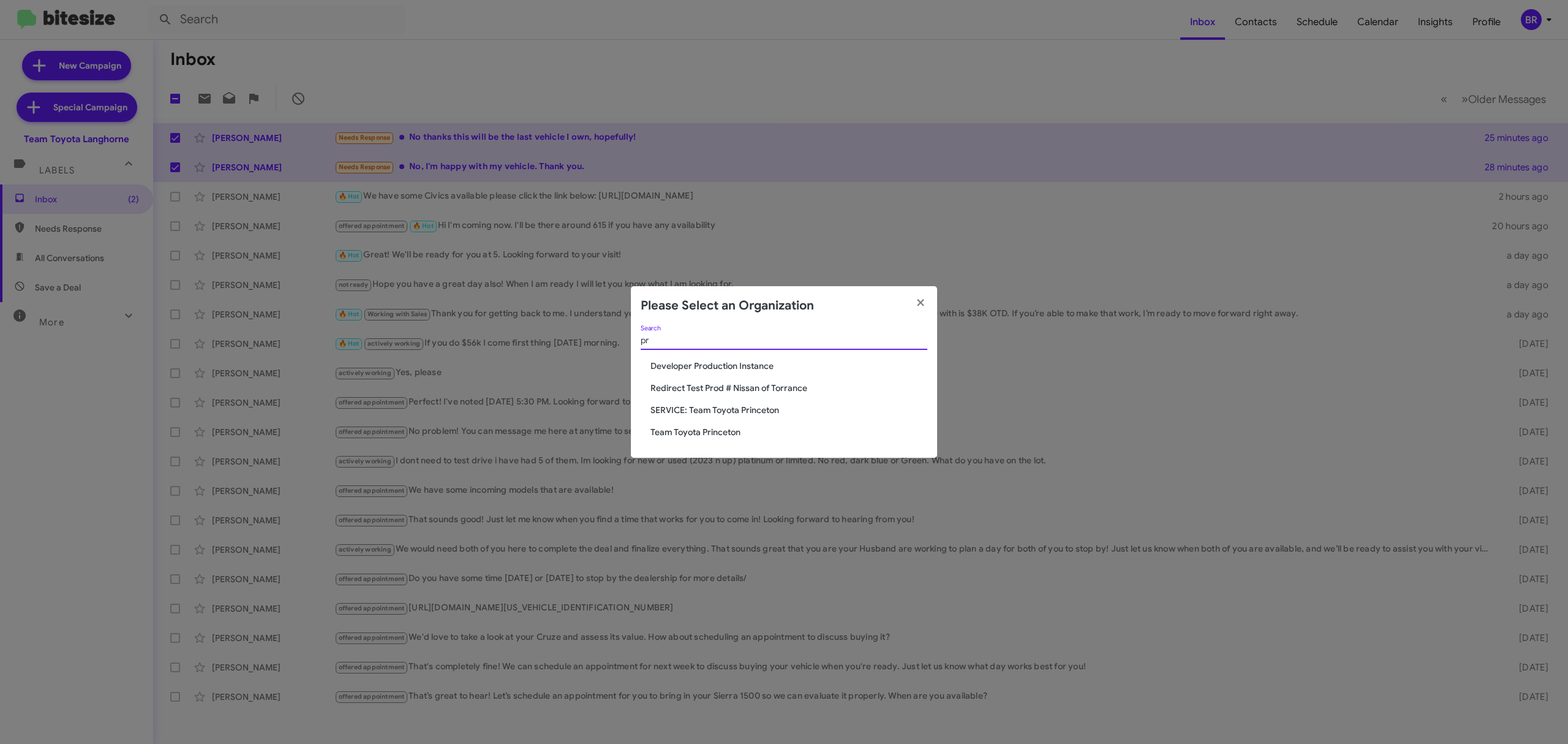
type input "pr"
click at [723, 434] on span "Team Toyota Princeton" at bounding box center [789, 432] width 277 height 12
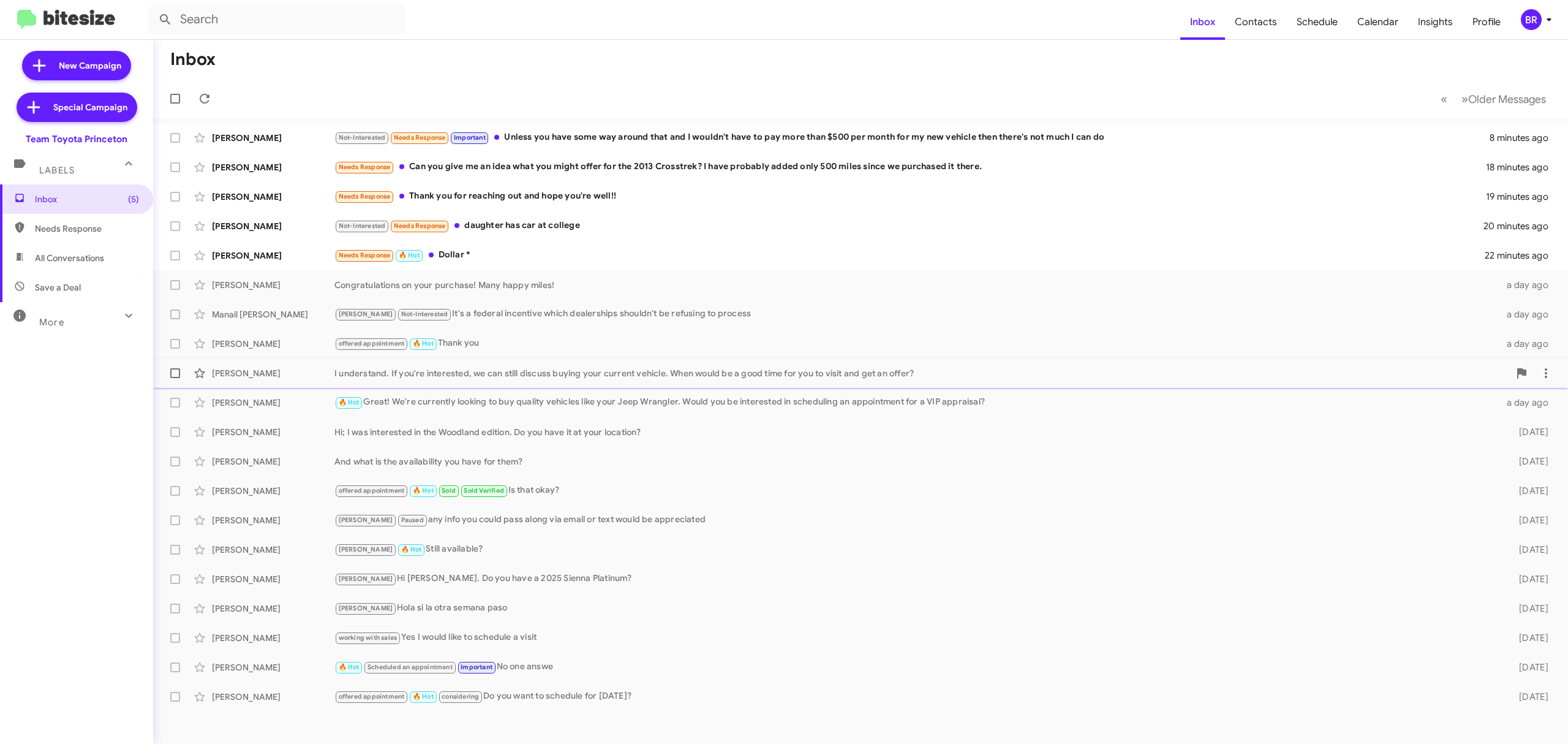
click at [521, 386] on span "[PERSON_NAME] I understand. If you're interested, we can still discuss buying y…" at bounding box center [860, 372] width 1414 height 29
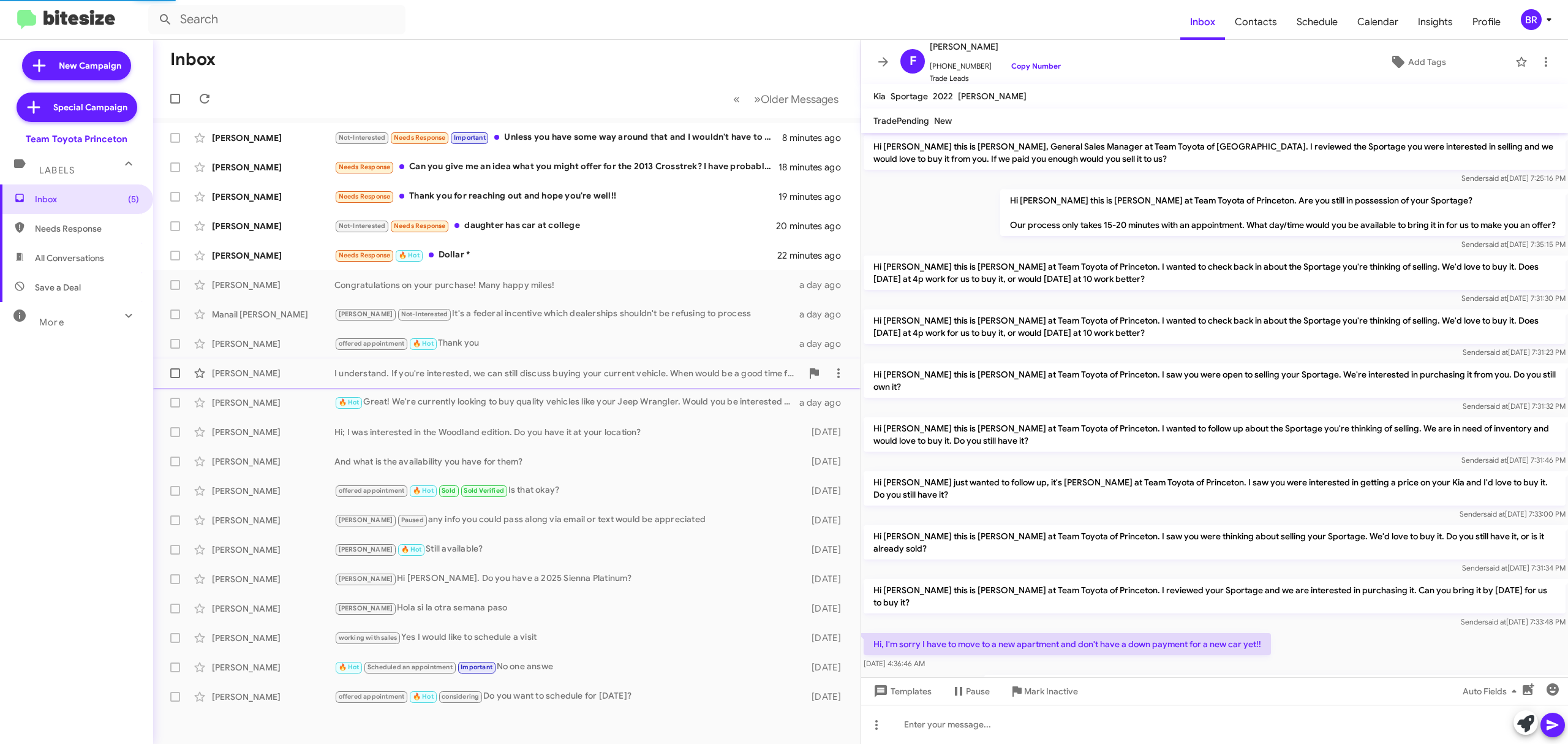
scroll to position [45, 0]
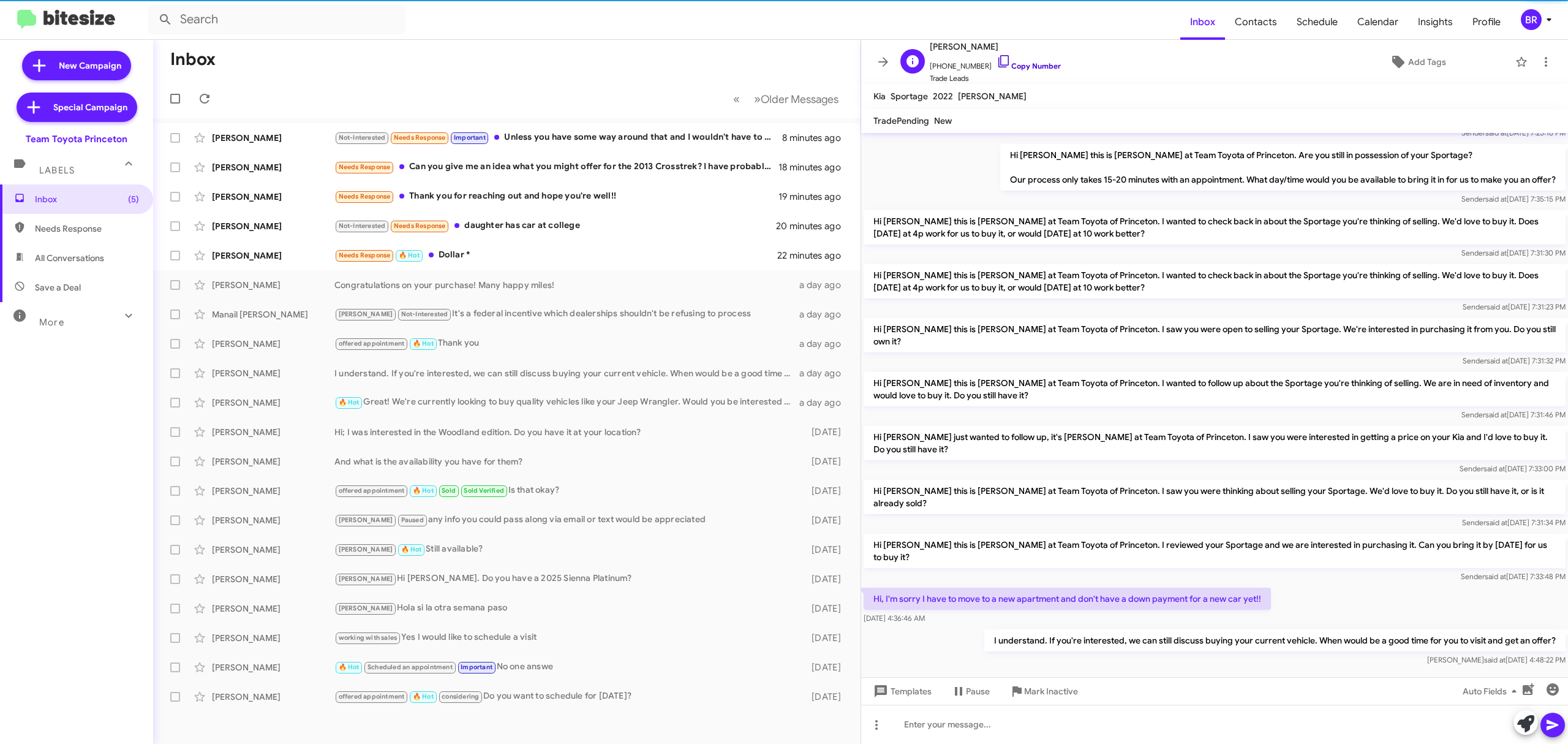
click at [1024, 67] on link "Copy Number" at bounding box center [1028, 65] width 64 height 9
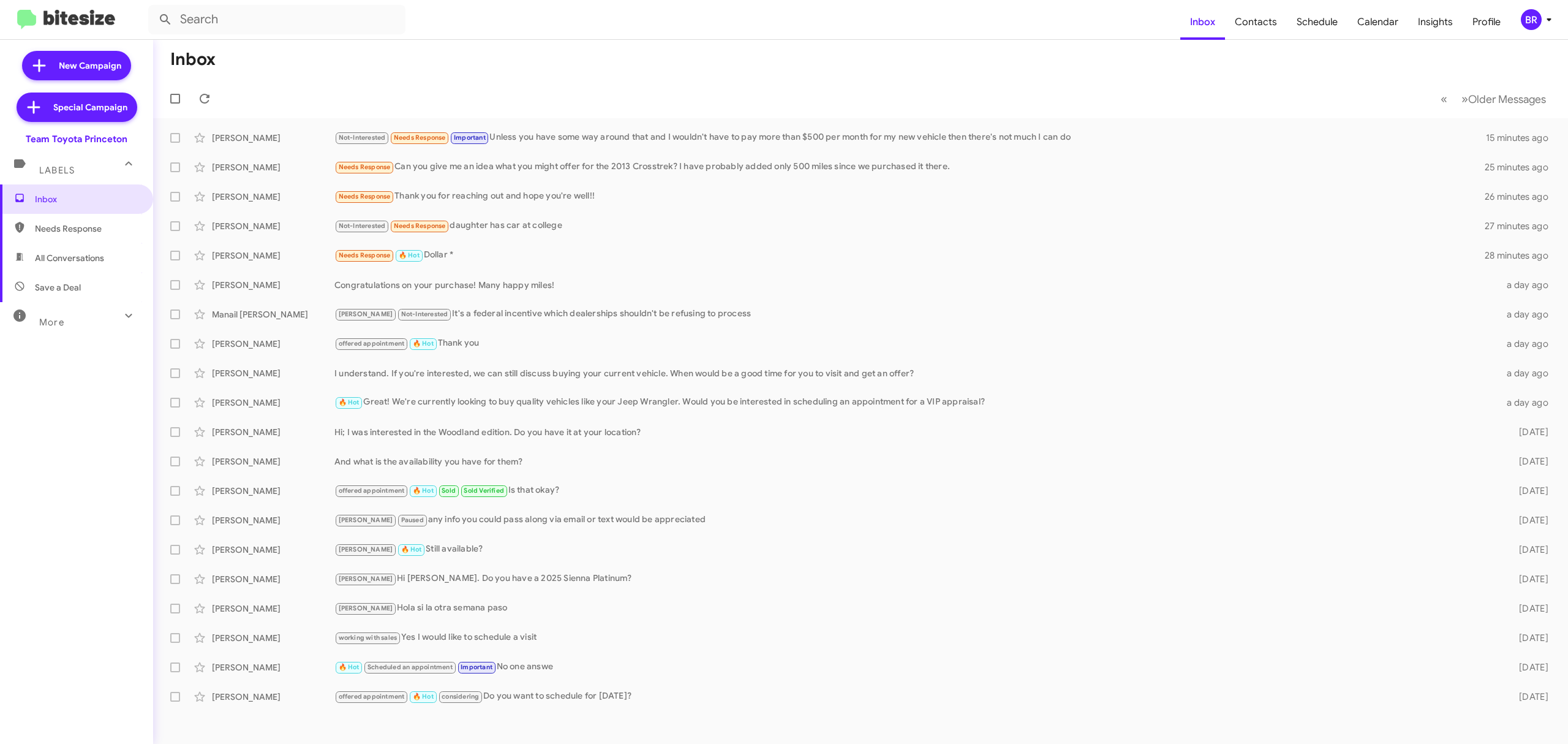
click at [1551, 23] on icon at bounding box center [1549, 19] width 15 height 15
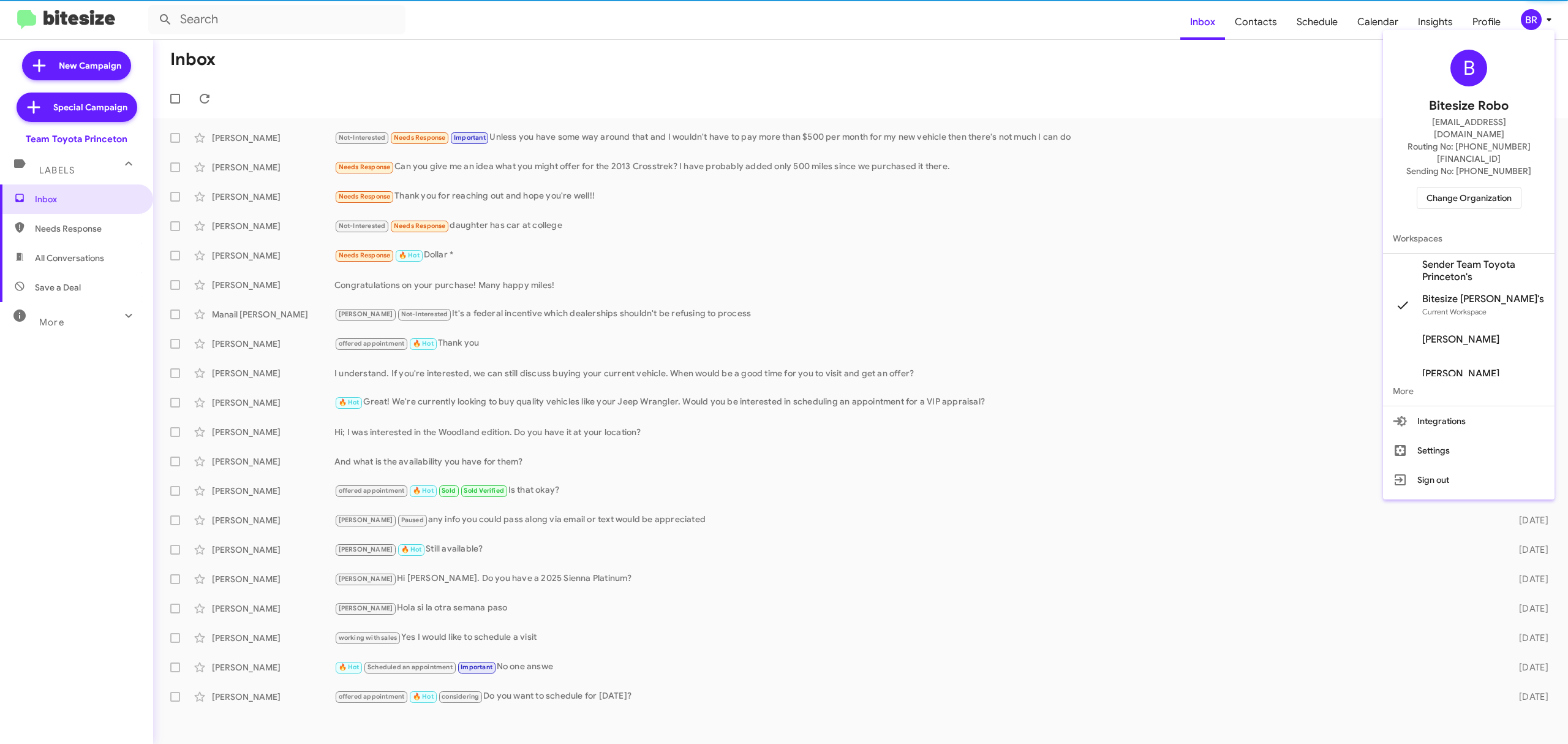
click at [1454, 187] on span "Change Organization" at bounding box center [1468, 198] width 85 height 21
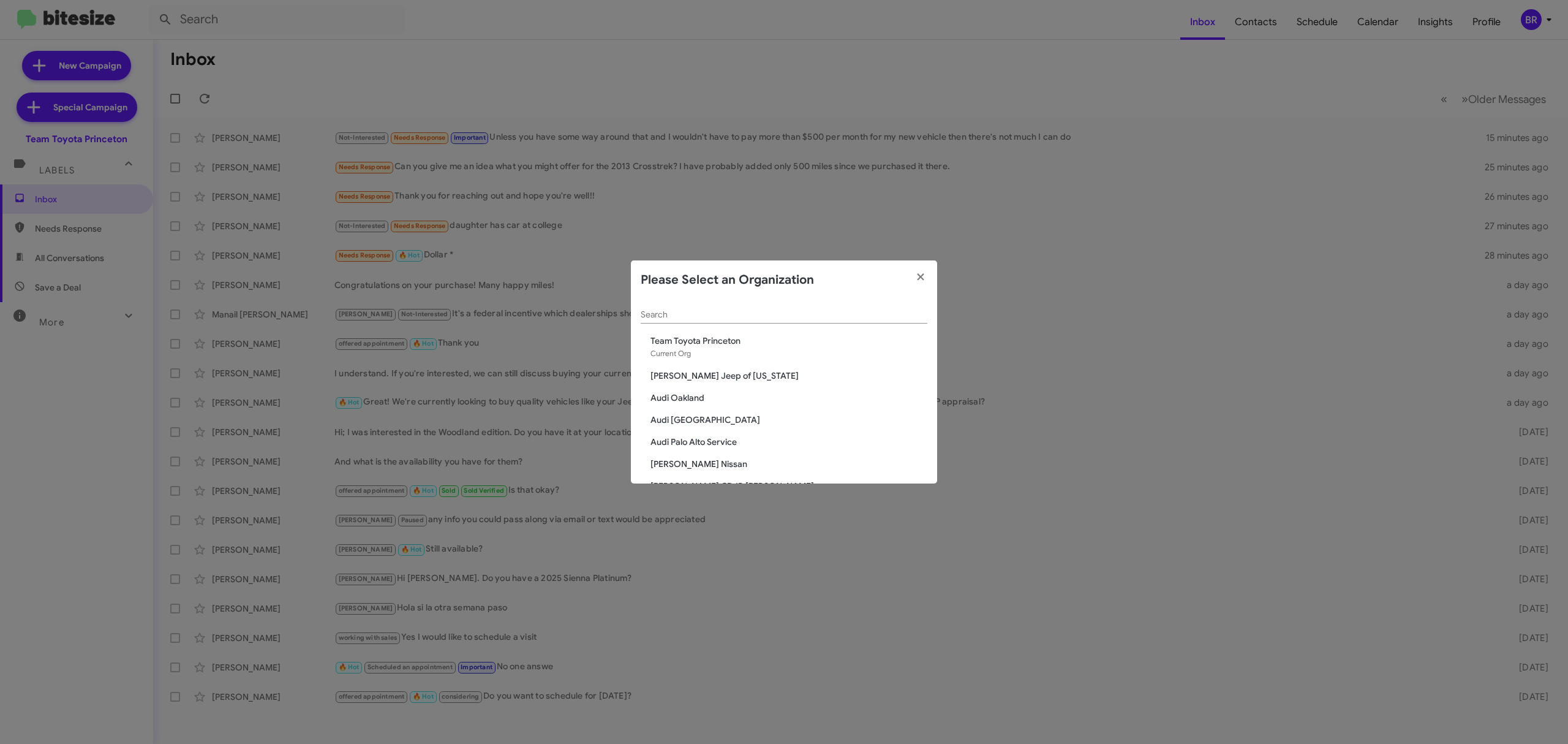
click at [795, 315] on input "Search" at bounding box center [784, 314] width 287 height 10
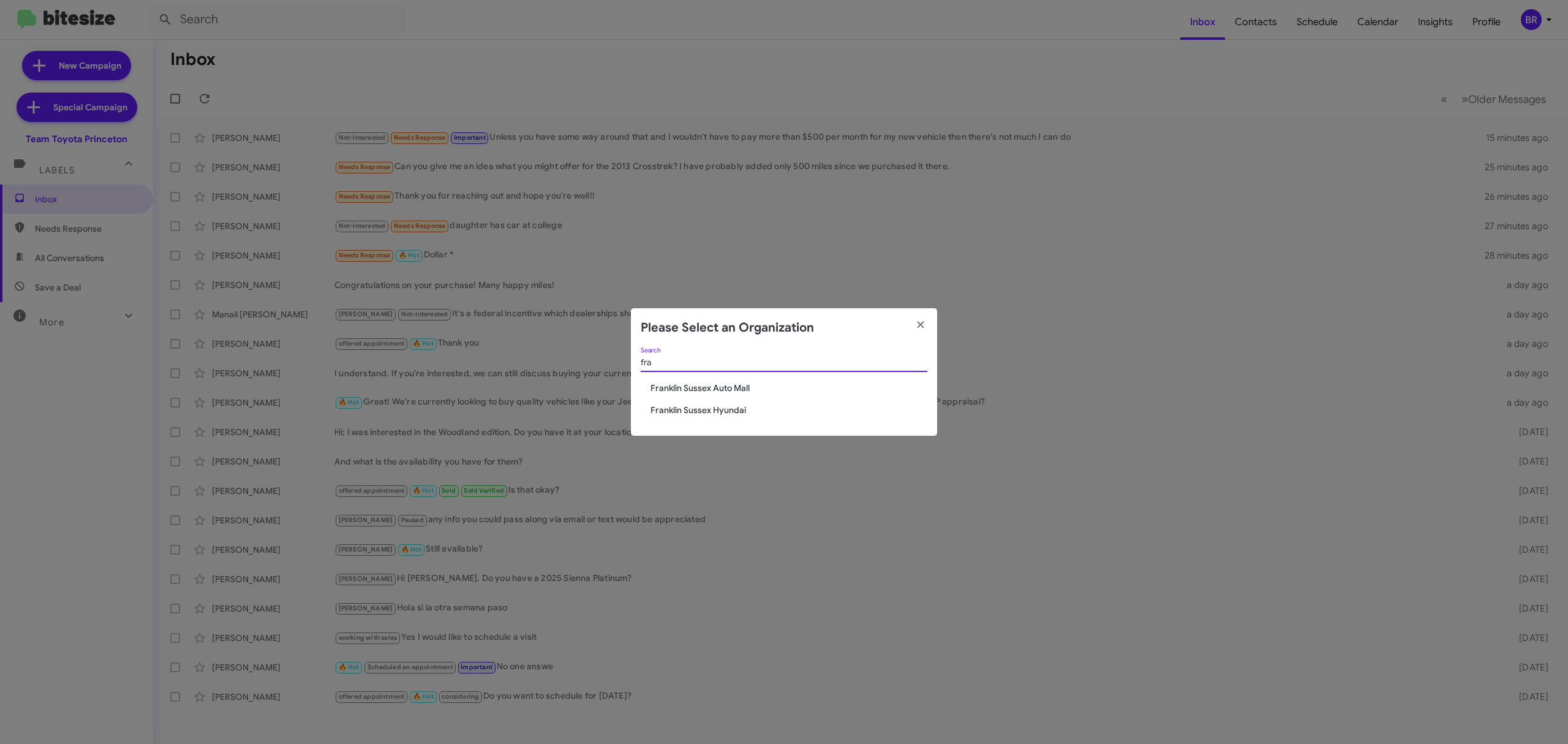
type input "fra"
click at [740, 387] on span "Franklin Sussex Auto Mall" at bounding box center [789, 387] width 277 height 12
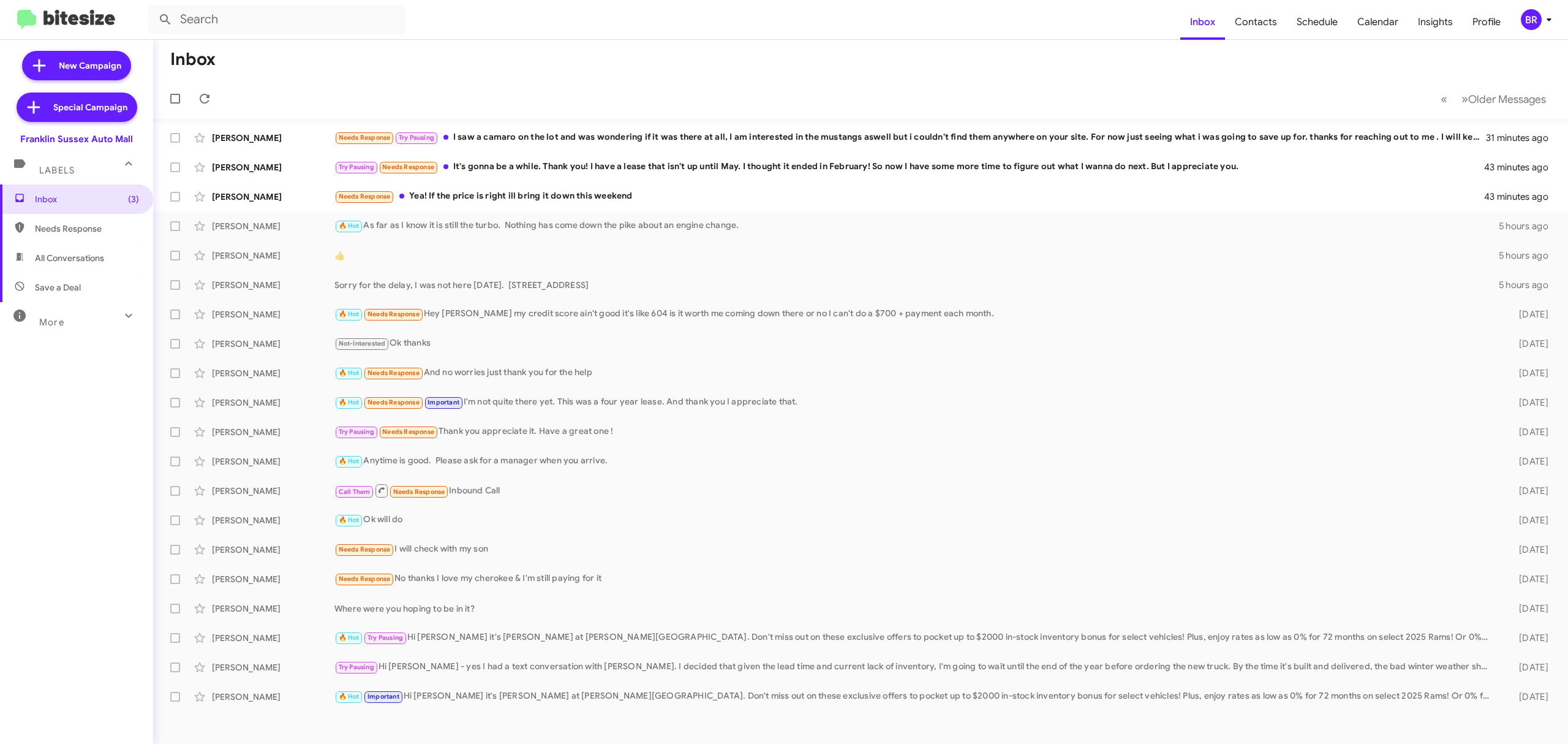
click at [607, 268] on span "[PERSON_NAME] 👍 5 hours ago" at bounding box center [860, 255] width 1414 height 29
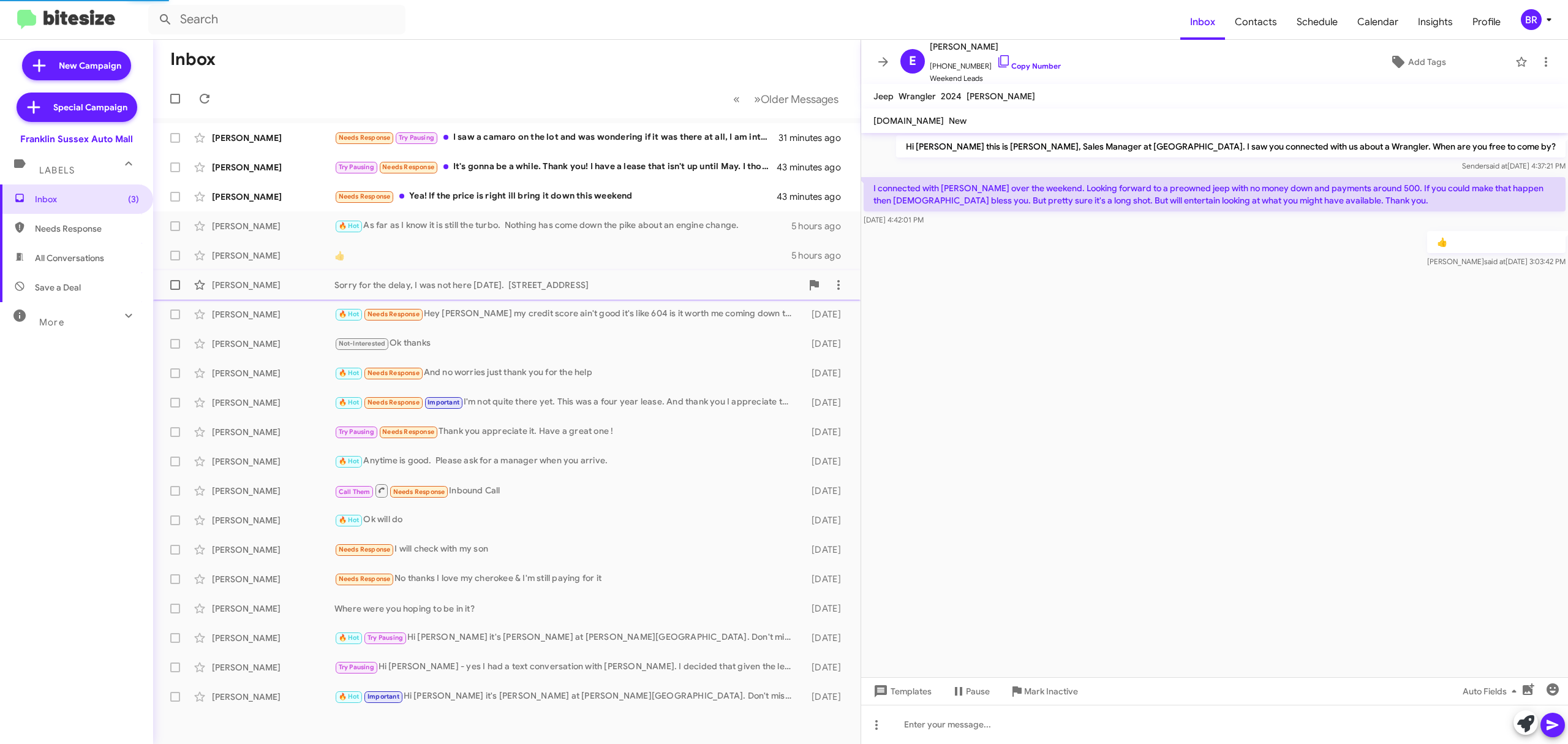
click at [629, 285] on div "Sorry for the delay, I was not here yesterday. 315 Route 23, Sussex NJ 07461" at bounding box center [568, 285] width 468 height 12
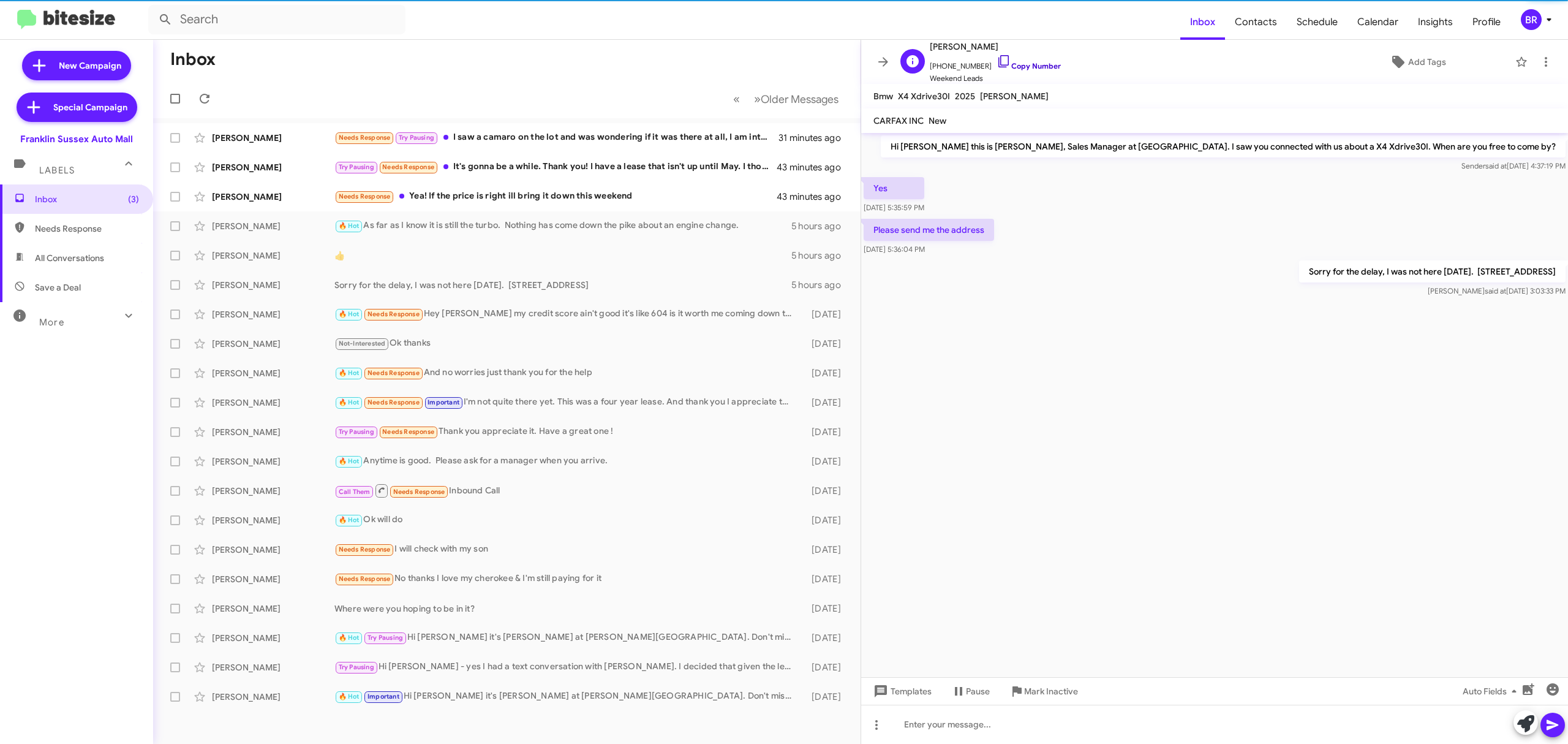
click at [1039, 65] on link "Copy Number" at bounding box center [1028, 65] width 64 height 9
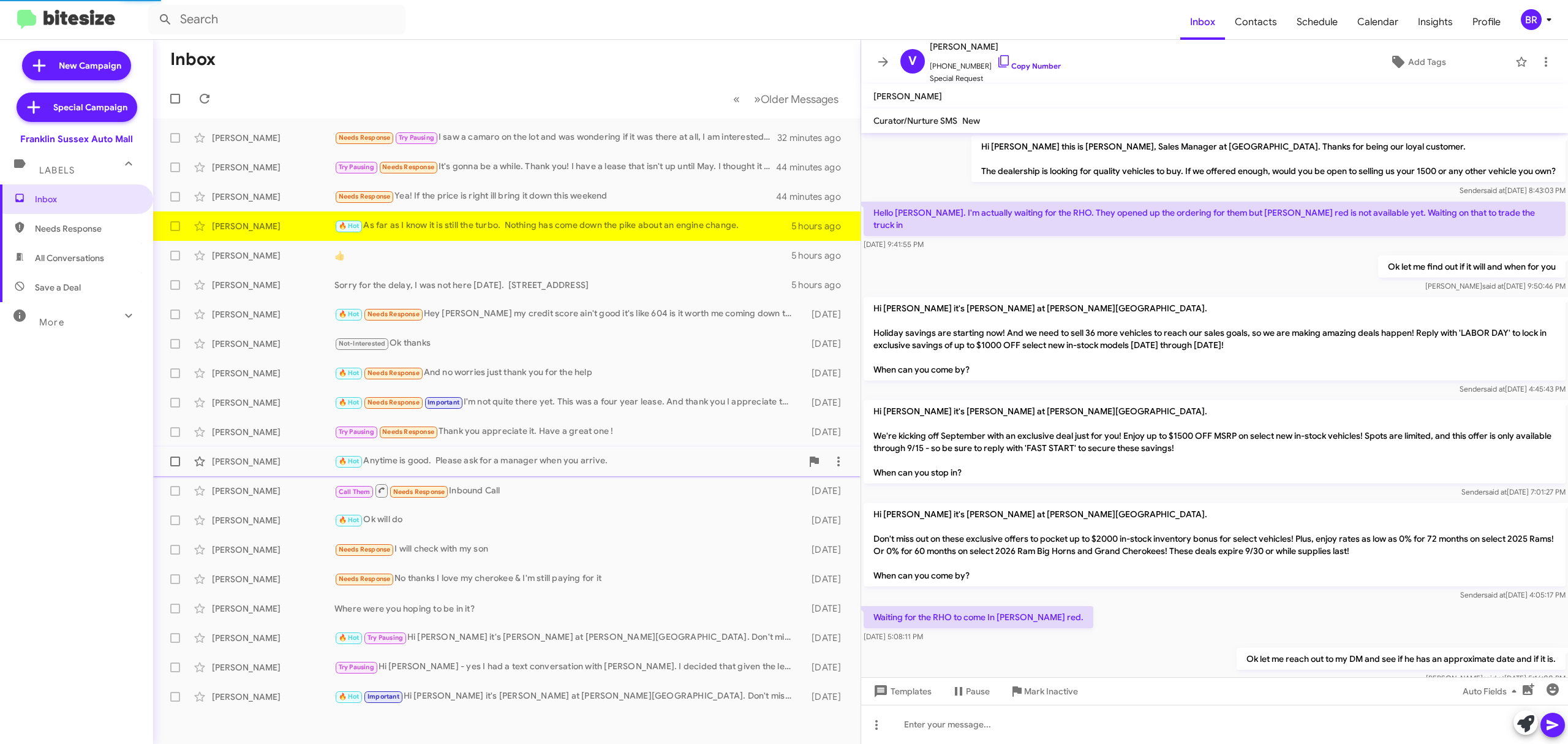
scroll to position [155, 0]
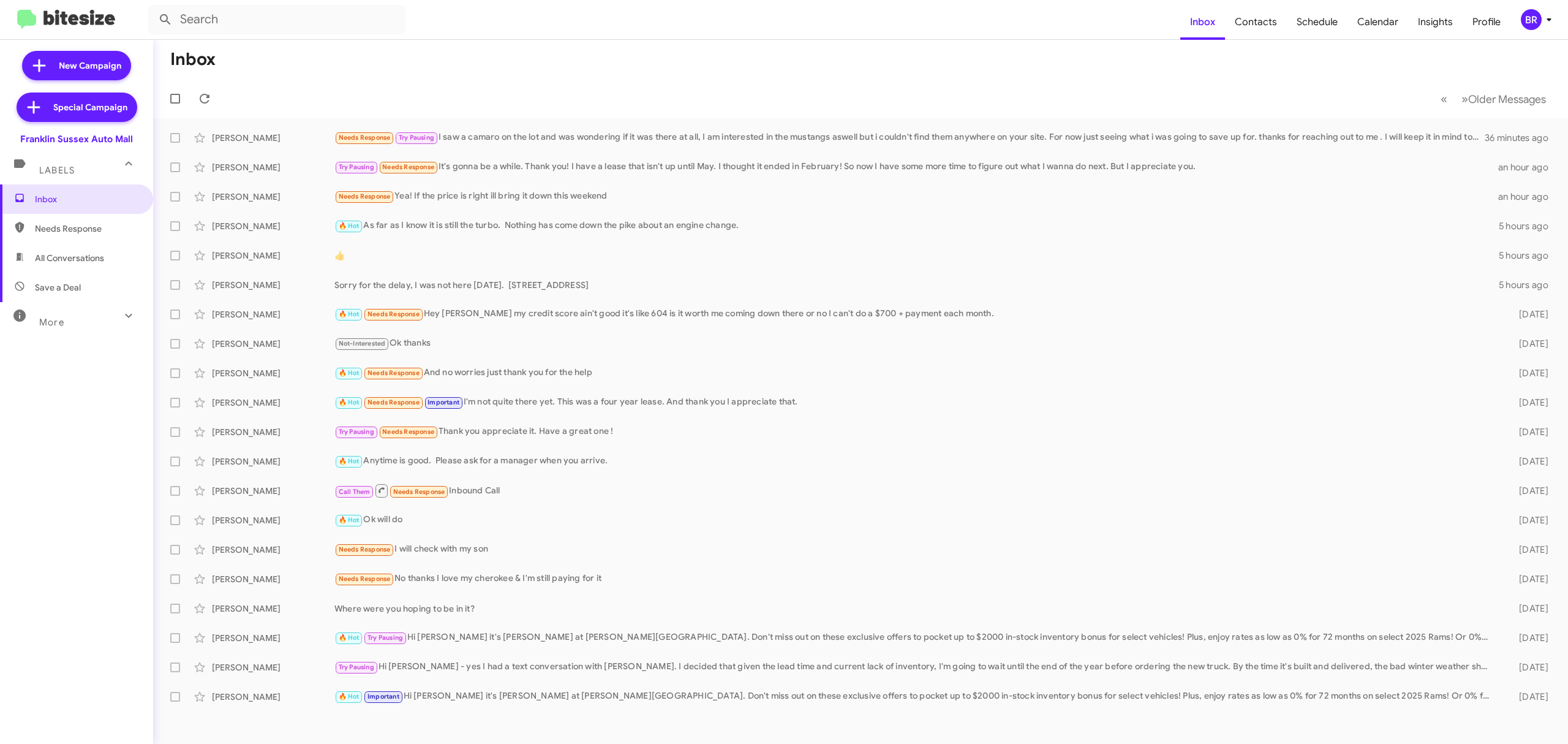
click at [1531, 21] on div "BR" at bounding box center [1531, 19] width 21 height 21
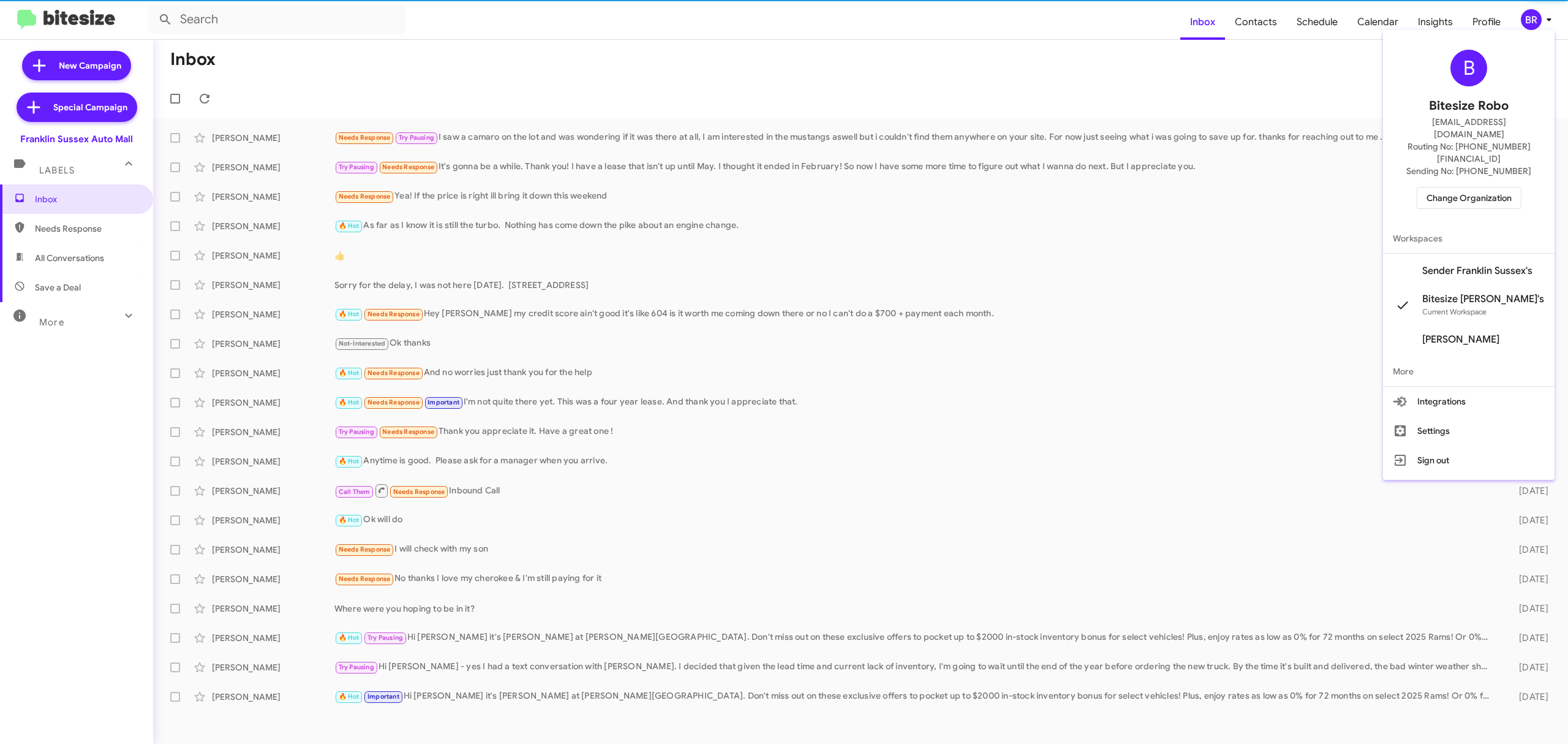
click at [1480, 187] on span "Change Organization" at bounding box center [1468, 198] width 85 height 21
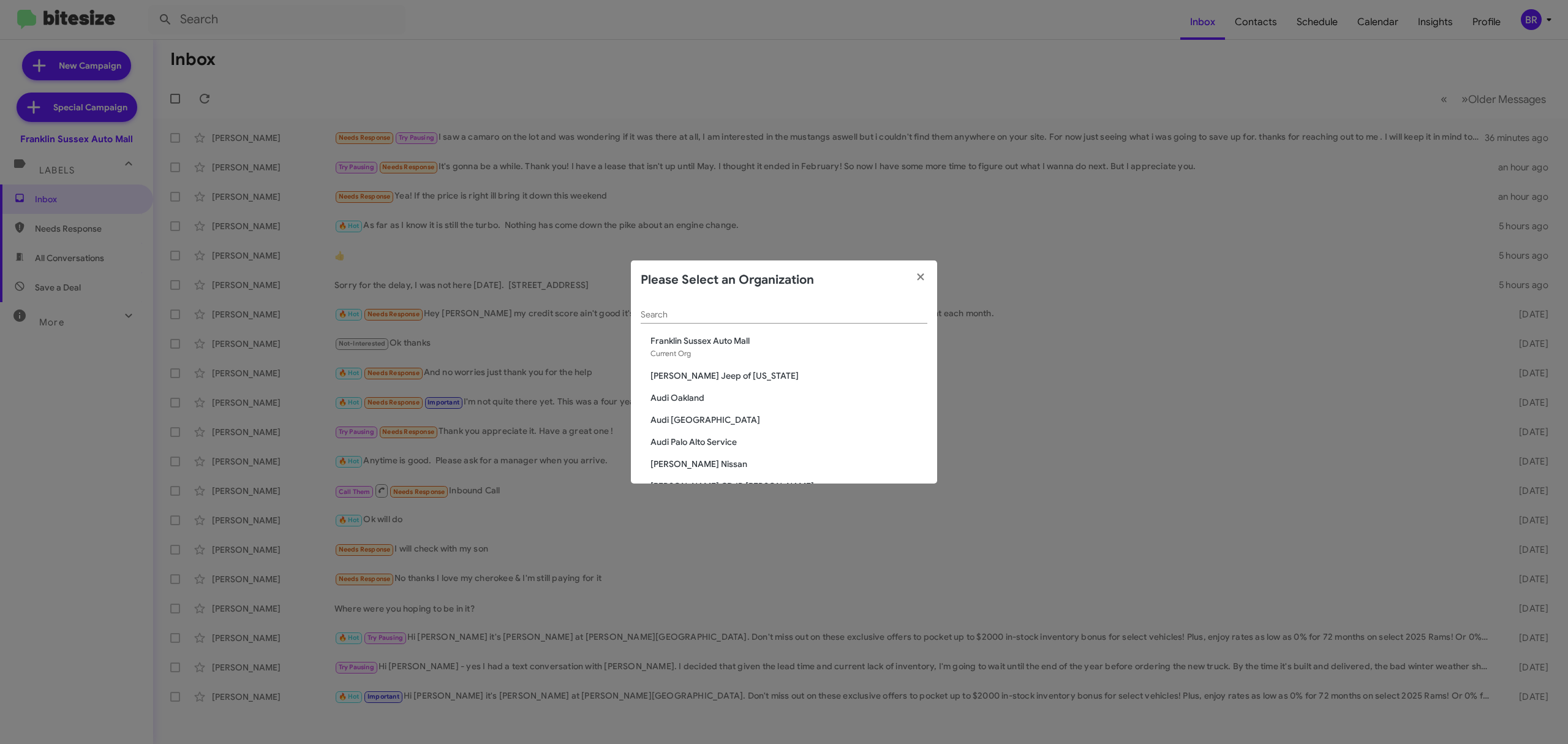
click at [768, 315] on input "Search" at bounding box center [784, 314] width 287 height 10
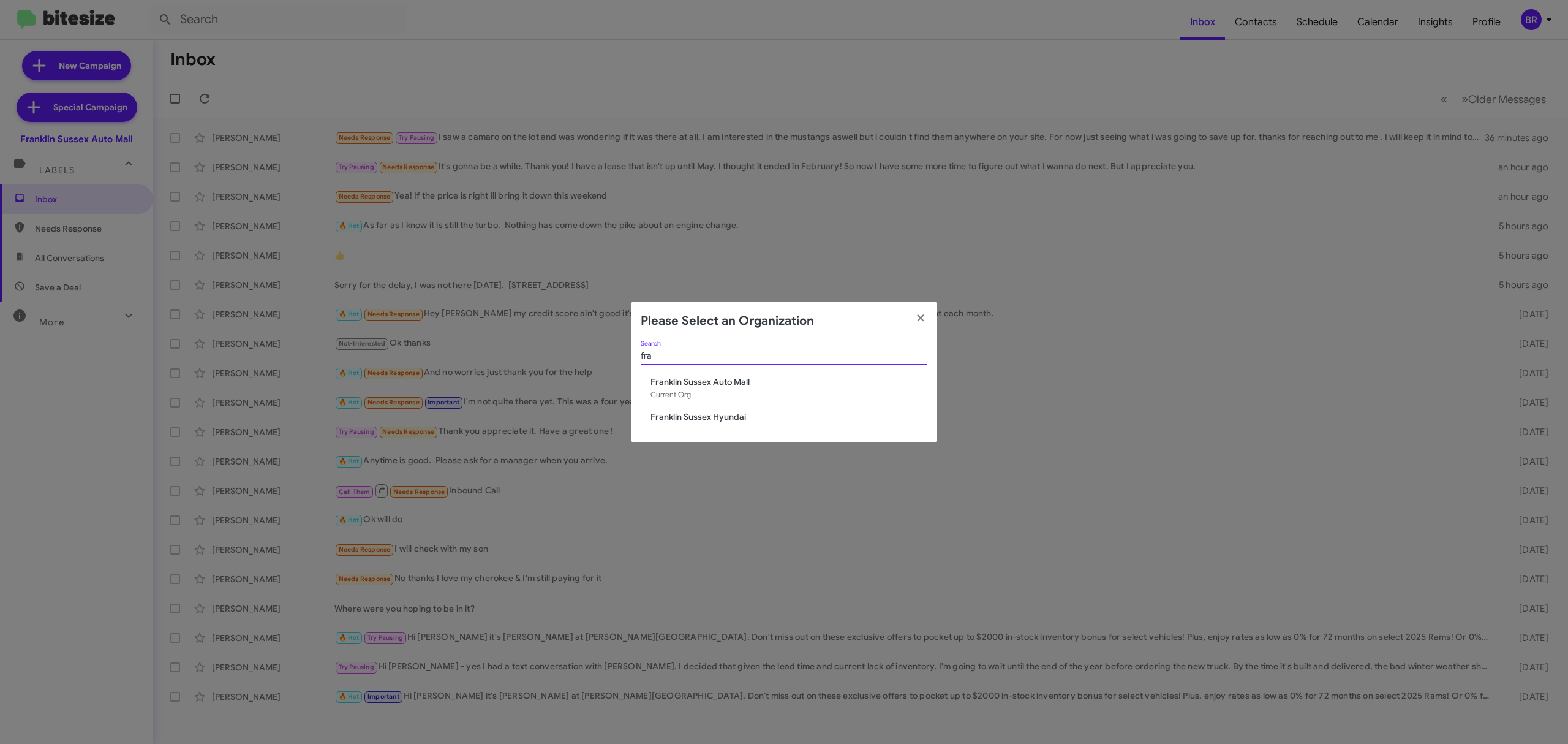
type input "fra"
click at [765, 413] on span "Franklin Sussex Hyundai" at bounding box center [789, 417] width 277 height 12
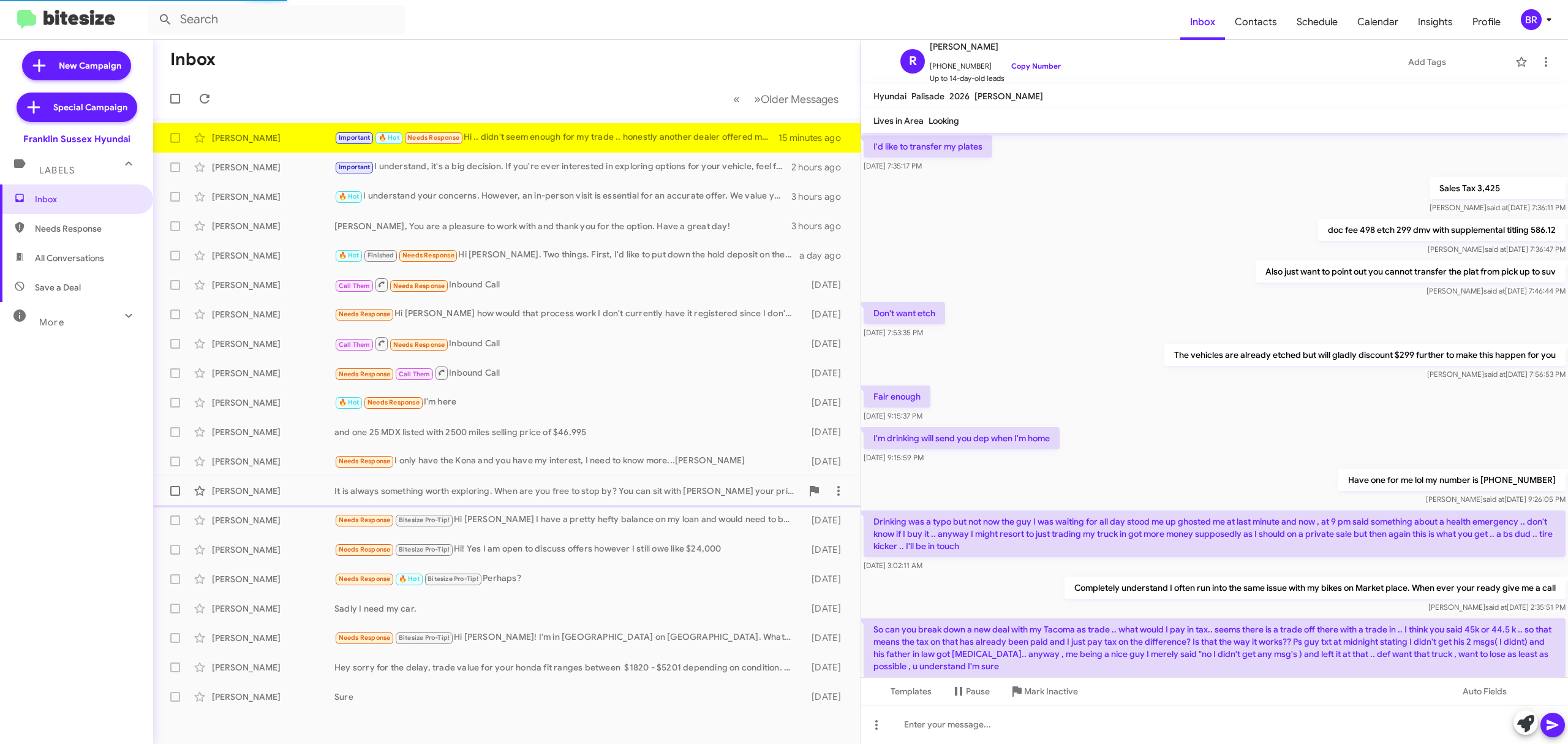
scroll to position [436, 0]
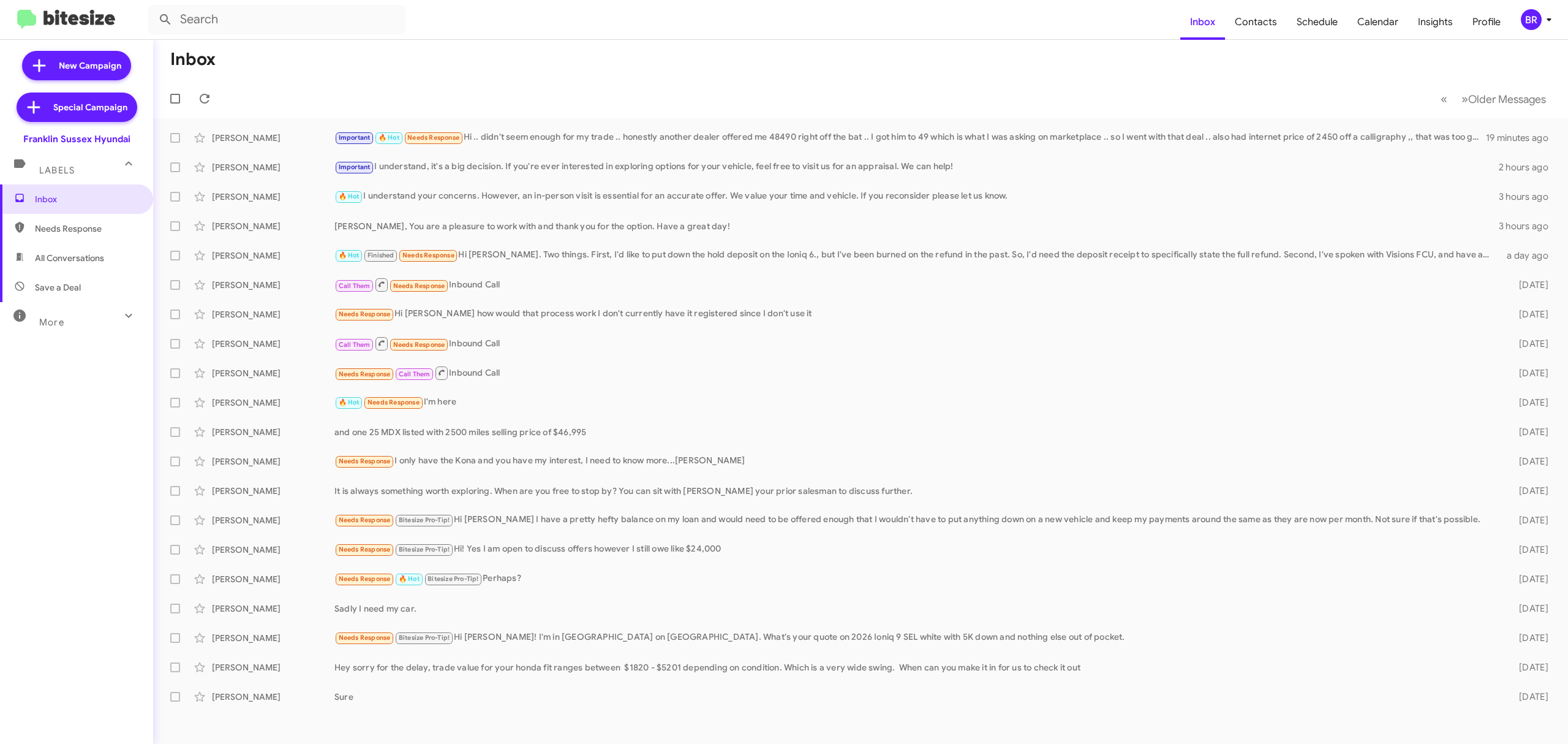
click at [1543, 16] on icon at bounding box center [1549, 19] width 15 height 15
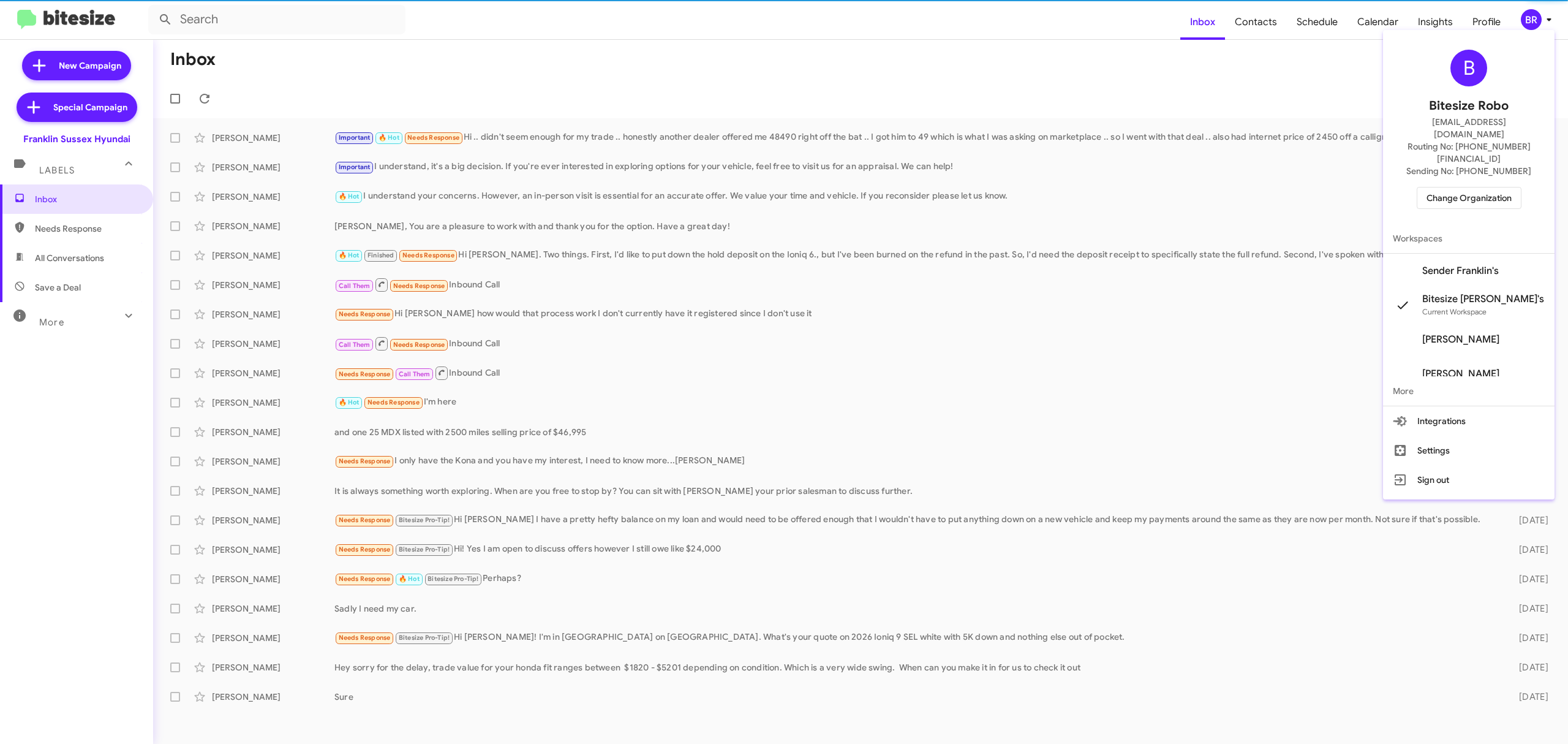
click at [1482, 187] on span "Change Organization" at bounding box center [1468, 198] width 85 height 21
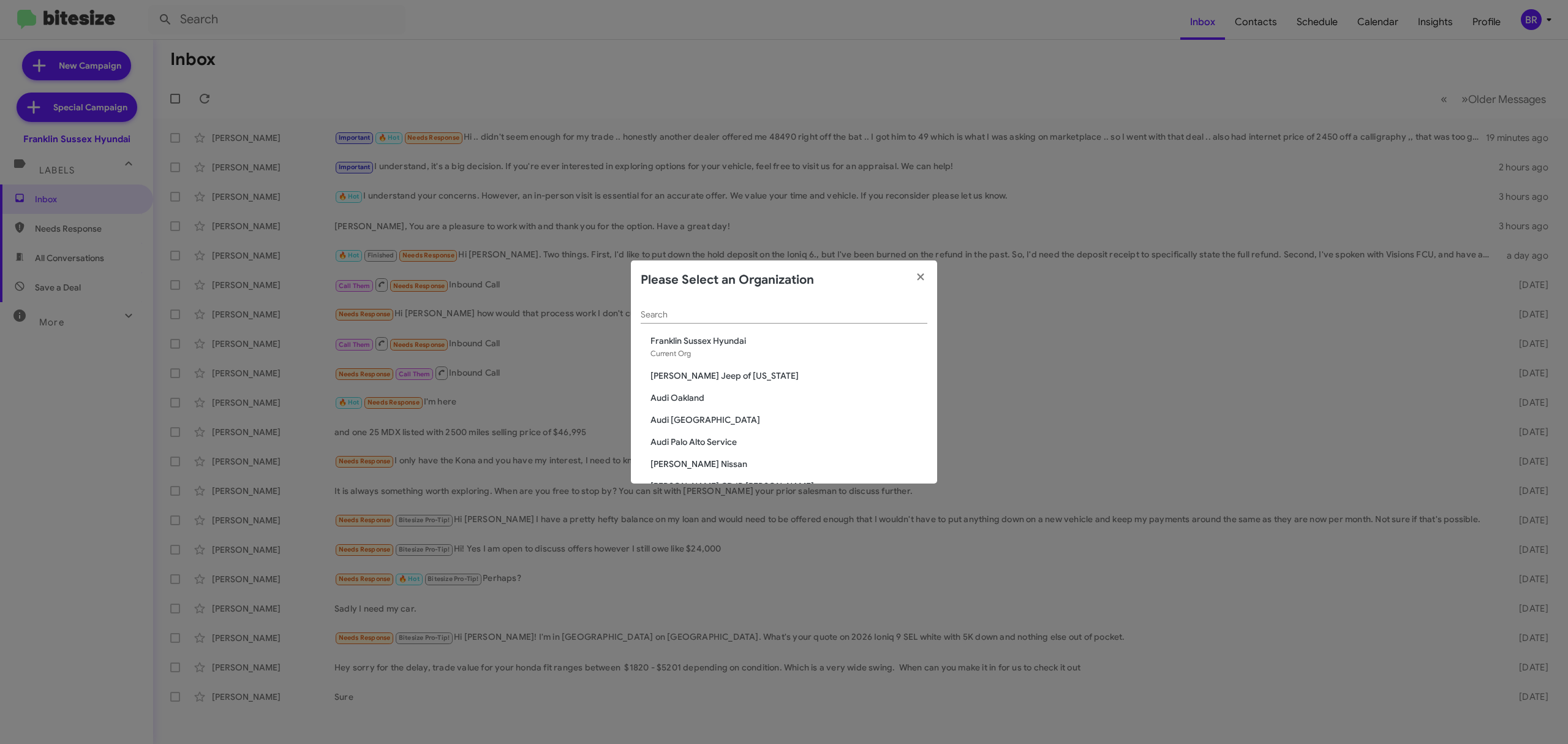
click at [771, 341] on span "Franklin Sussex Hyundai" at bounding box center [789, 341] width 277 height 12
click at [810, 314] on input "Search" at bounding box center [784, 314] width 287 height 10
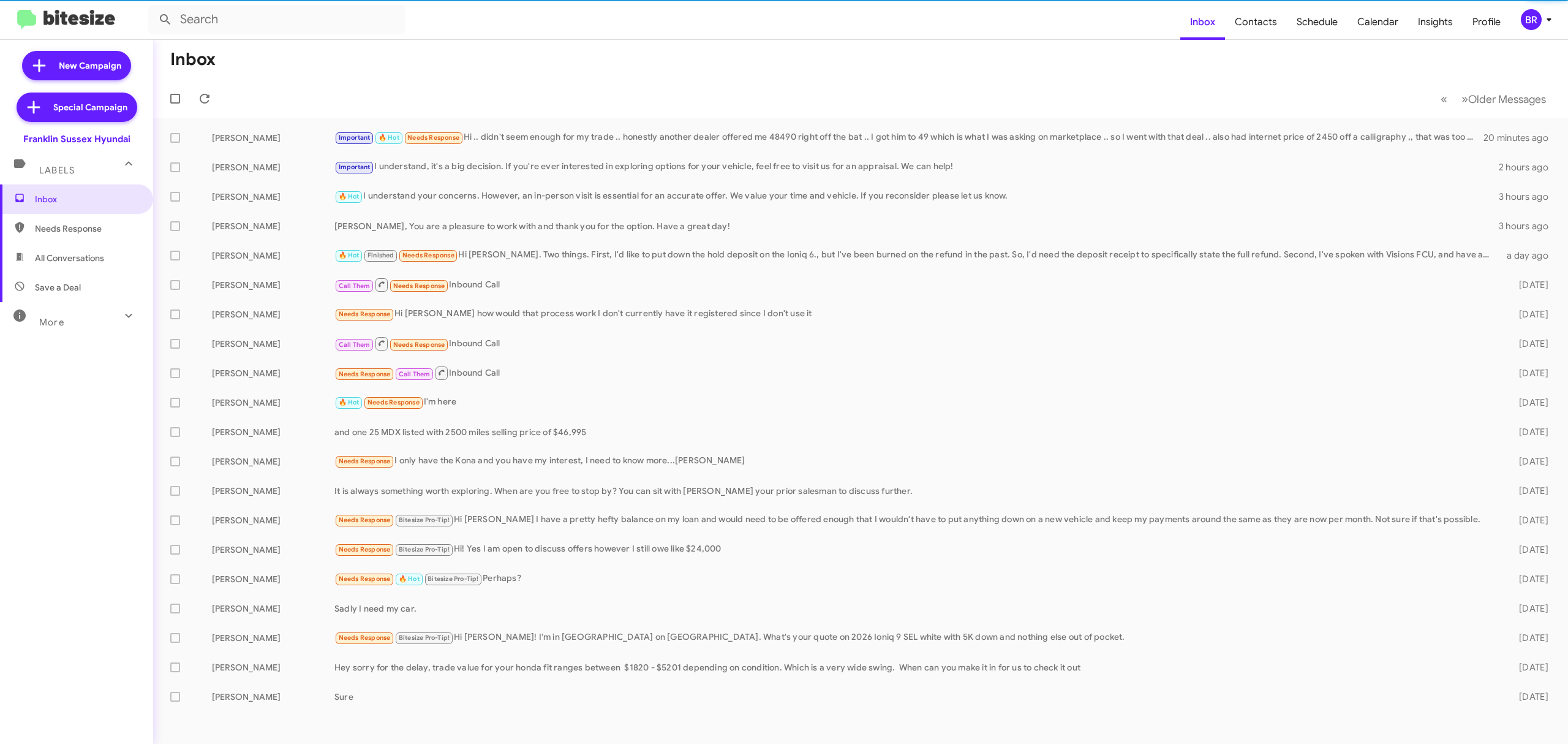
click at [1516, 28] on button "BR" at bounding box center [1533, 19] width 44 height 21
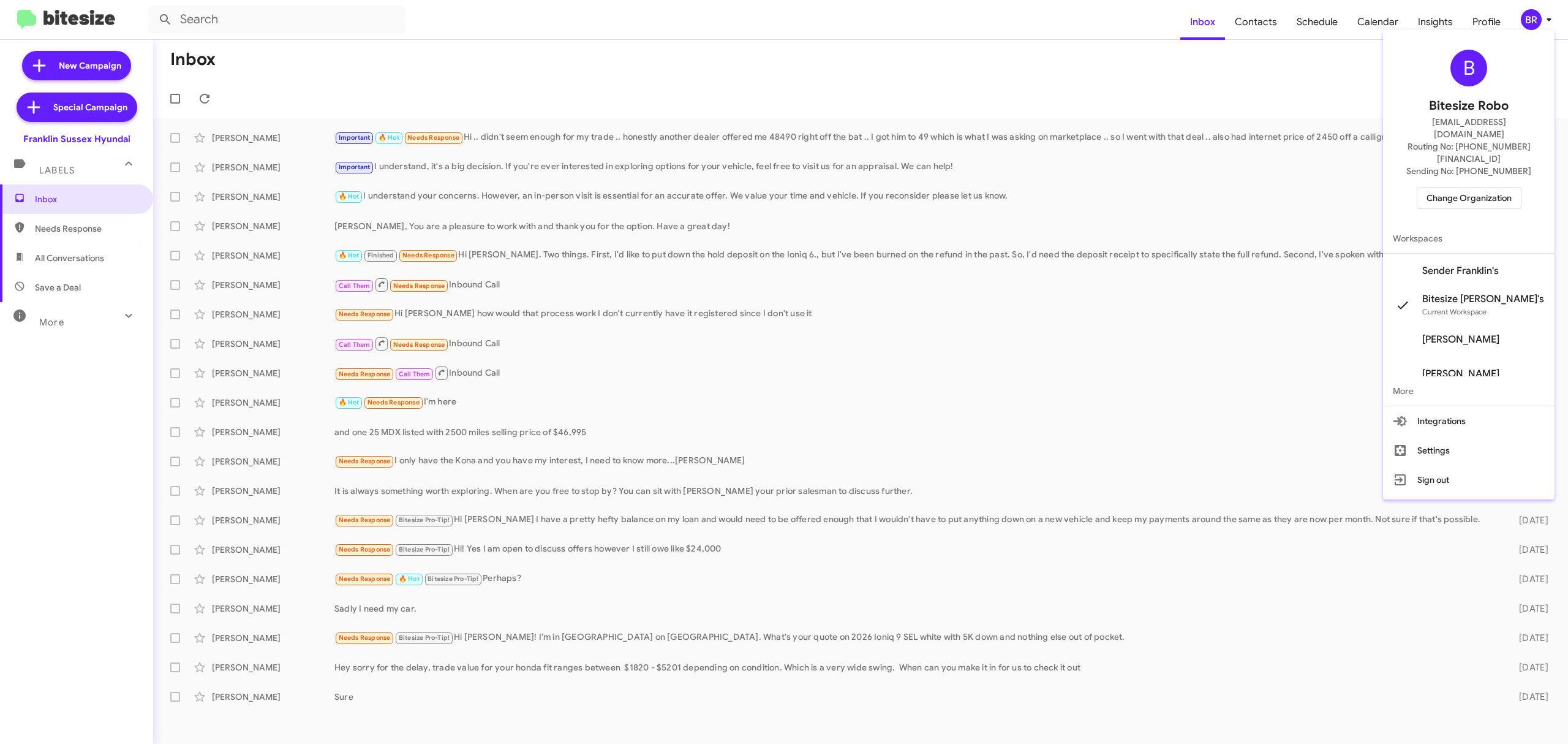
click at [1468, 187] on span "Change Organization" at bounding box center [1468, 198] width 85 height 21
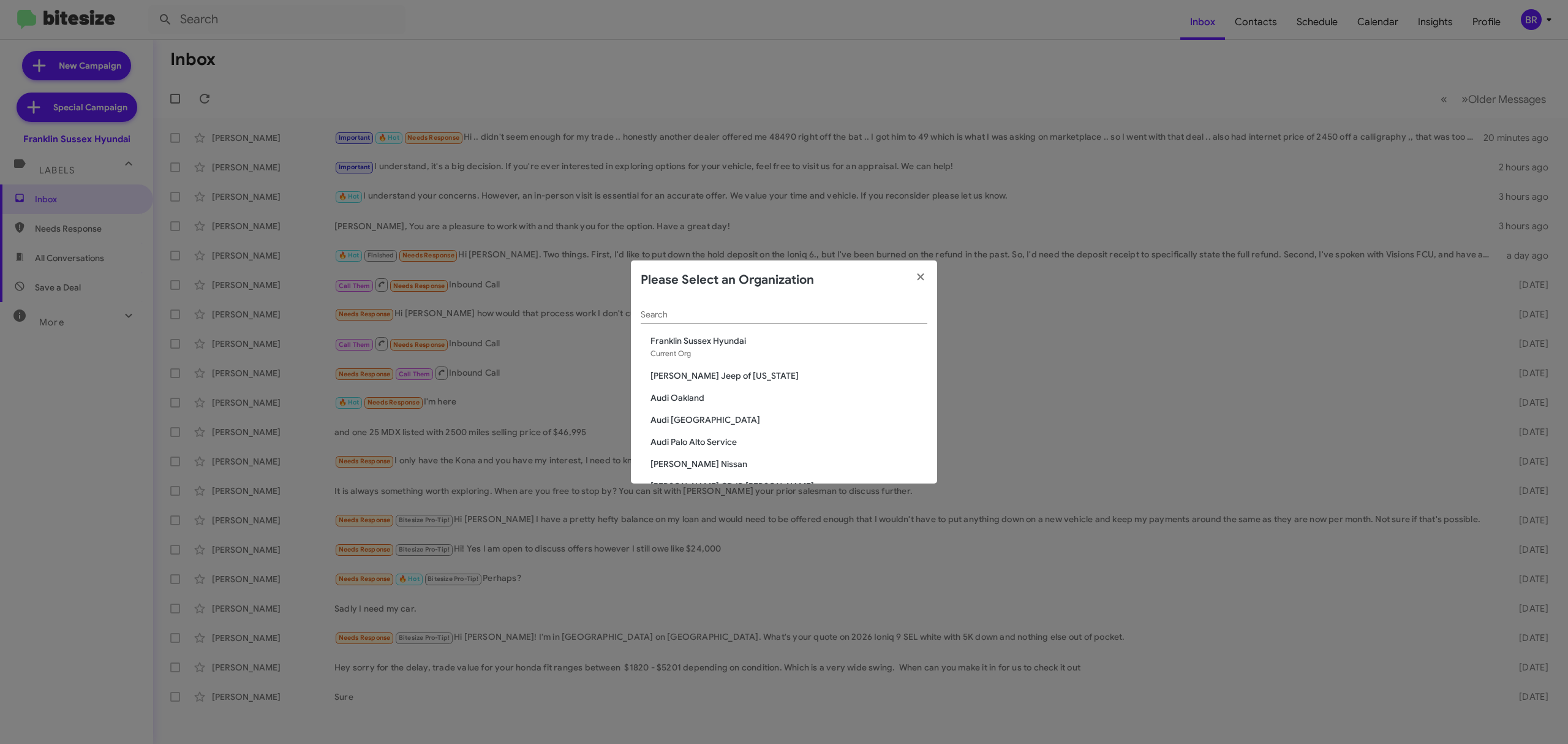
click at [814, 339] on span "Franklin Sussex Hyundai" at bounding box center [789, 341] width 277 height 12
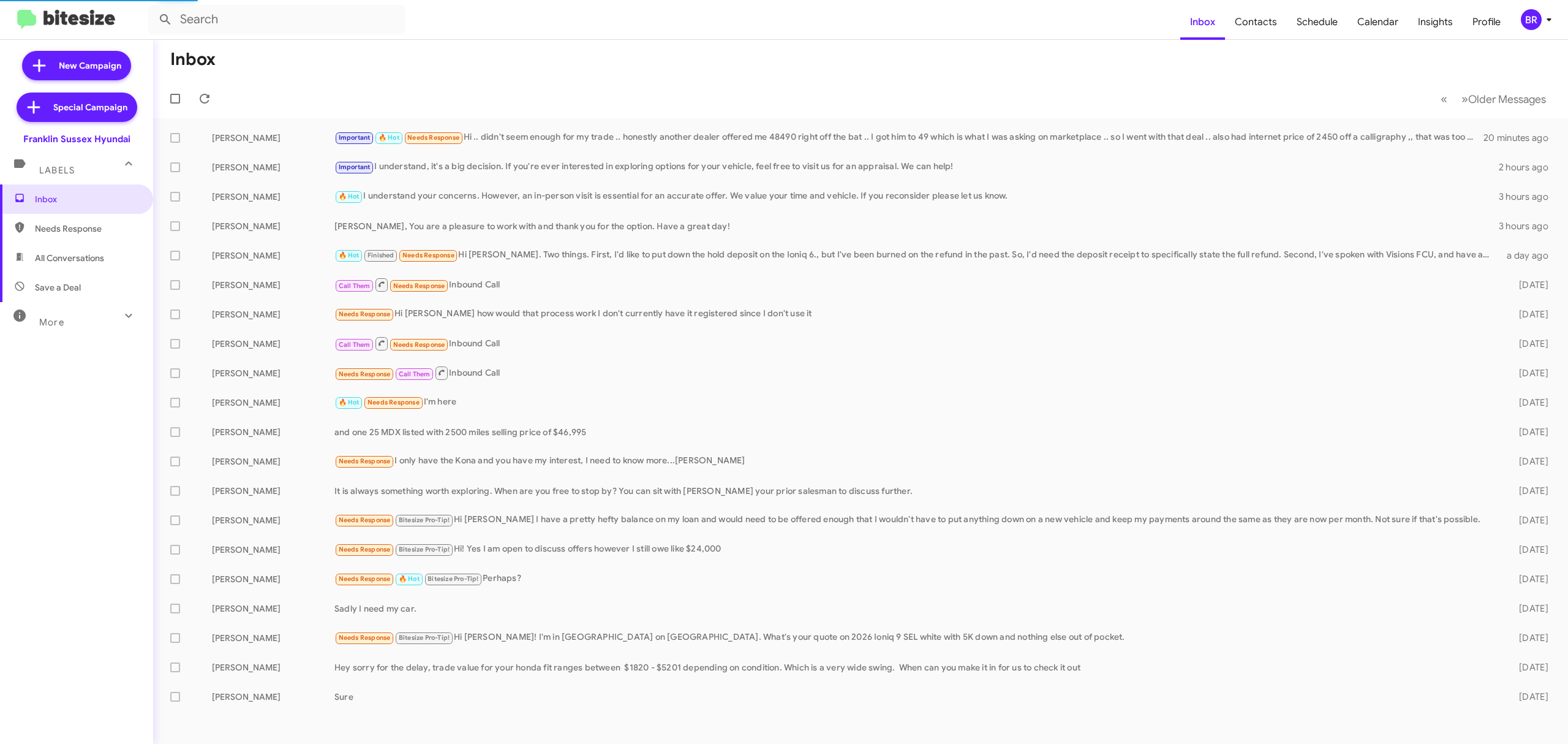
click at [1522, 25] on div "BR" at bounding box center [1531, 19] width 21 height 21
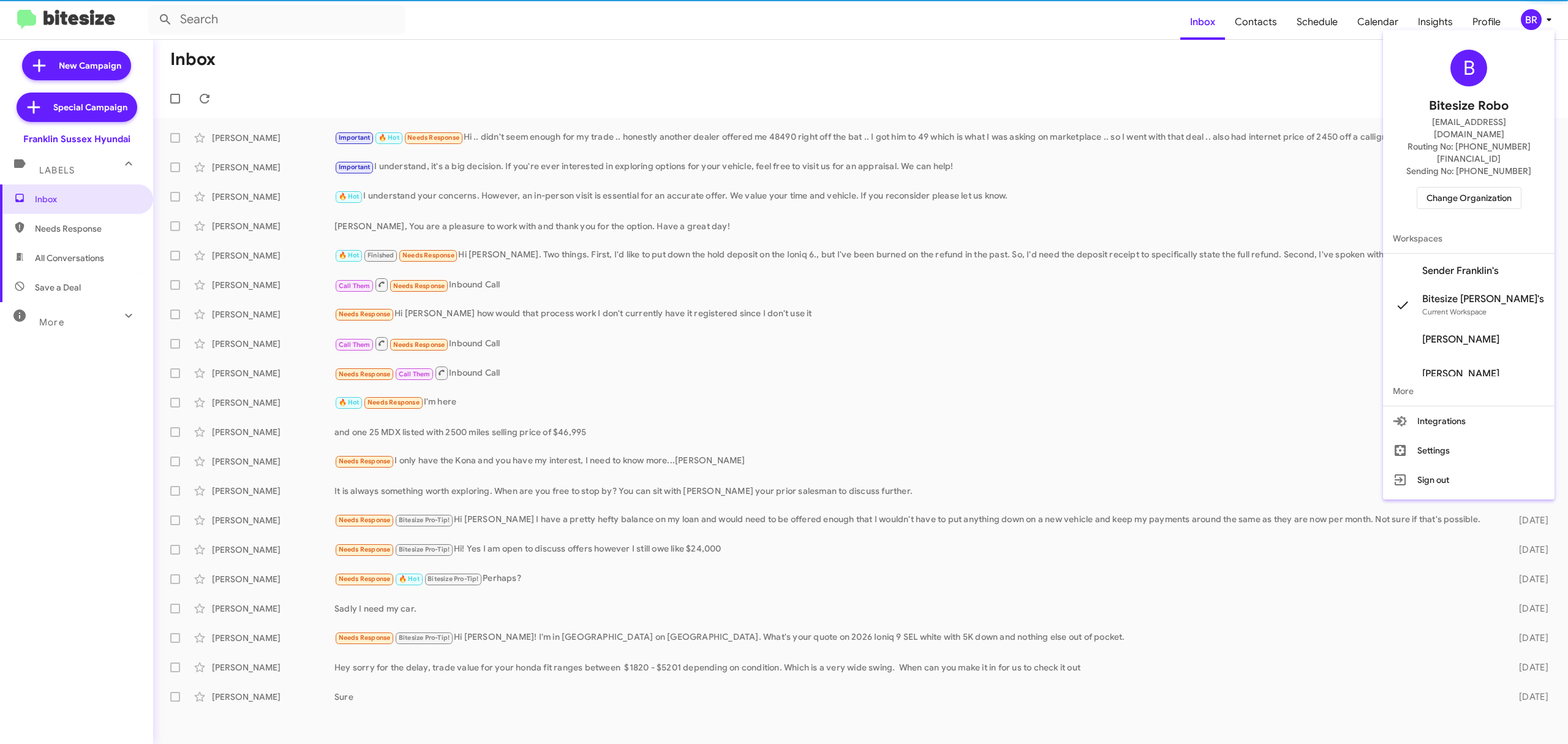
click at [1466, 187] on span "Change Organization" at bounding box center [1468, 198] width 85 height 21
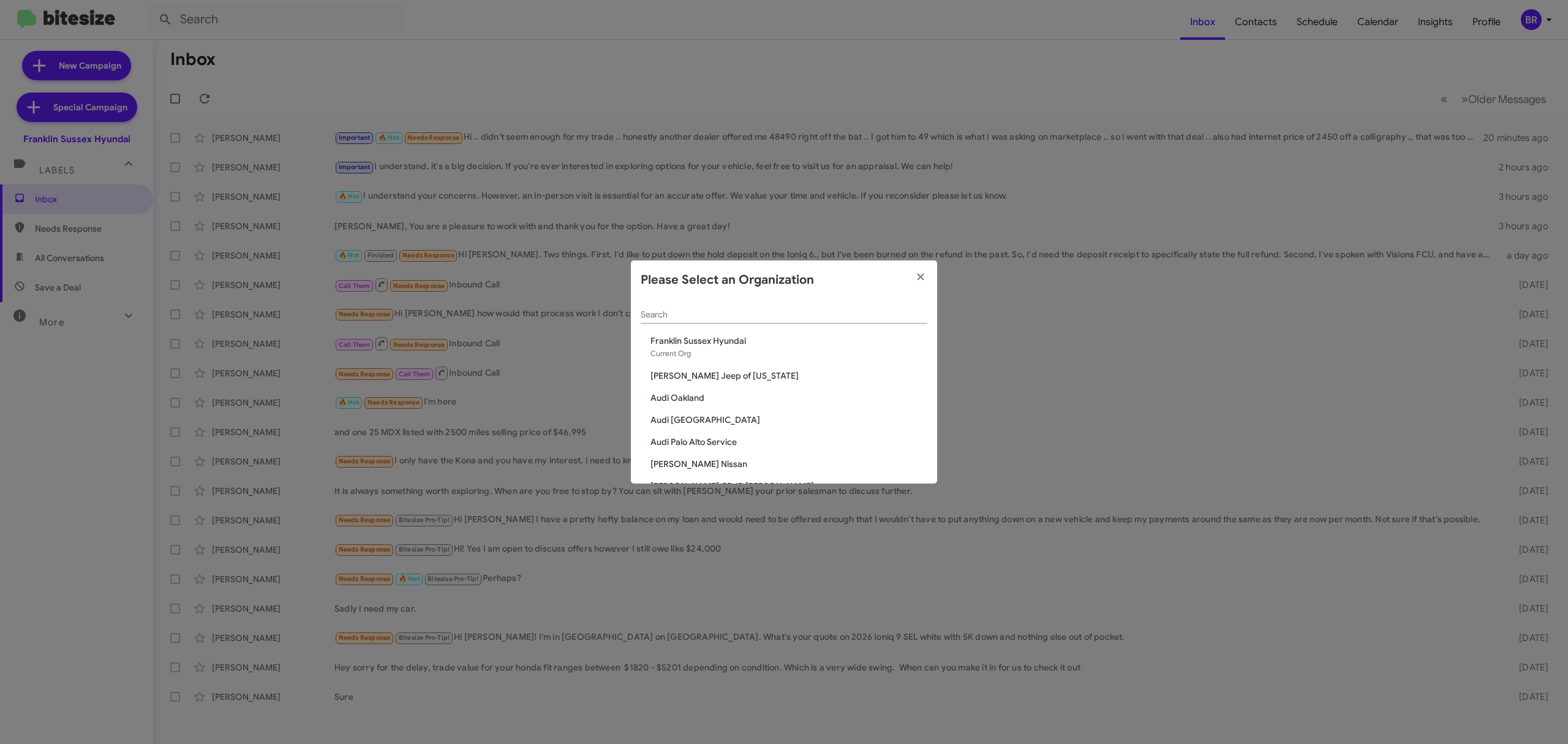
click at [846, 314] on input "Search" at bounding box center [784, 314] width 287 height 10
type input "nie"
click at [714, 360] on span "[PERSON_NAME] Chevrolet" at bounding box center [789, 363] width 277 height 12
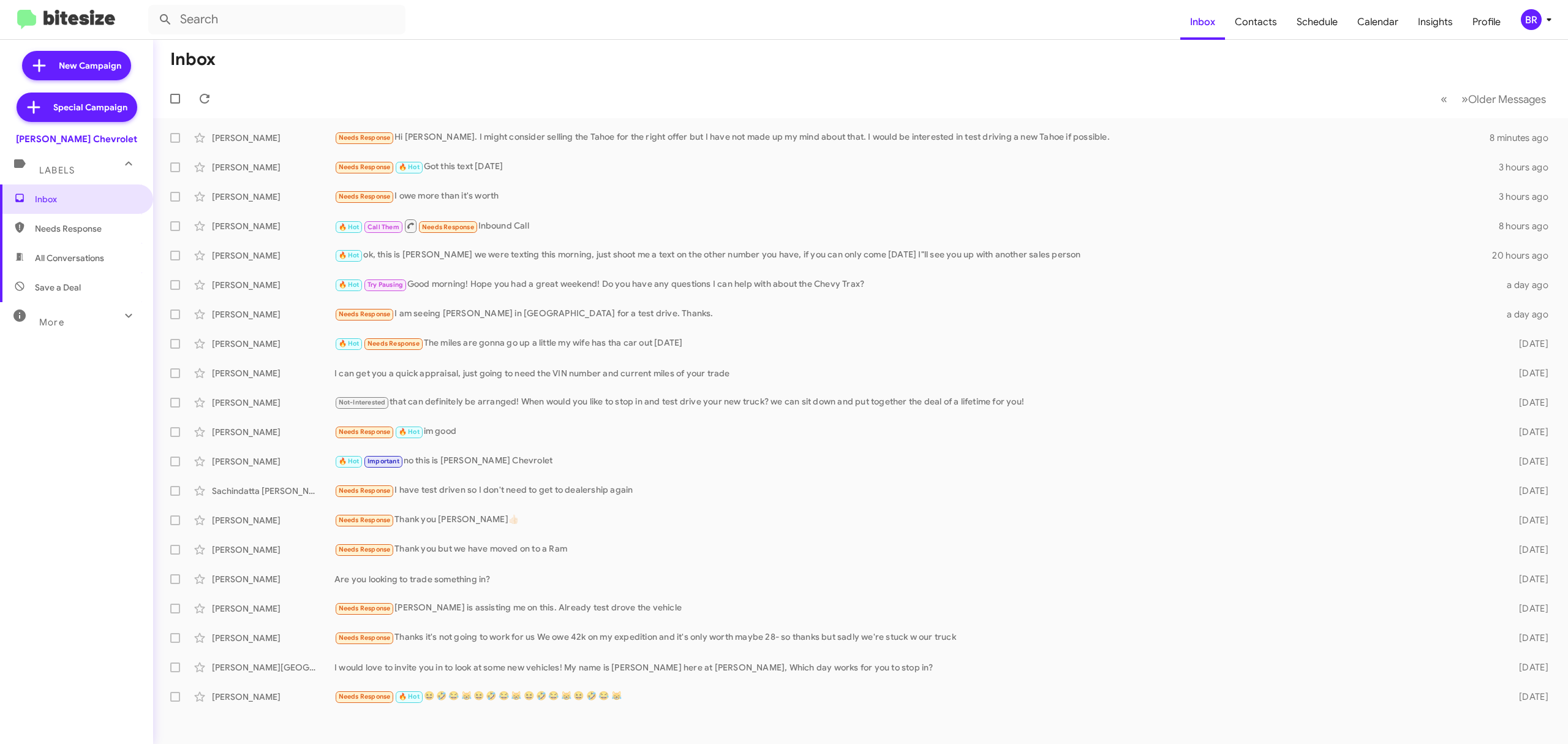
click at [1531, 22] on div "BR" at bounding box center [1531, 19] width 21 height 21
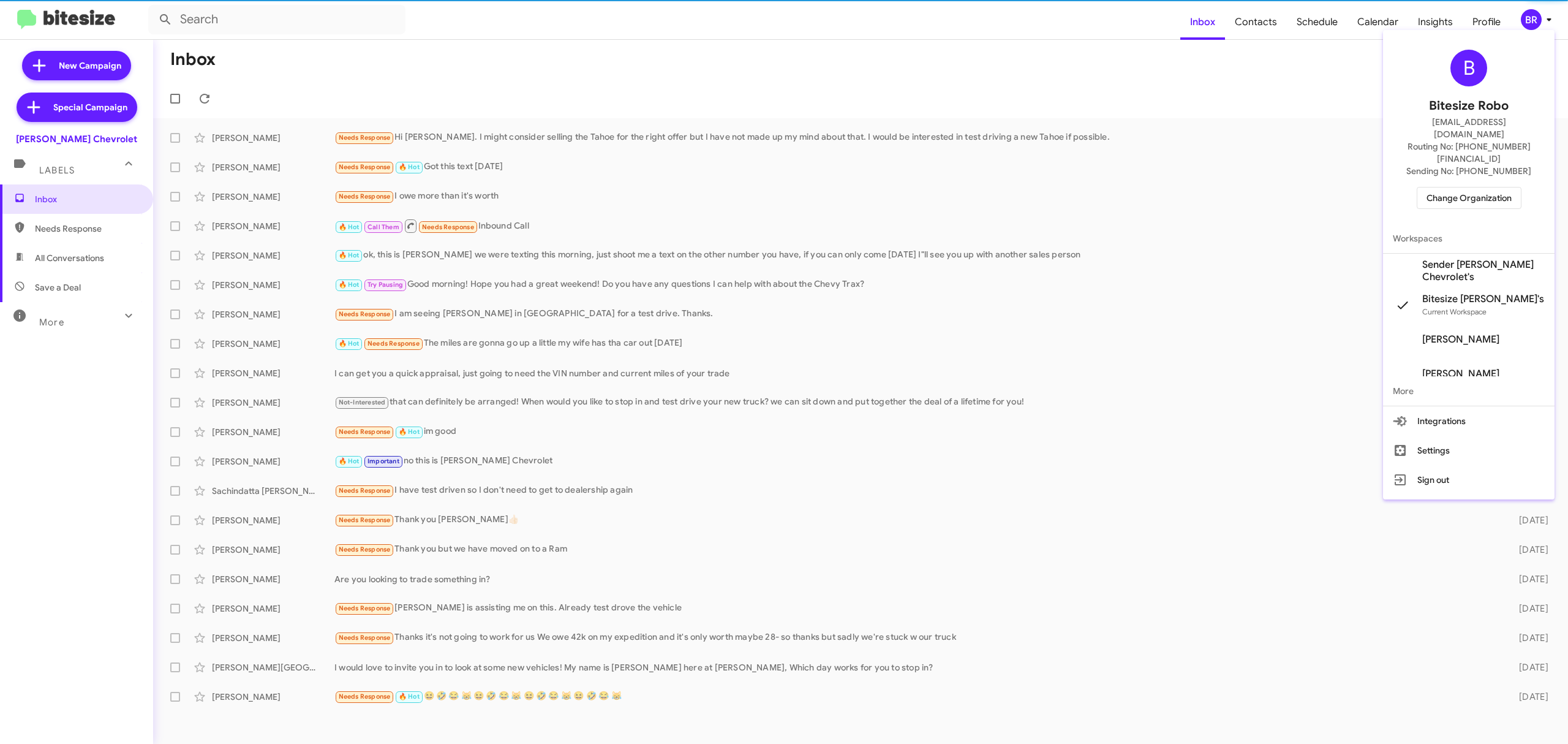
click at [1047, 12] on div at bounding box center [784, 372] width 1568 height 744
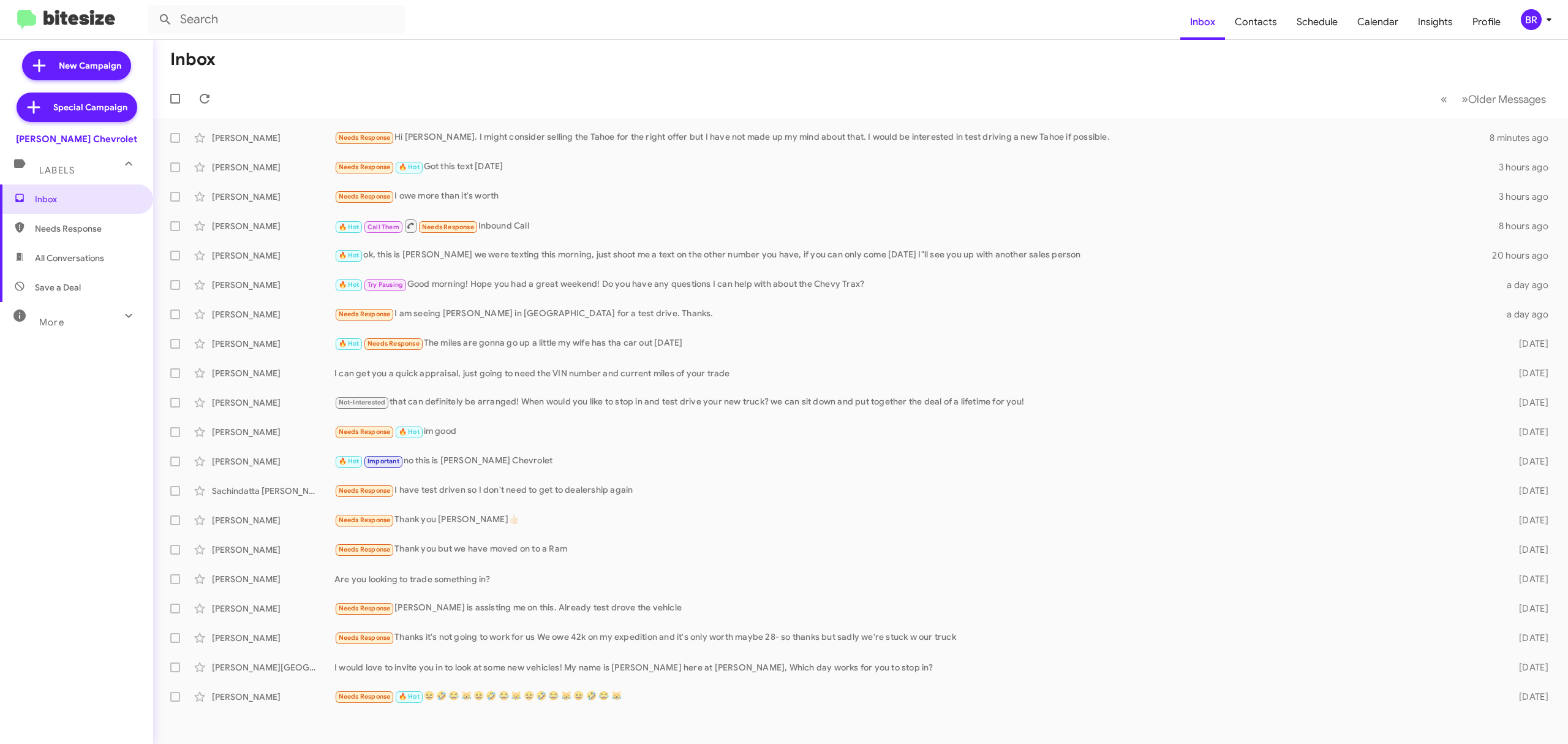
click at [175, 138] on span at bounding box center [175, 138] width 10 height 10
click at [175, 143] on input "checkbox" at bounding box center [175, 143] width 1 height 1
checkbox input "true"
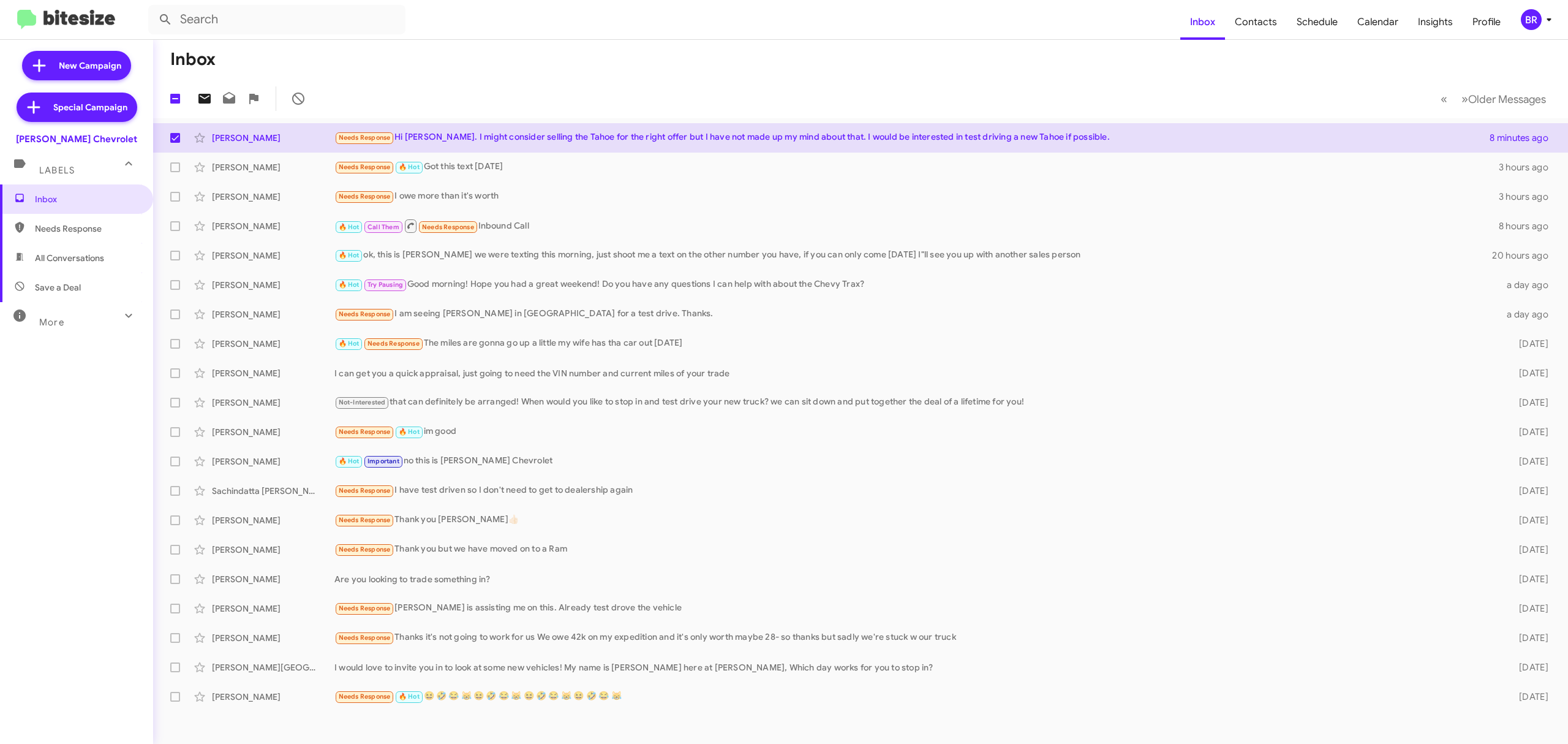
click at [207, 97] on icon at bounding box center [204, 98] width 15 height 15
click at [1534, 23] on div "BR" at bounding box center [1531, 19] width 21 height 21
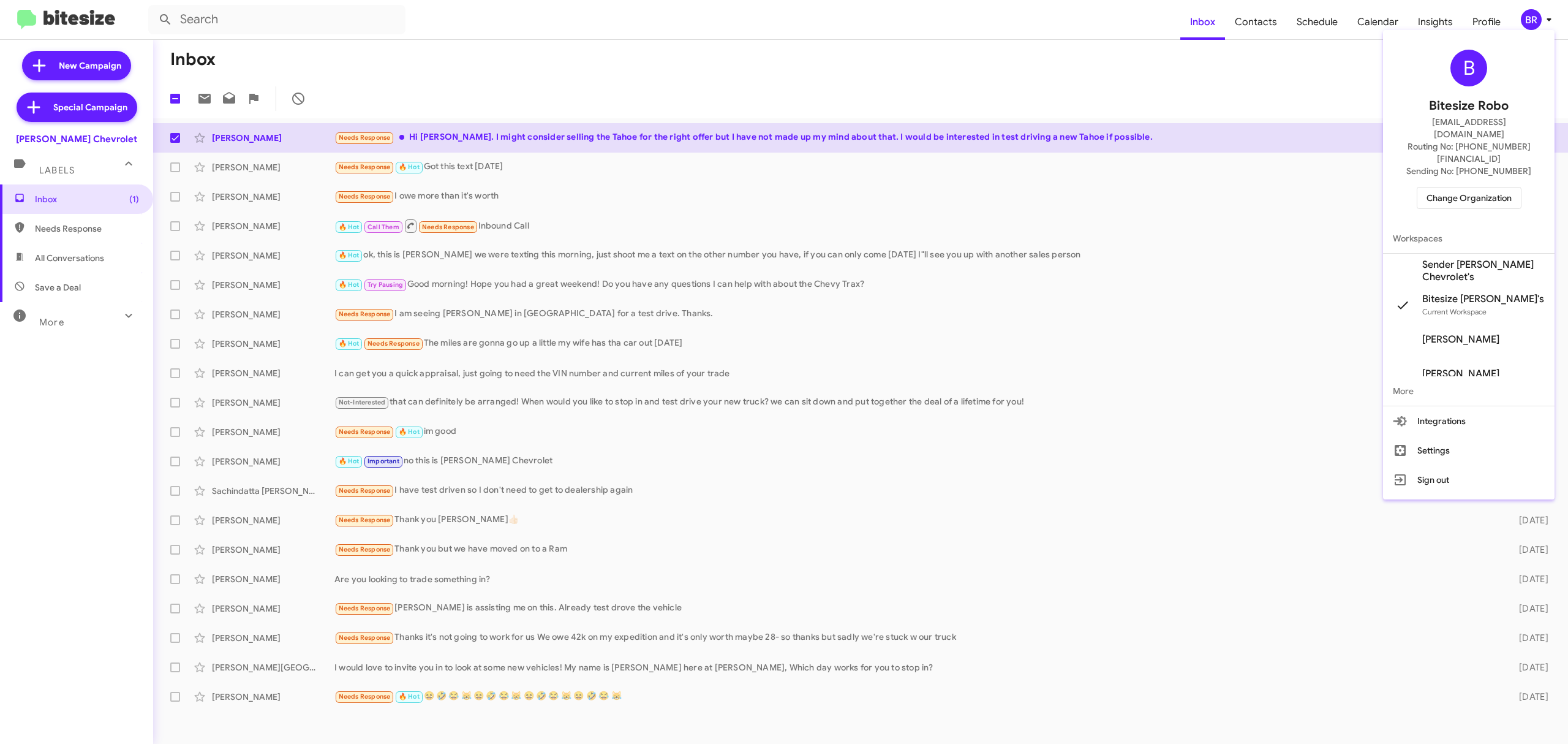
click at [1460, 187] on span "Change Organization" at bounding box center [1468, 198] width 85 height 21
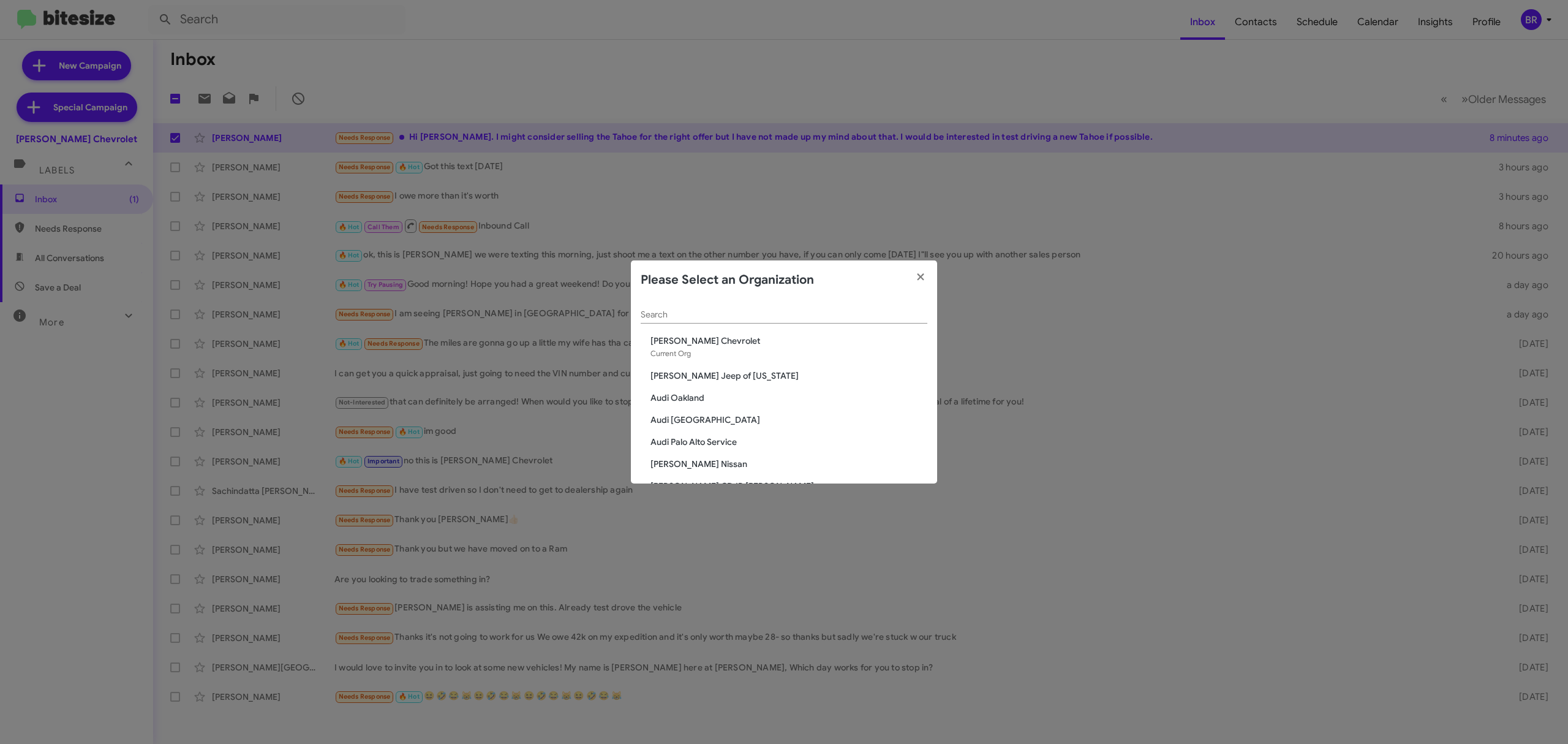
click at [844, 315] on input "Search" at bounding box center [784, 314] width 287 height 10
type input "nie"
click at [775, 397] on span "[PERSON_NAME] Dodge Chrysler Jeep" at bounding box center [789, 397] width 277 height 12
